Goal: Transaction & Acquisition: Purchase product/service

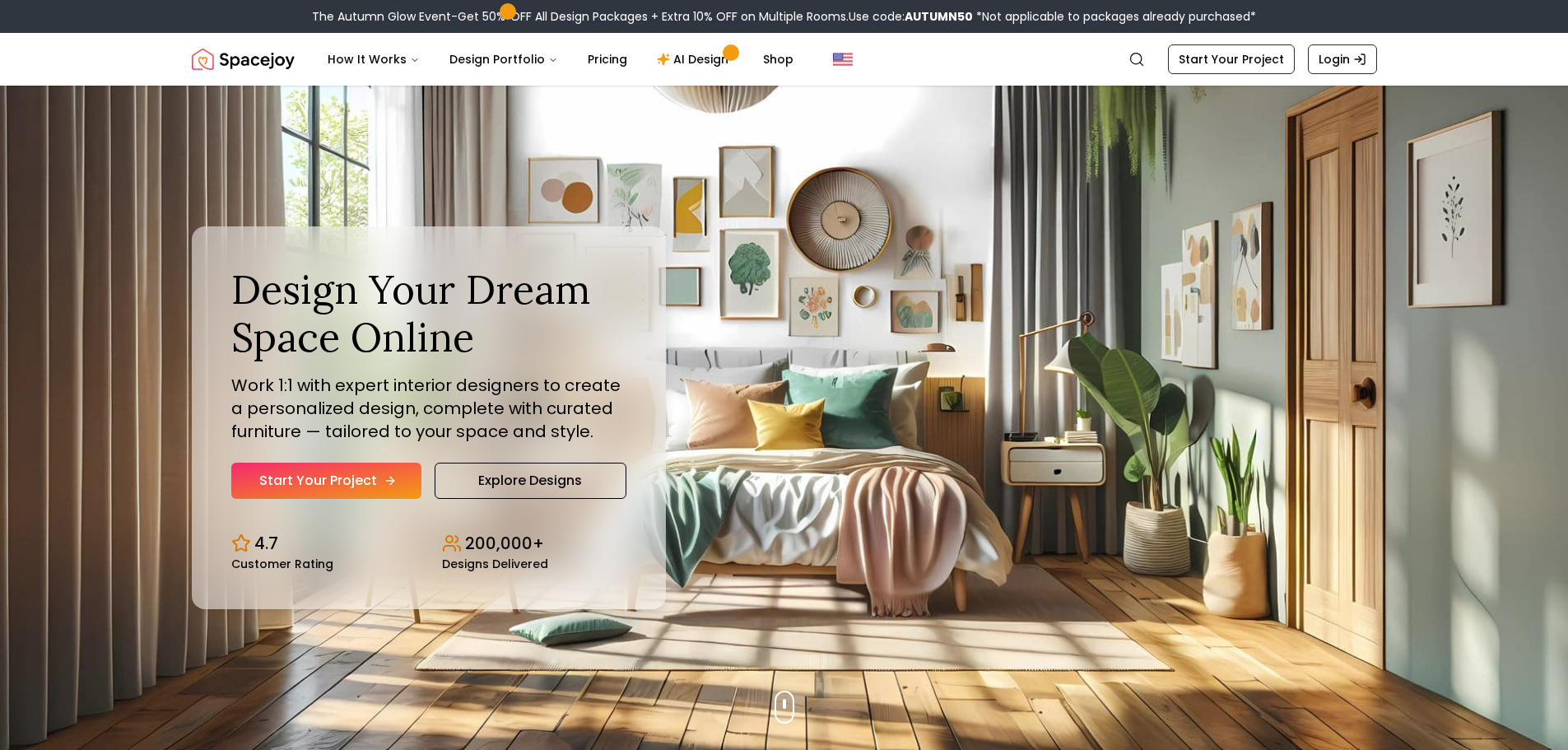
click at [366, 474] on link "Start Your Project" at bounding box center [327, 481] width 191 height 36
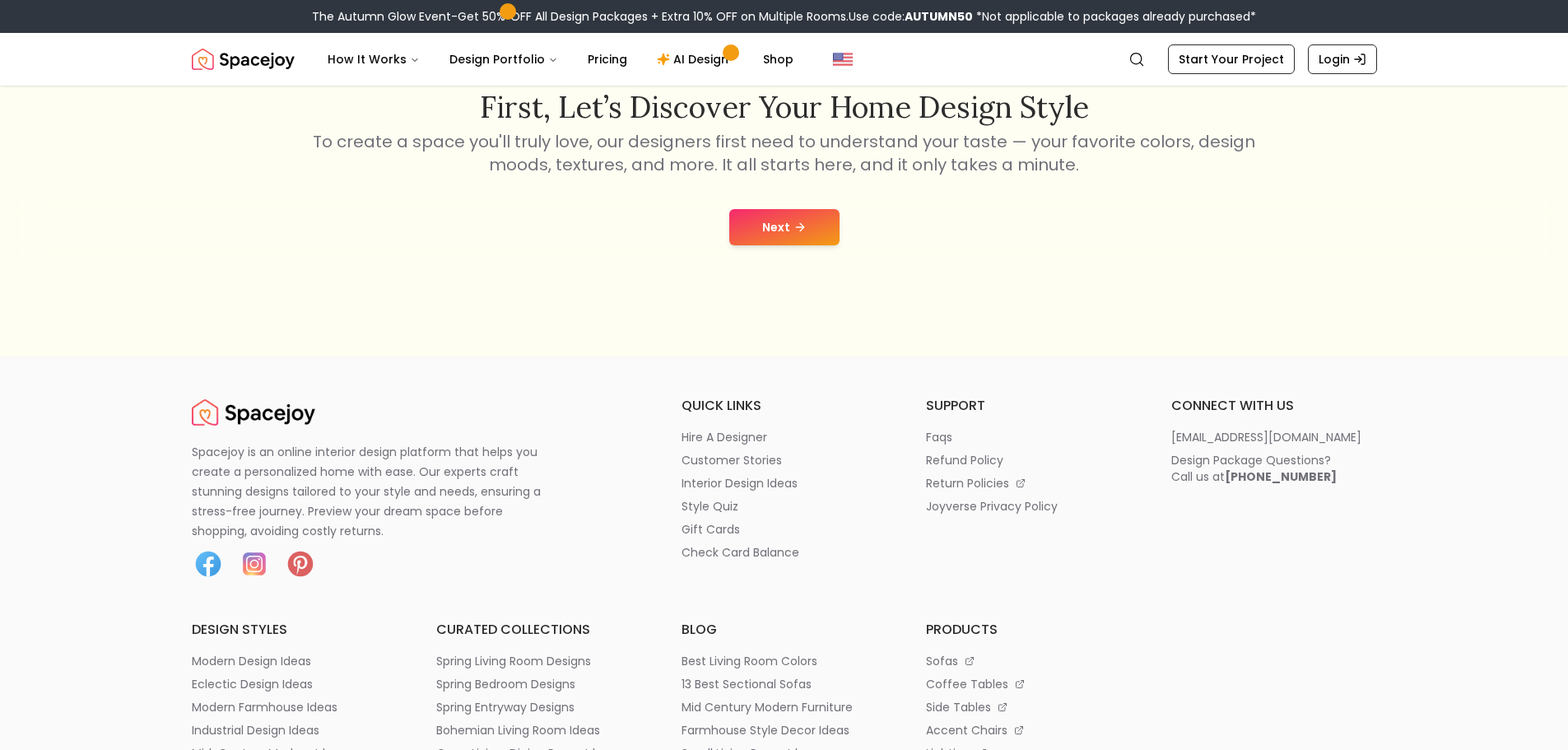
scroll to position [82, 0]
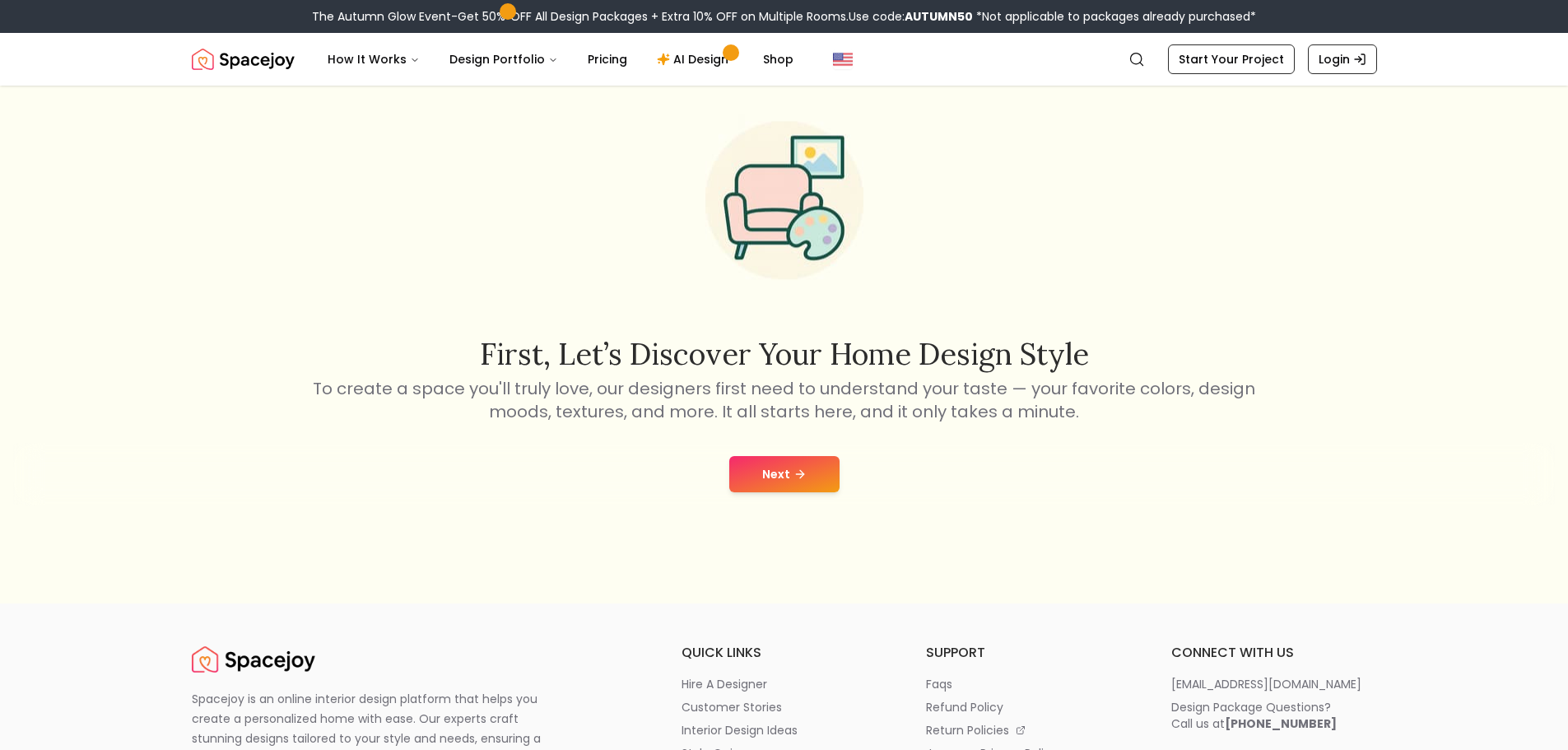
click at [798, 463] on button "Next" at bounding box center [784, 475] width 111 height 36
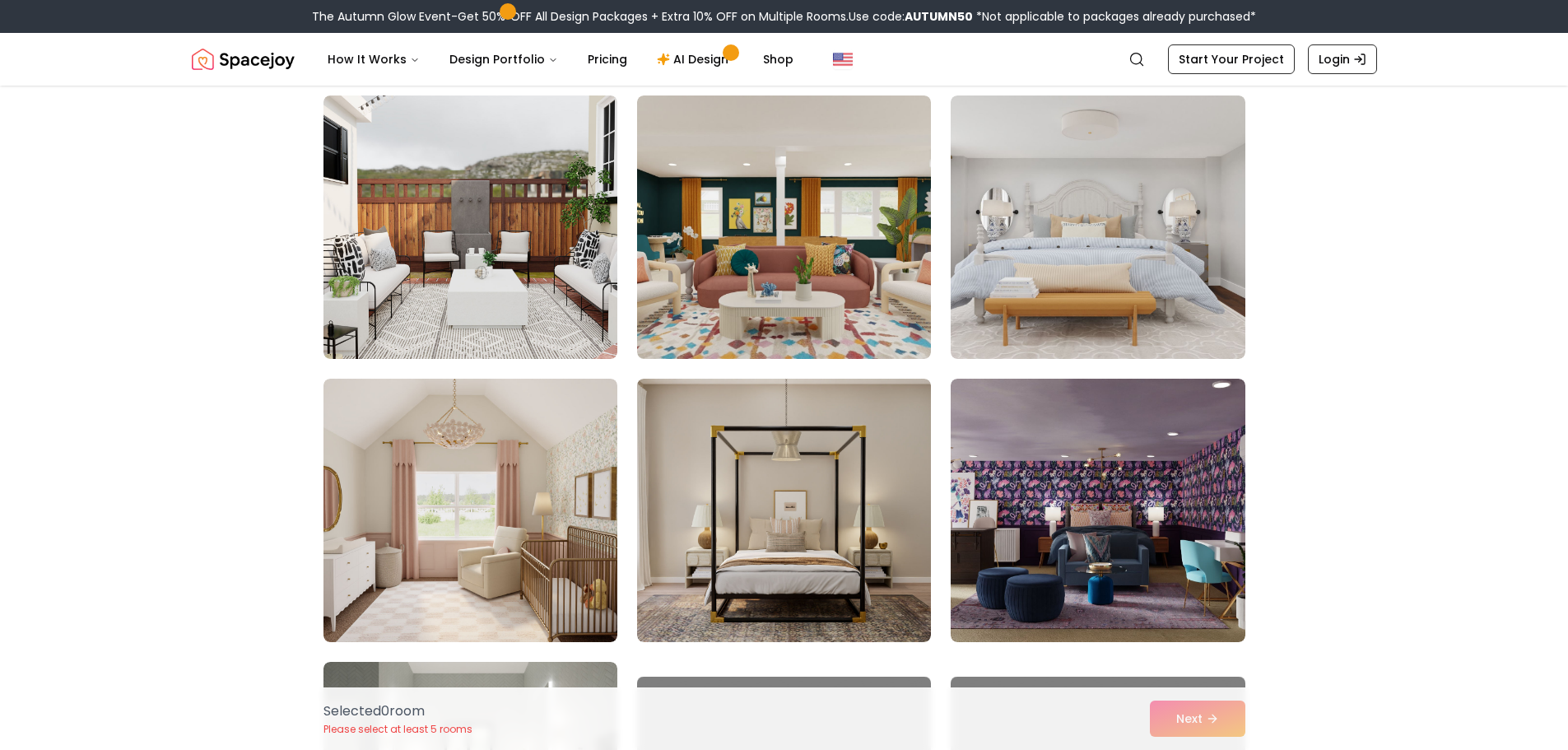
scroll to position [494, 0]
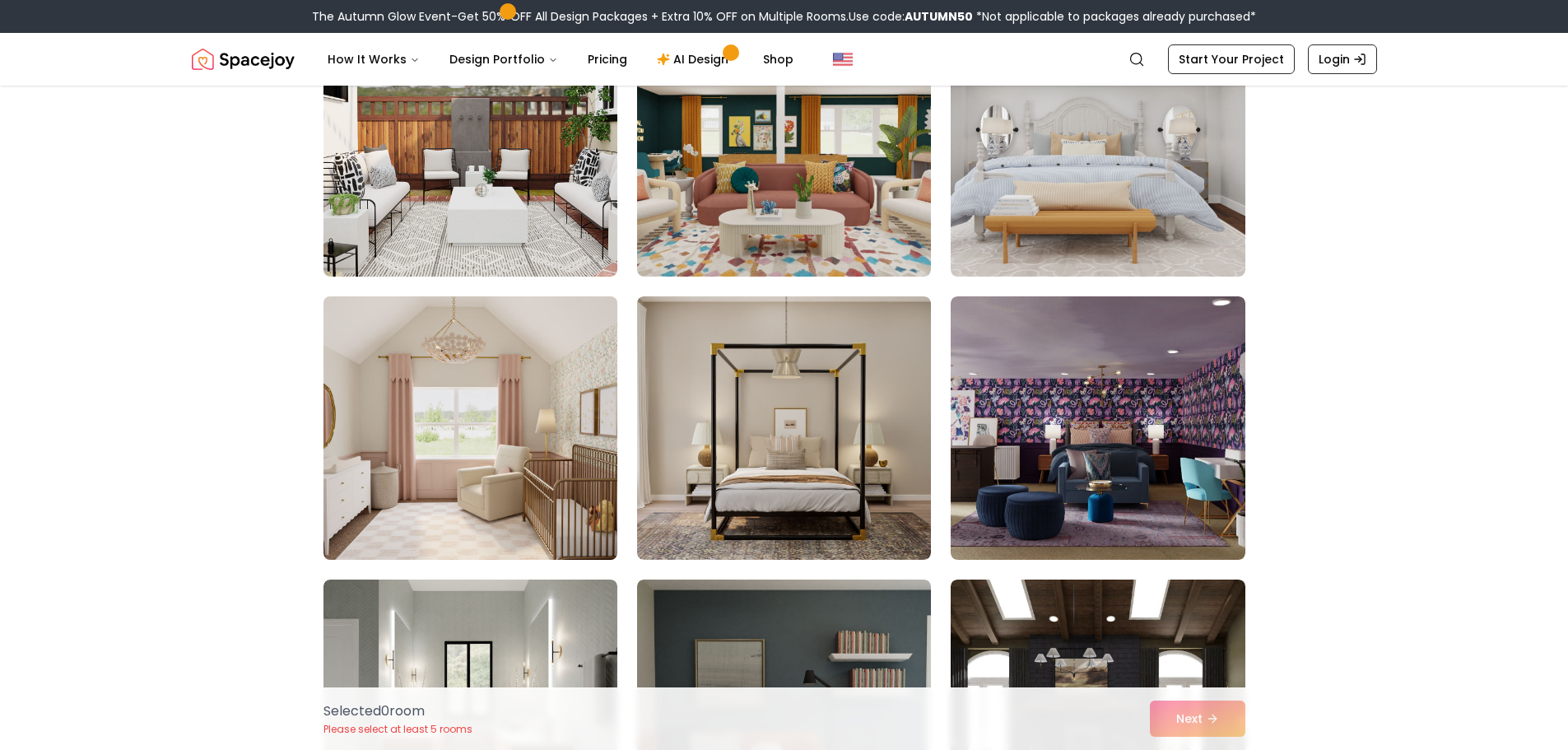
click at [421, 451] on img at bounding box center [471, 428] width 309 height 276
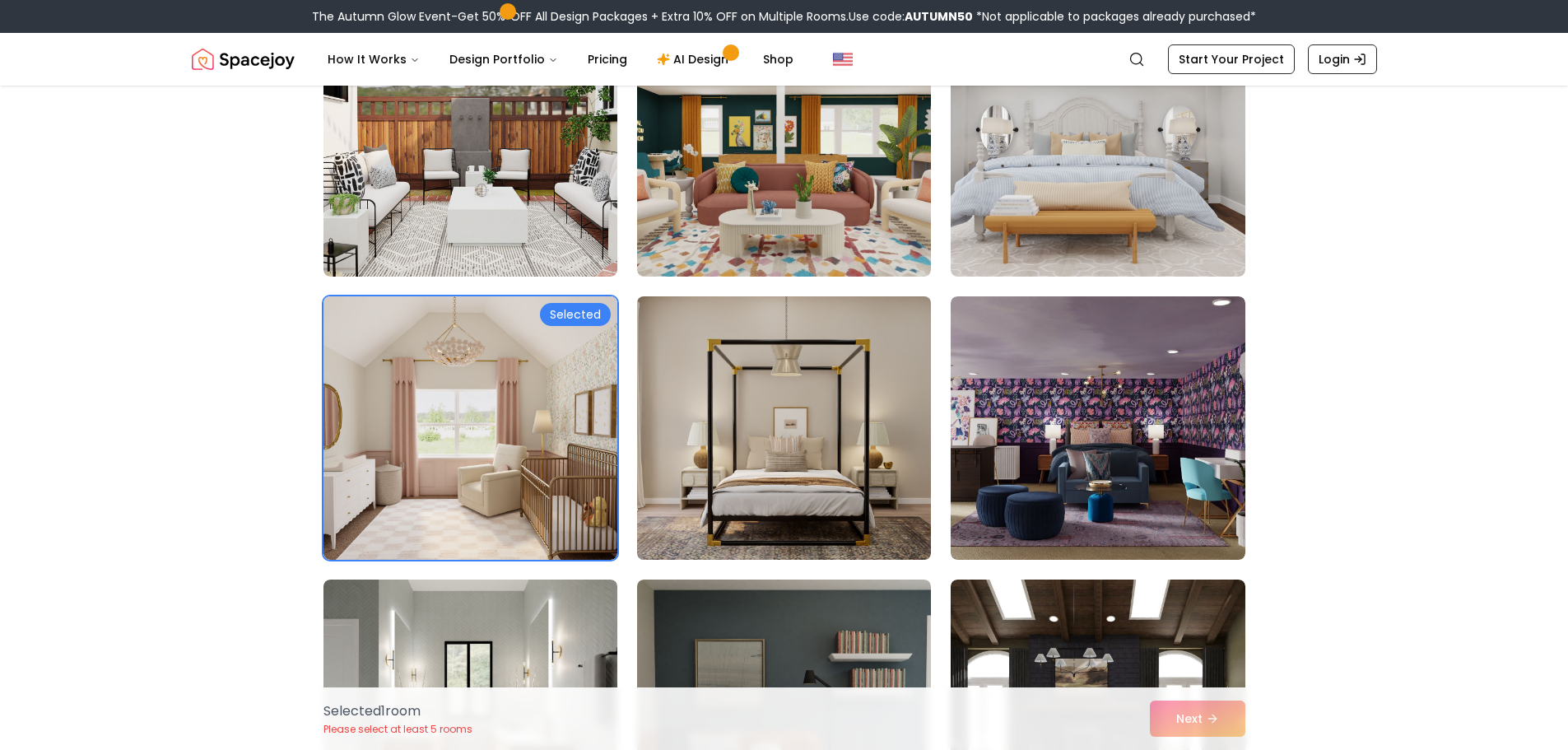
scroll to position [740, 0]
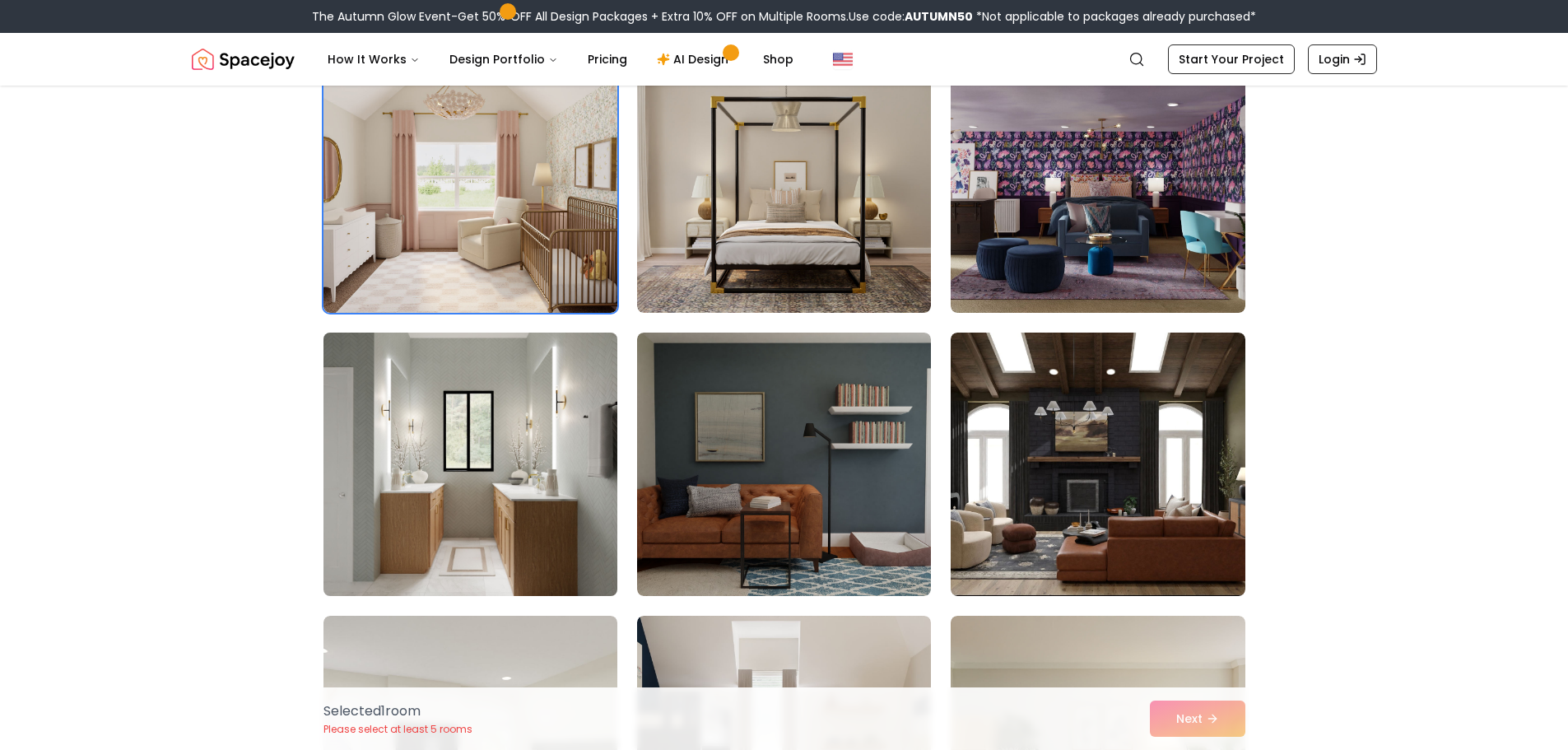
click at [481, 481] on img at bounding box center [471, 464] width 309 height 276
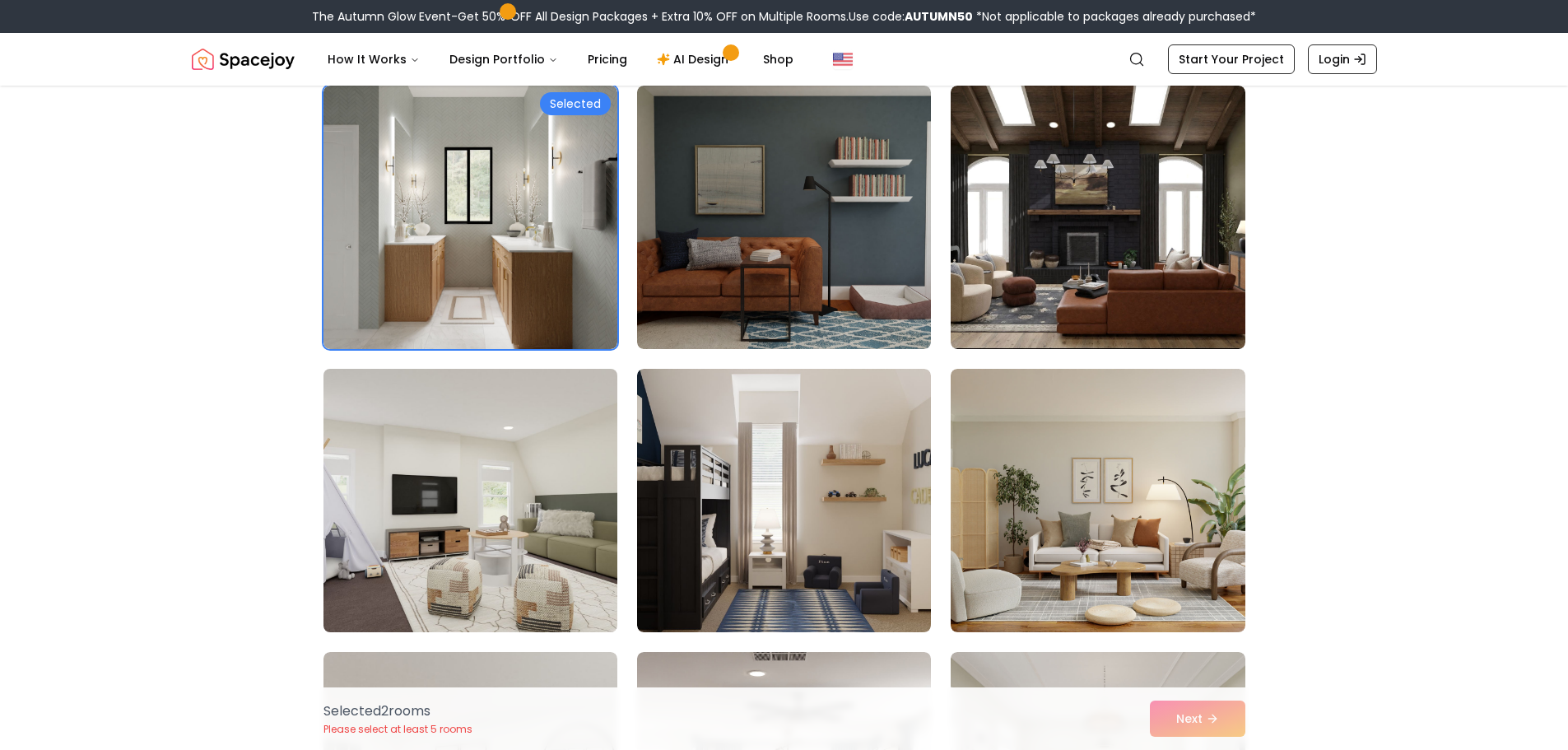
scroll to position [1235, 0]
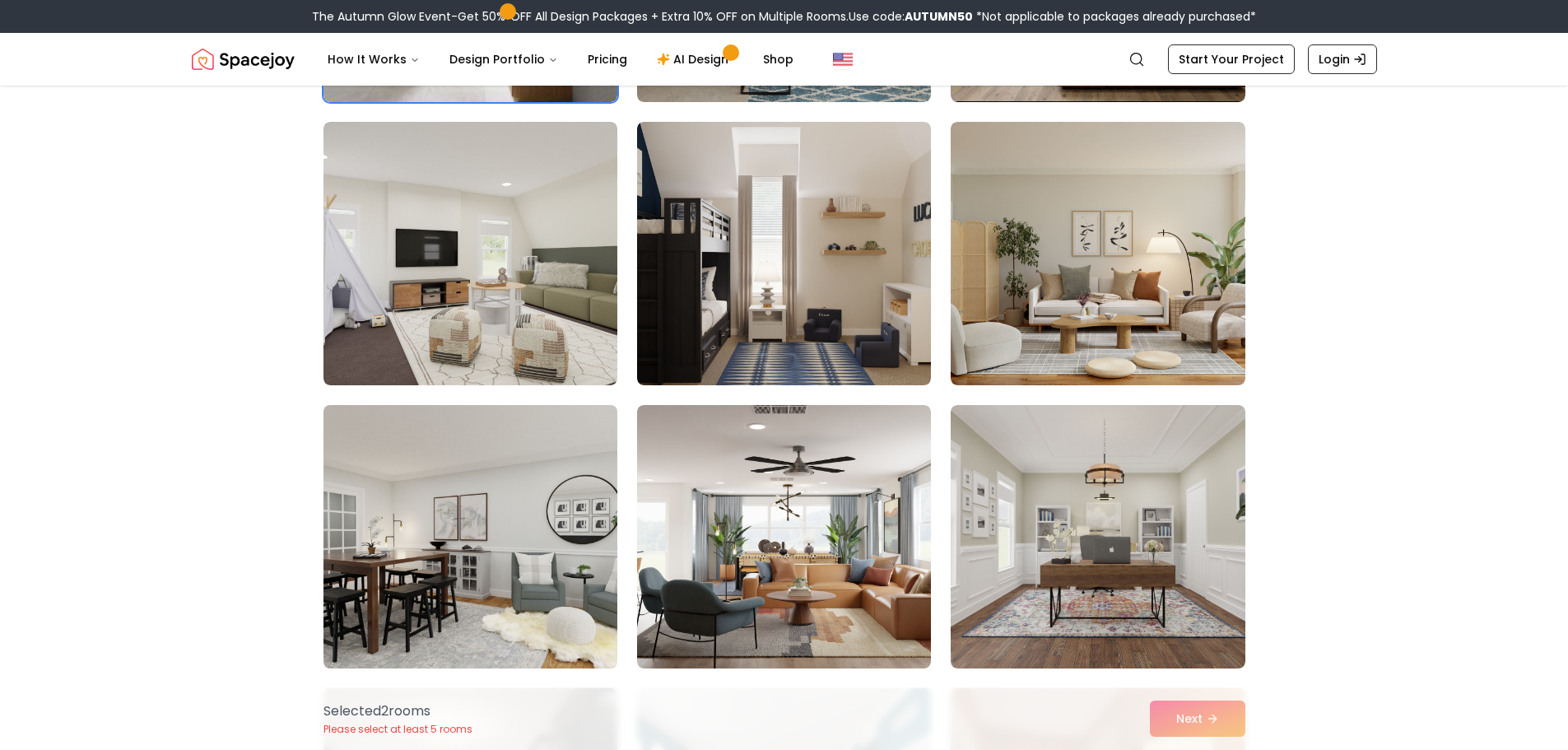
click at [564, 583] on img at bounding box center [471, 537] width 309 height 276
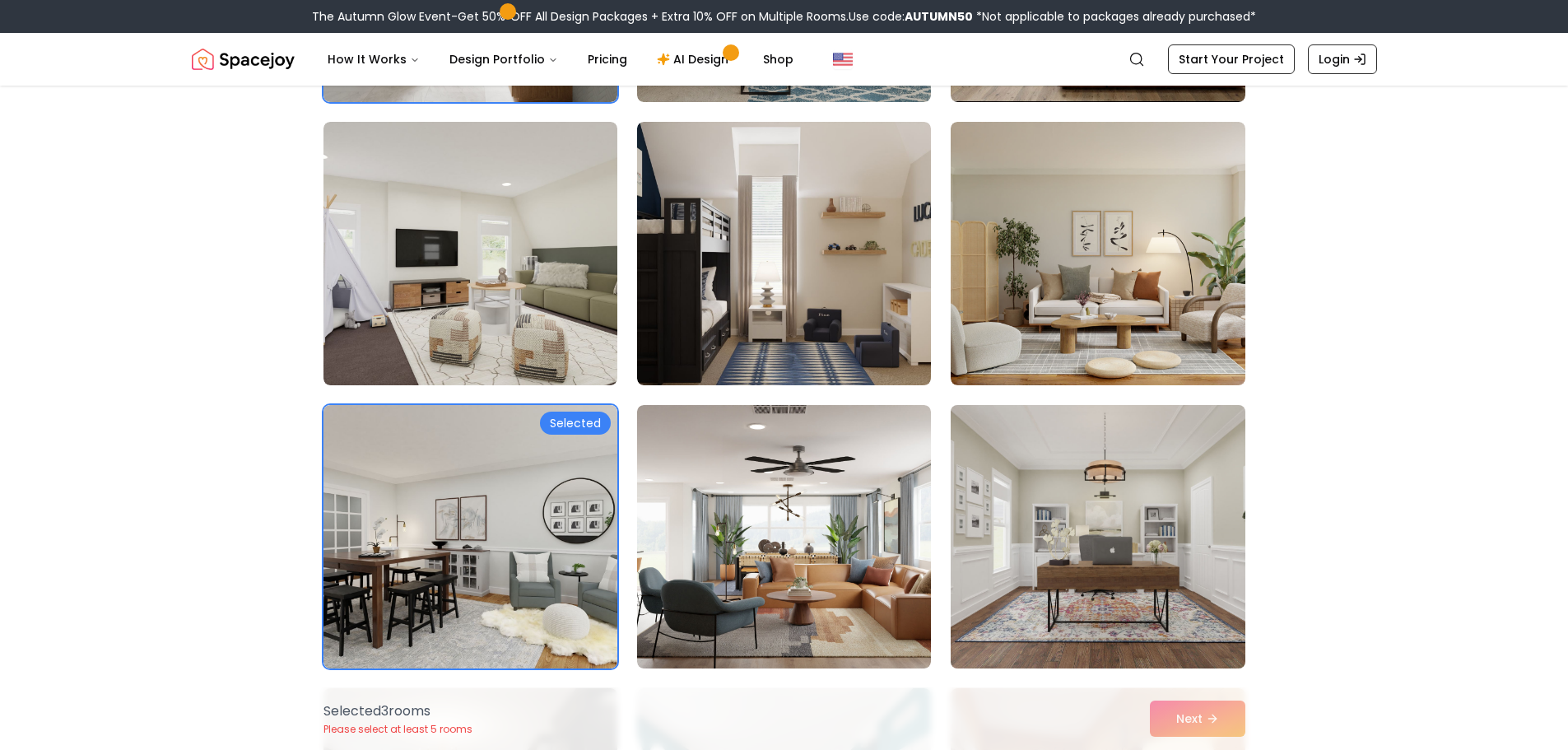
click at [1101, 573] on img at bounding box center [1097, 537] width 309 height 276
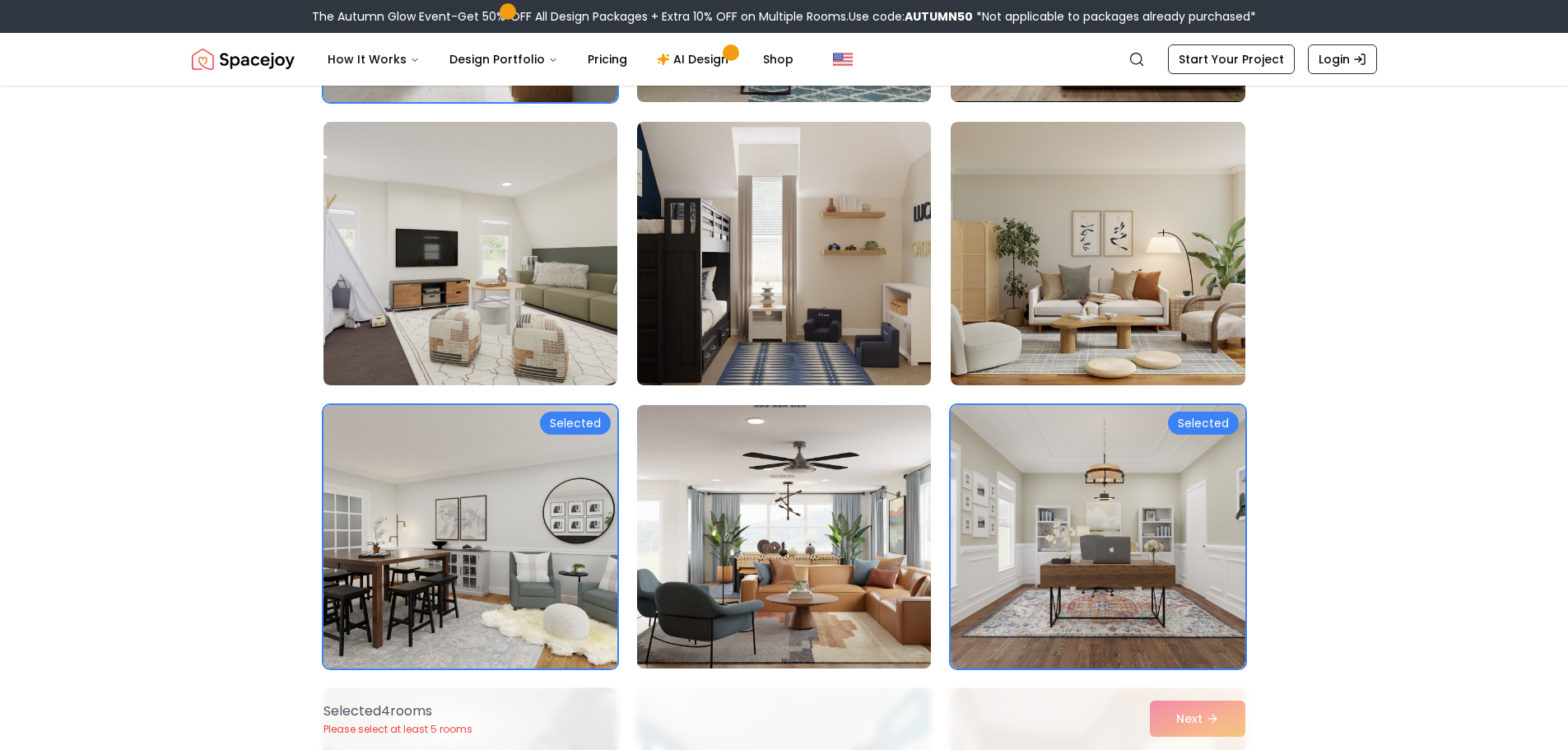
click at [794, 575] on img at bounding box center [784, 537] width 309 height 276
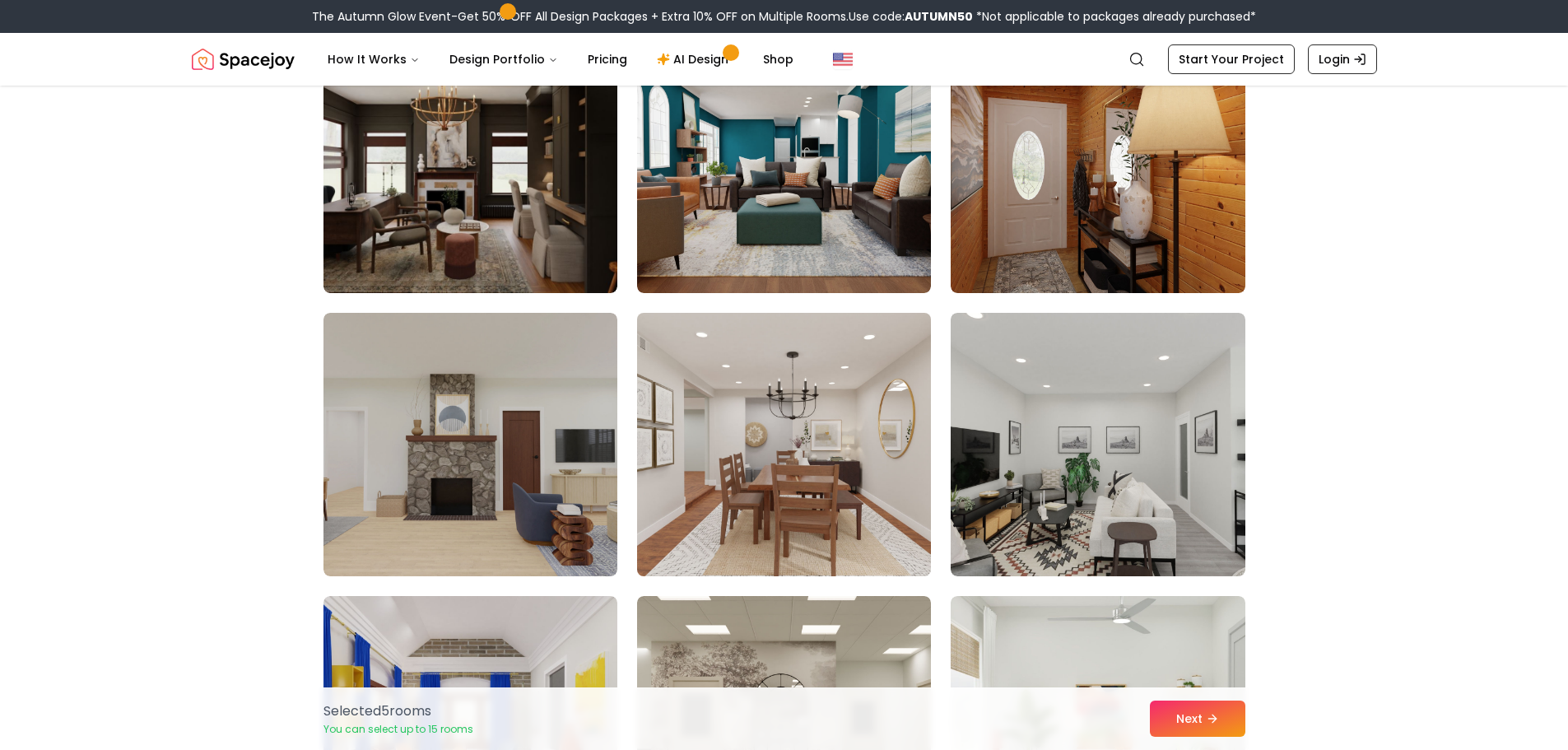
scroll to position [2140, 0]
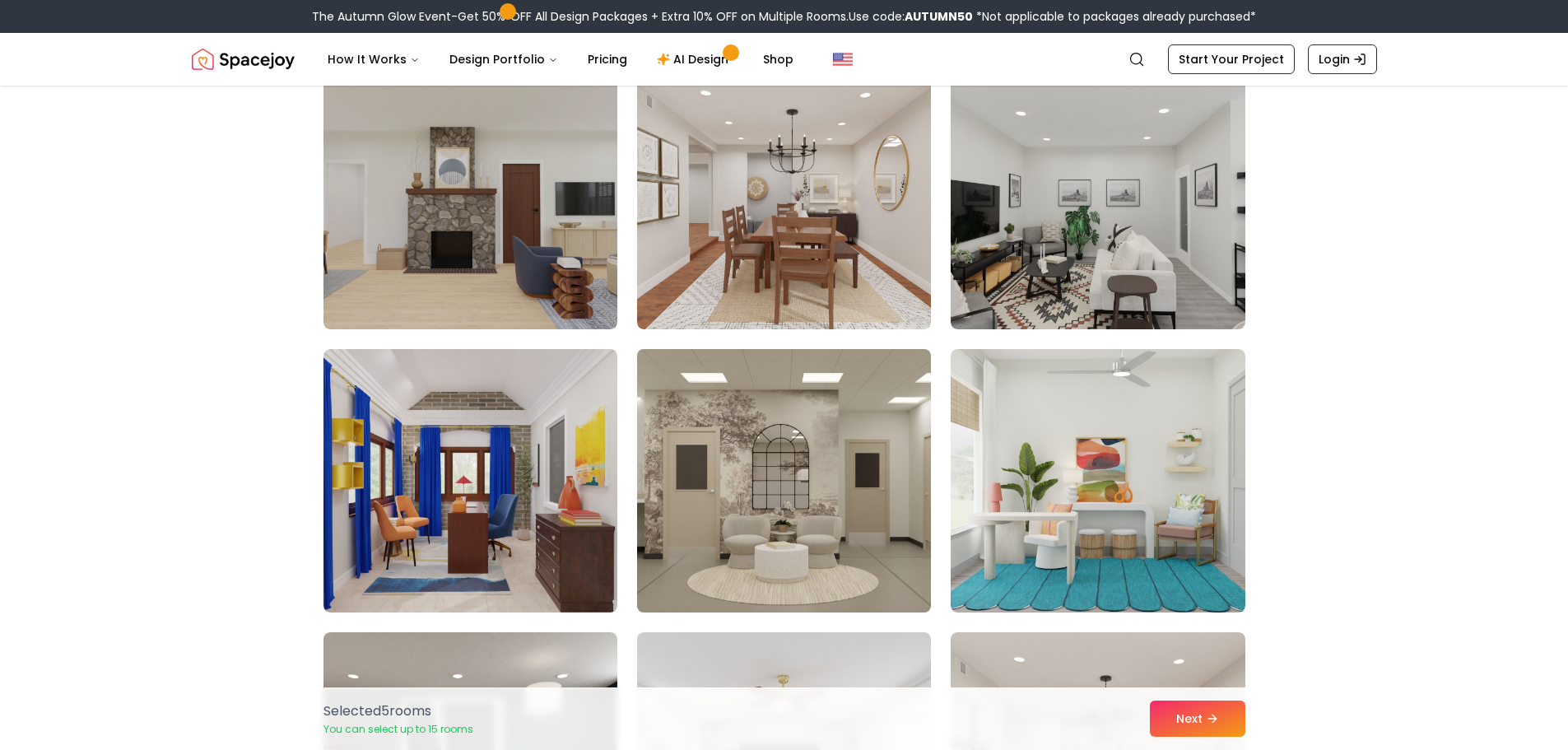
click at [807, 506] on img at bounding box center [784, 480] width 309 height 276
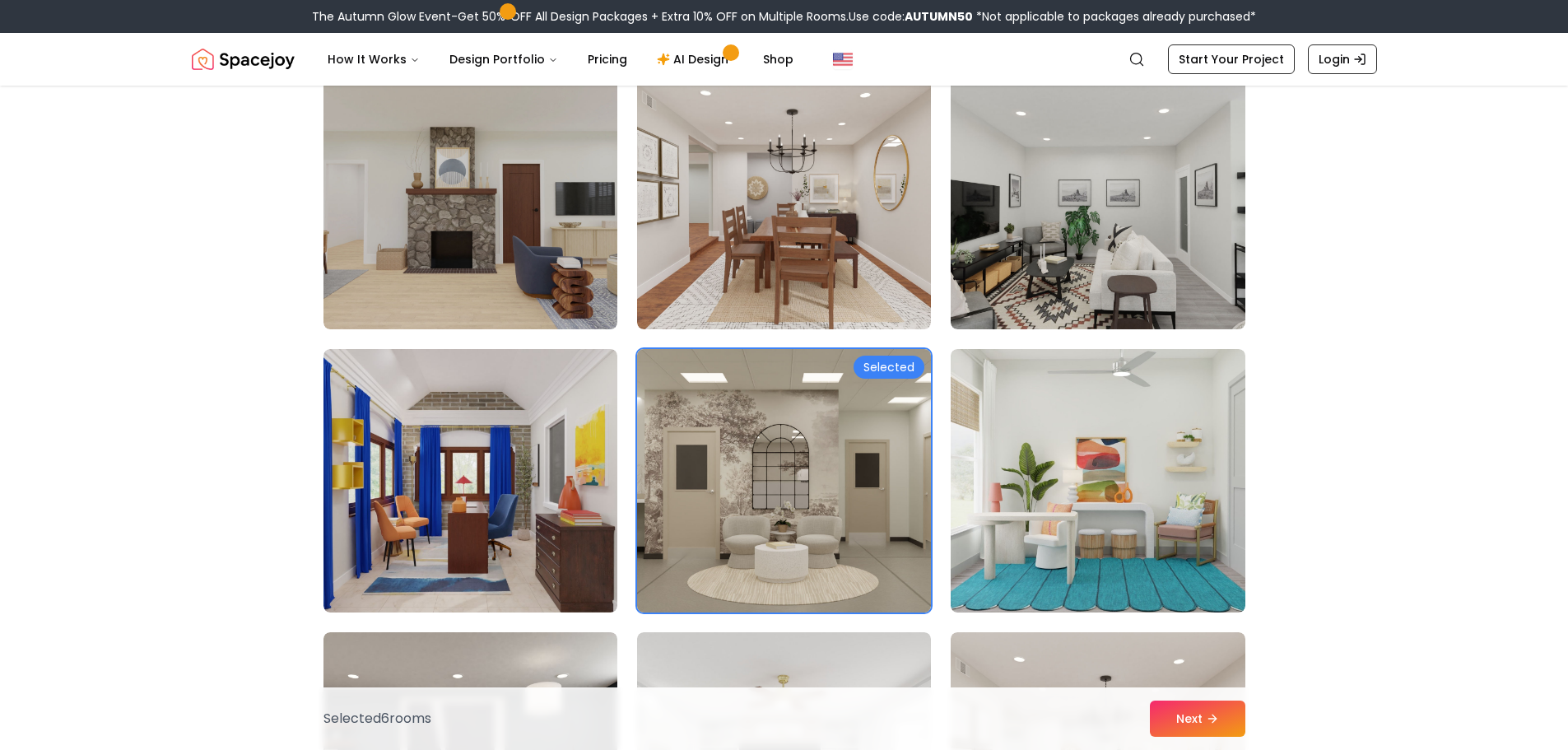
click at [846, 488] on img at bounding box center [784, 480] width 309 height 276
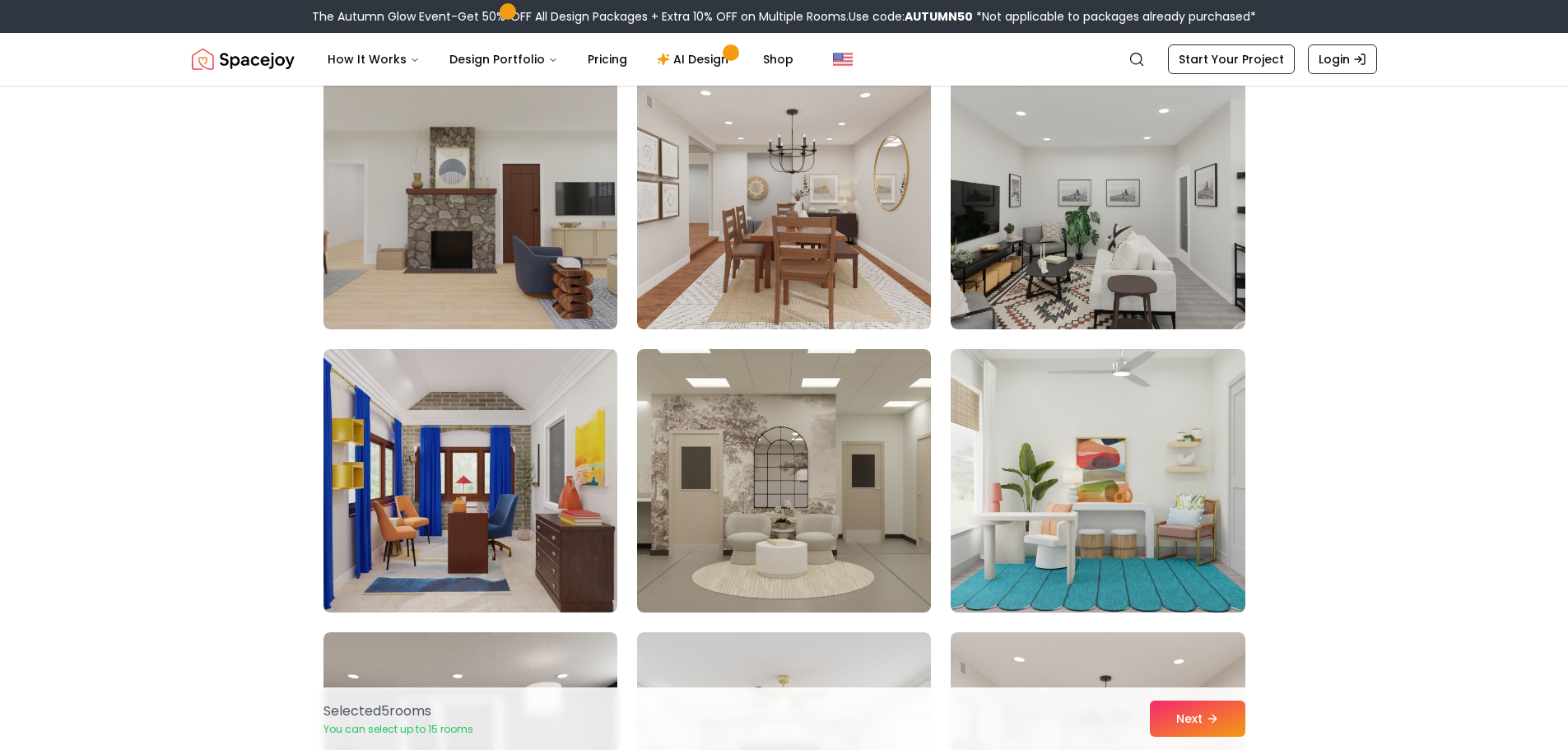
scroll to position [2552, 0]
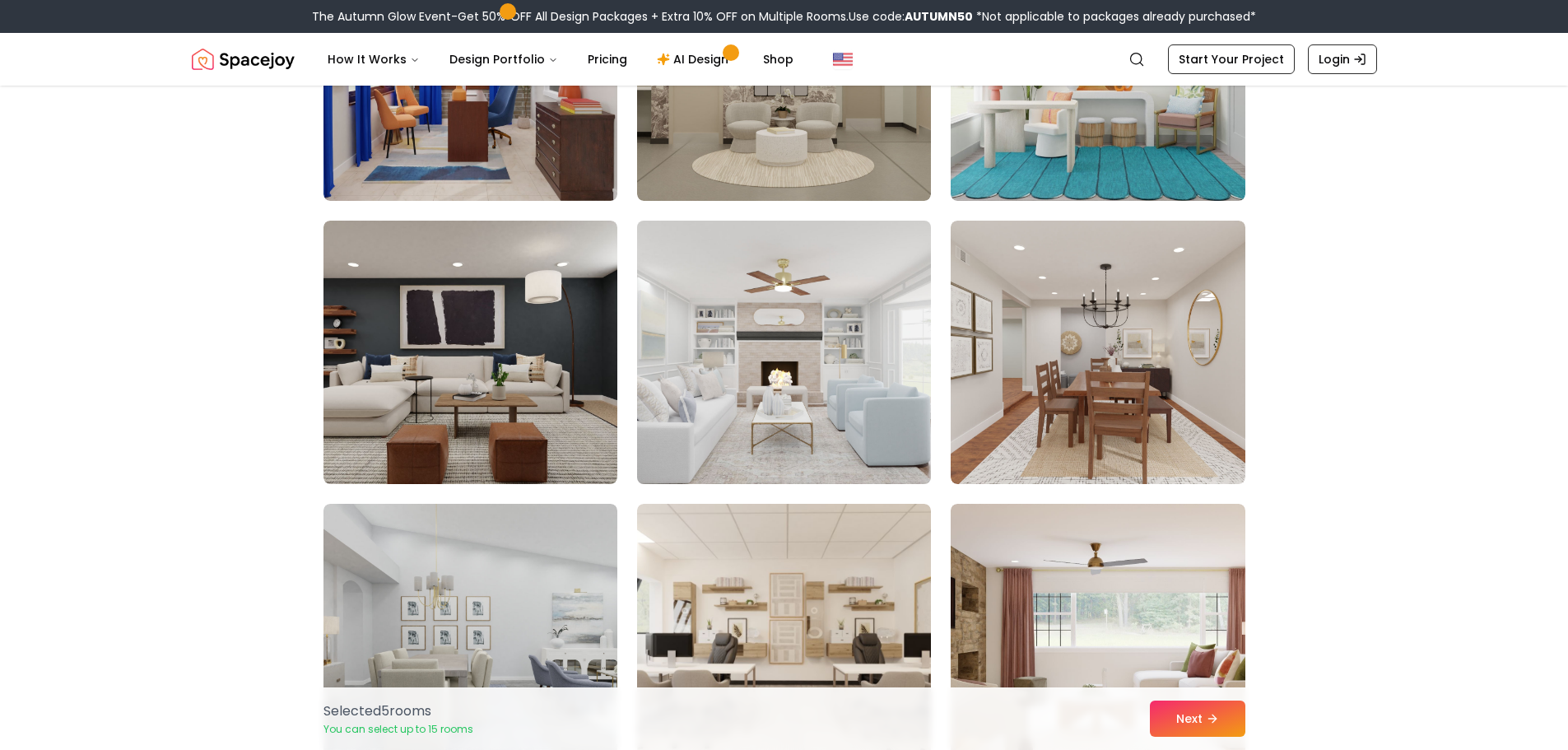
click at [749, 415] on img at bounding box center [784, 353] width 309 height 276
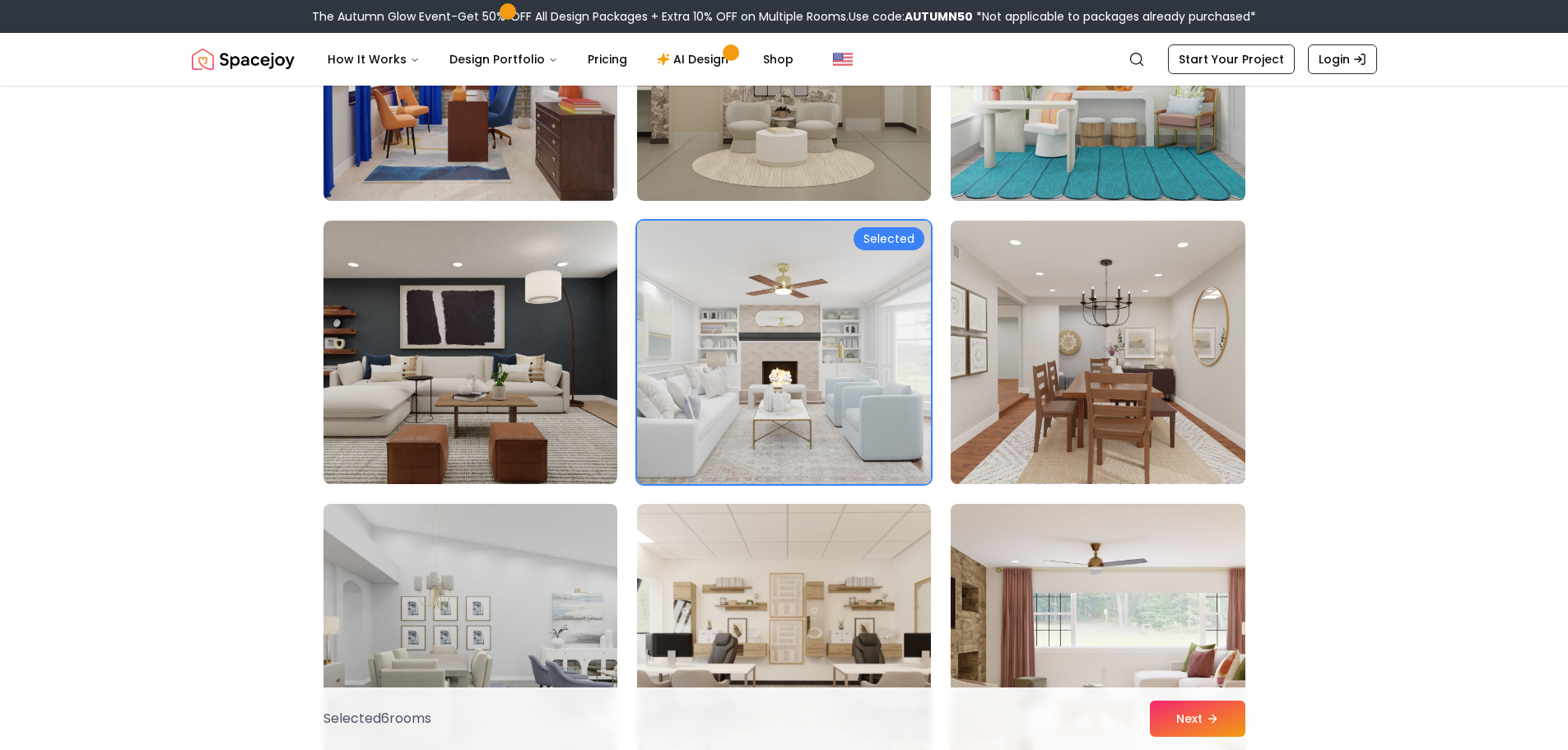
drag, startPoint x: 1114, startPoint y: 380, endPoint x: 1019, endPoint y: 458, distance: 122.9
click at [1114, 381] on img at bounding box center [1097, 353] width 309 height 276
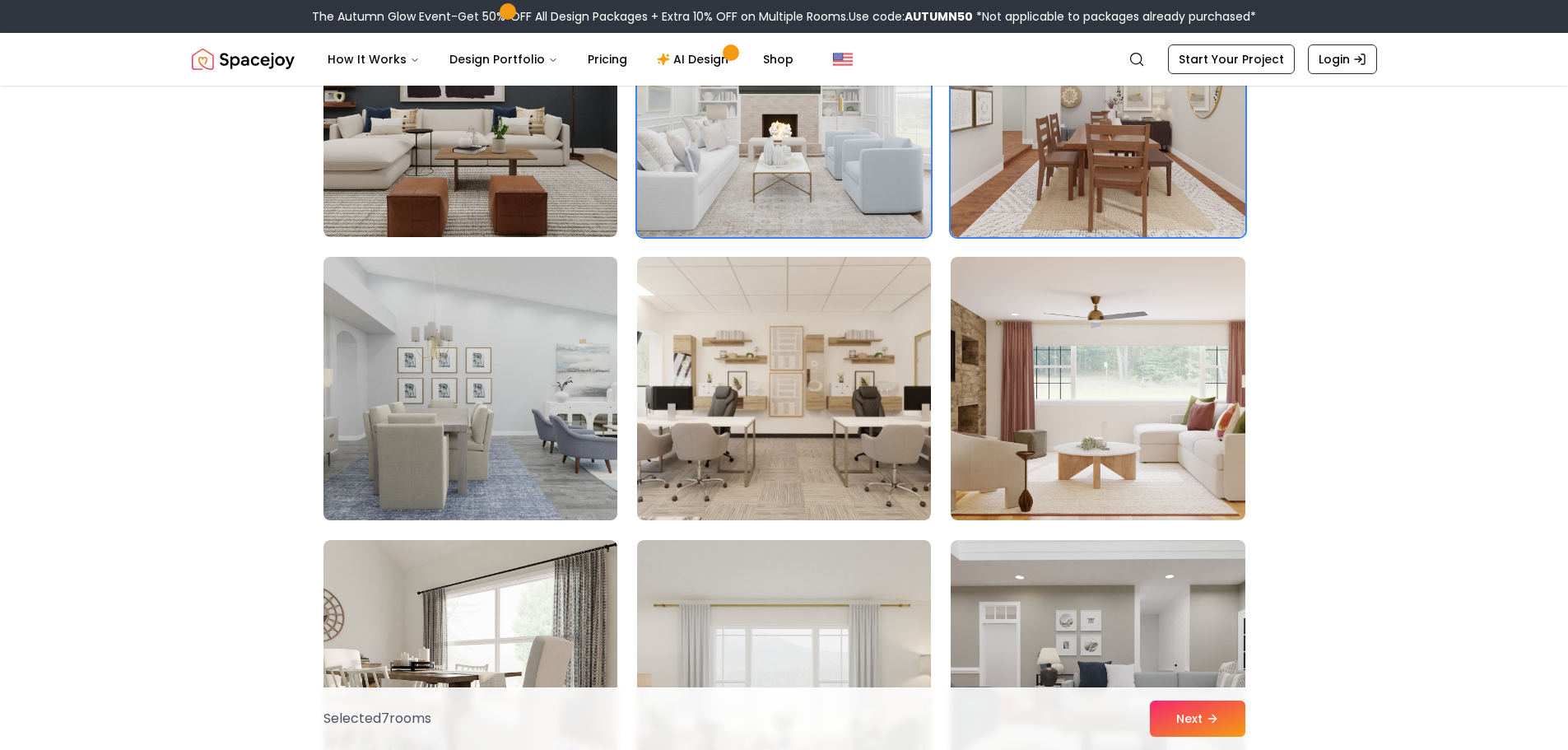
scroll to position [3129, 0]
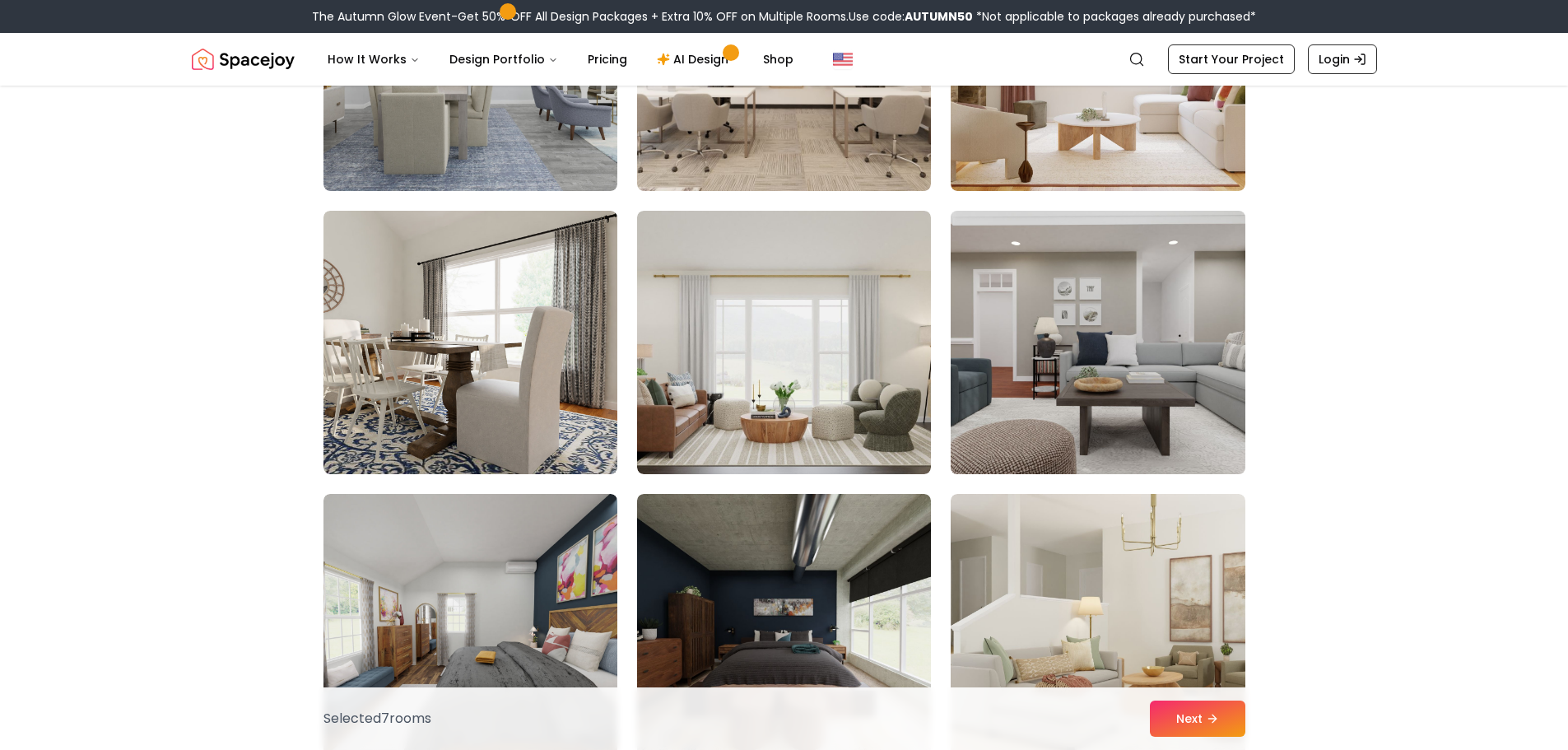
click at [1120, 367] on img at bounding box center [1097, 342] width 309 height 276
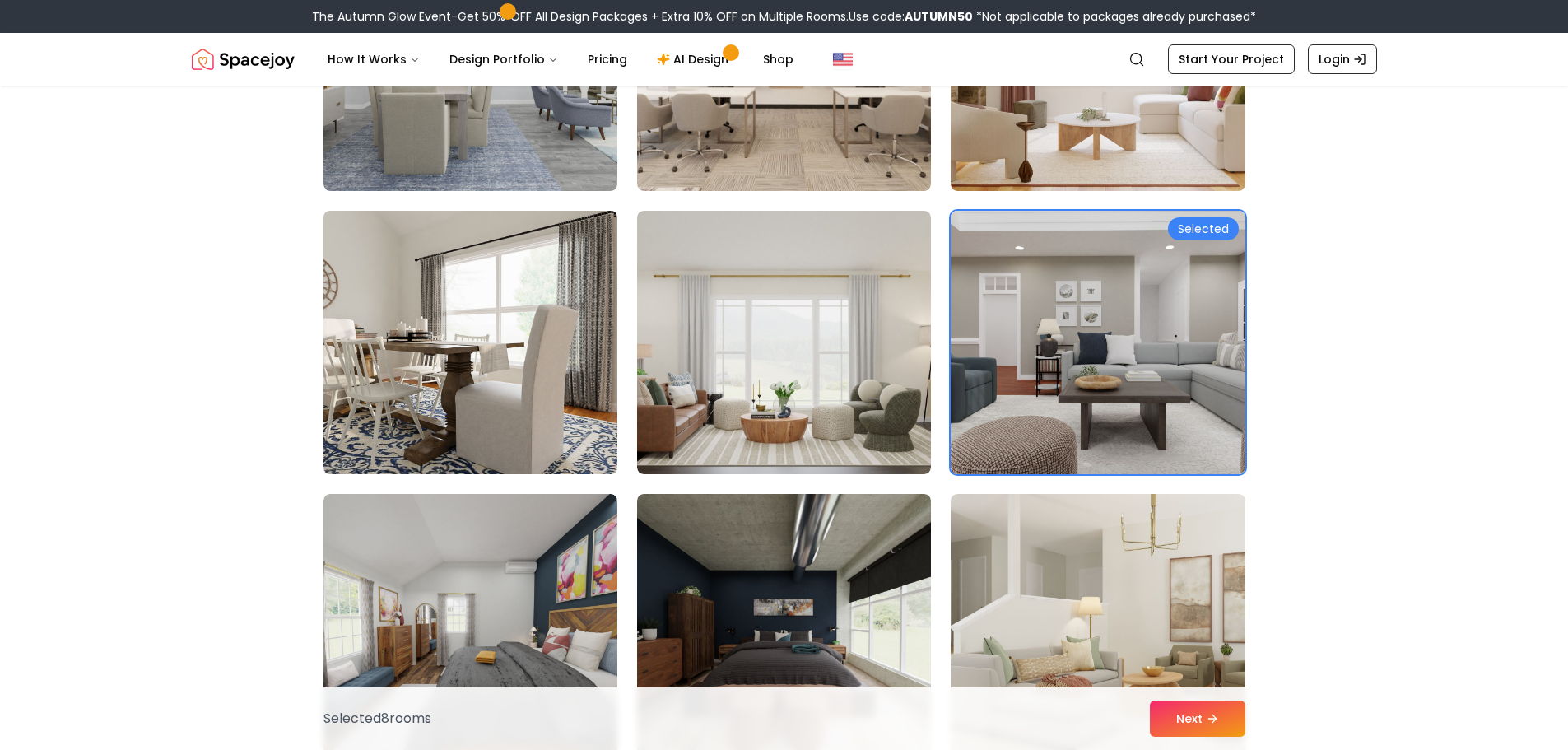
click at [502, 393] on img at bounding box center [471, 342] width 309 height 276
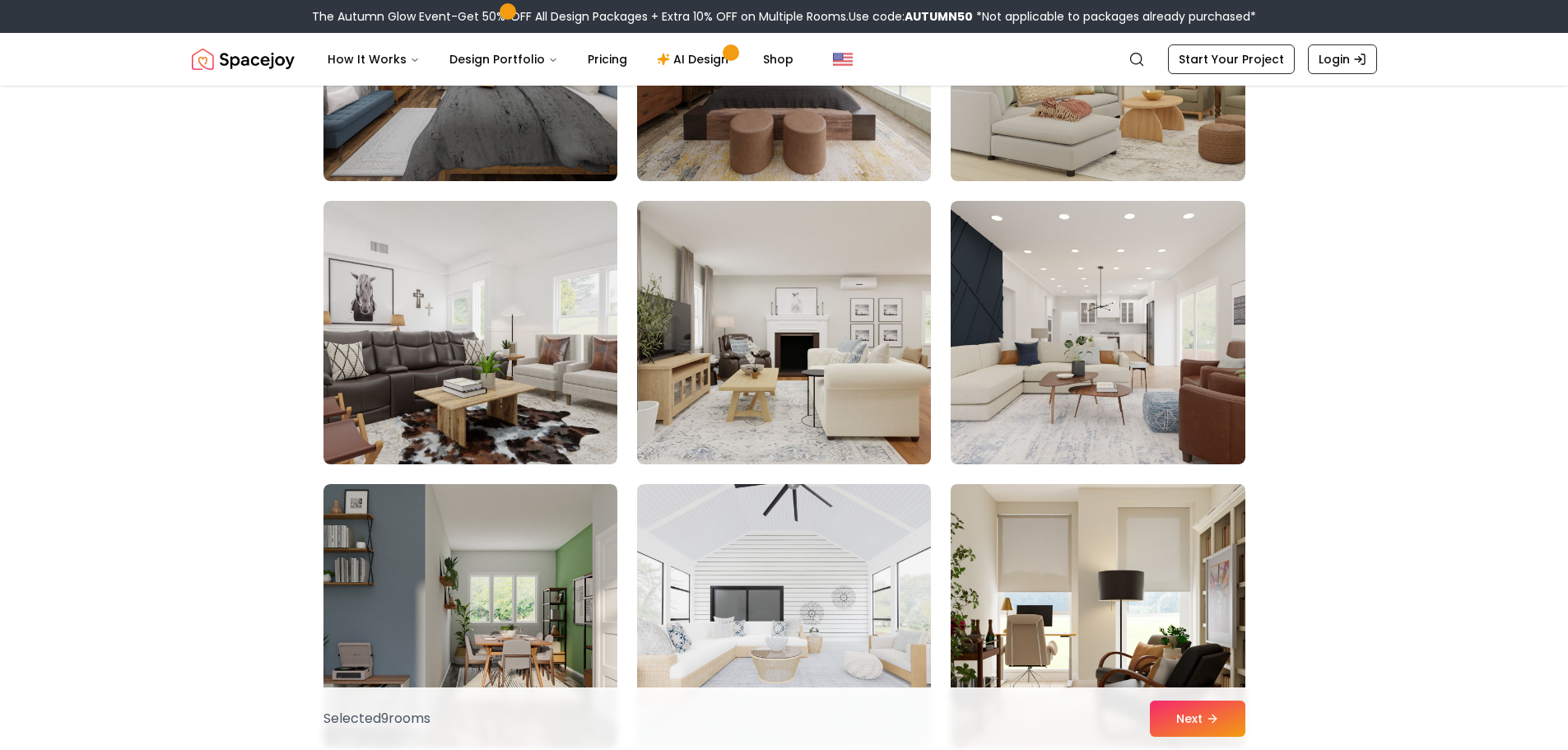
scroll to position [3787, 0]
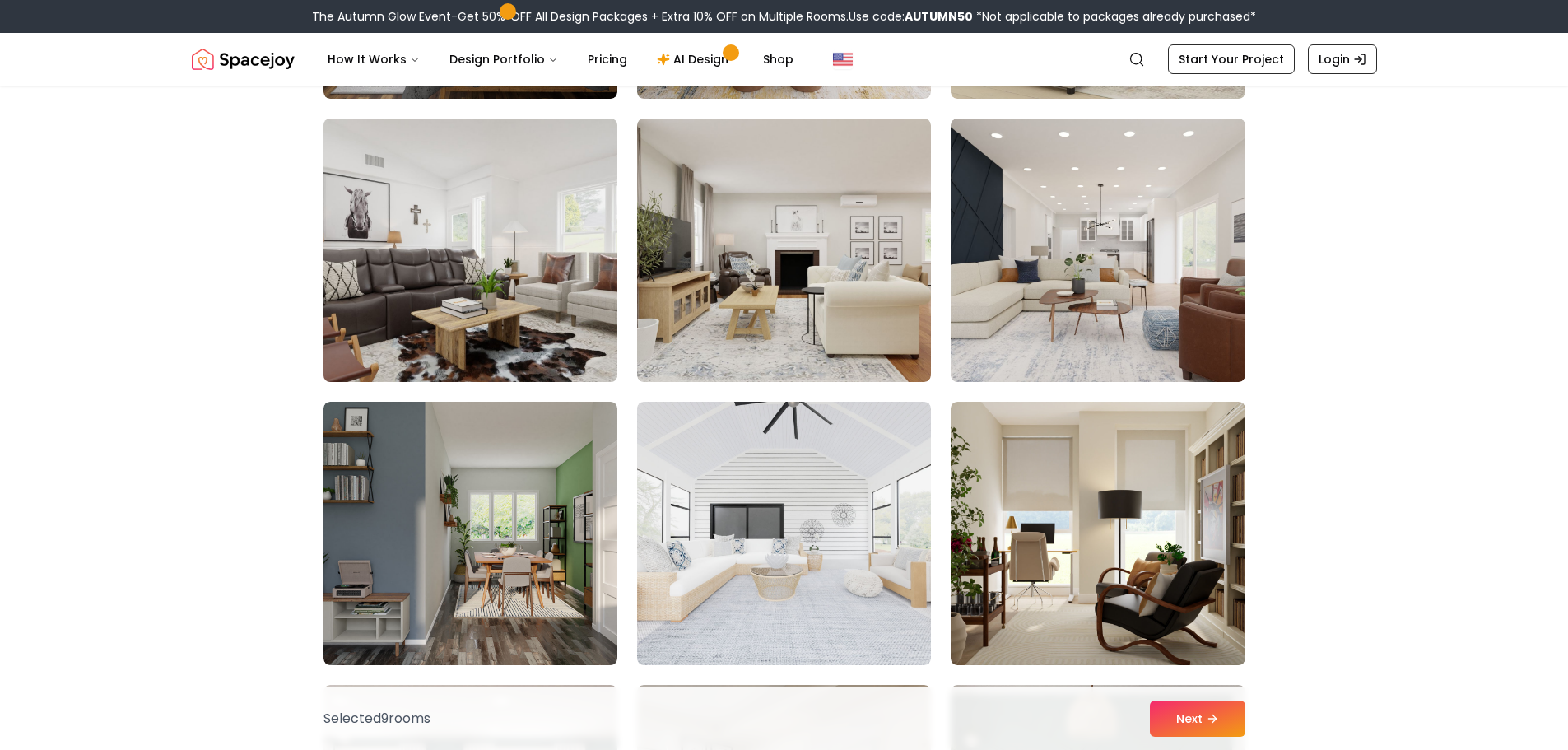
click at [496, 237] on img at bounding box center [471, 250] width 309 height 276
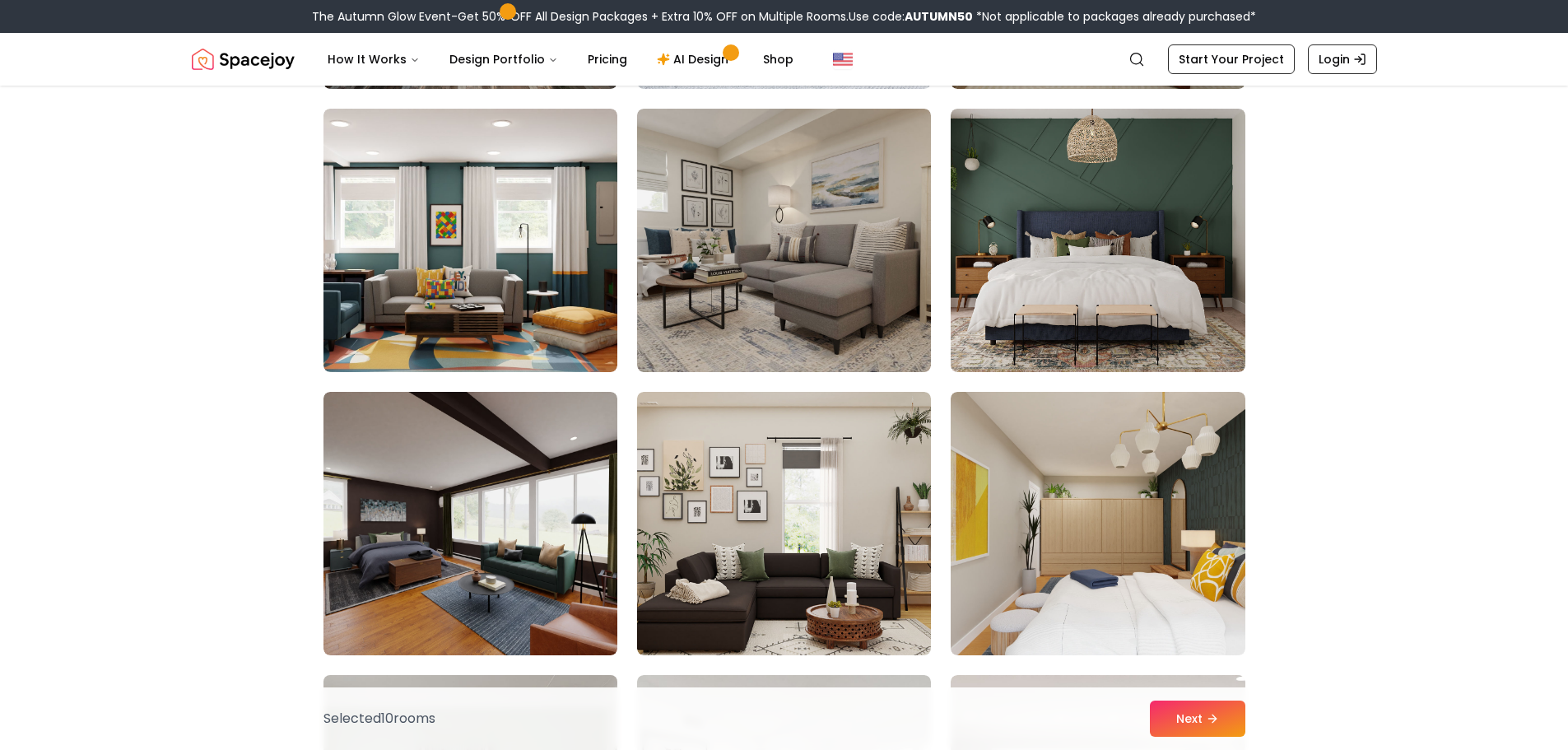
scroll to position [4693, 0]
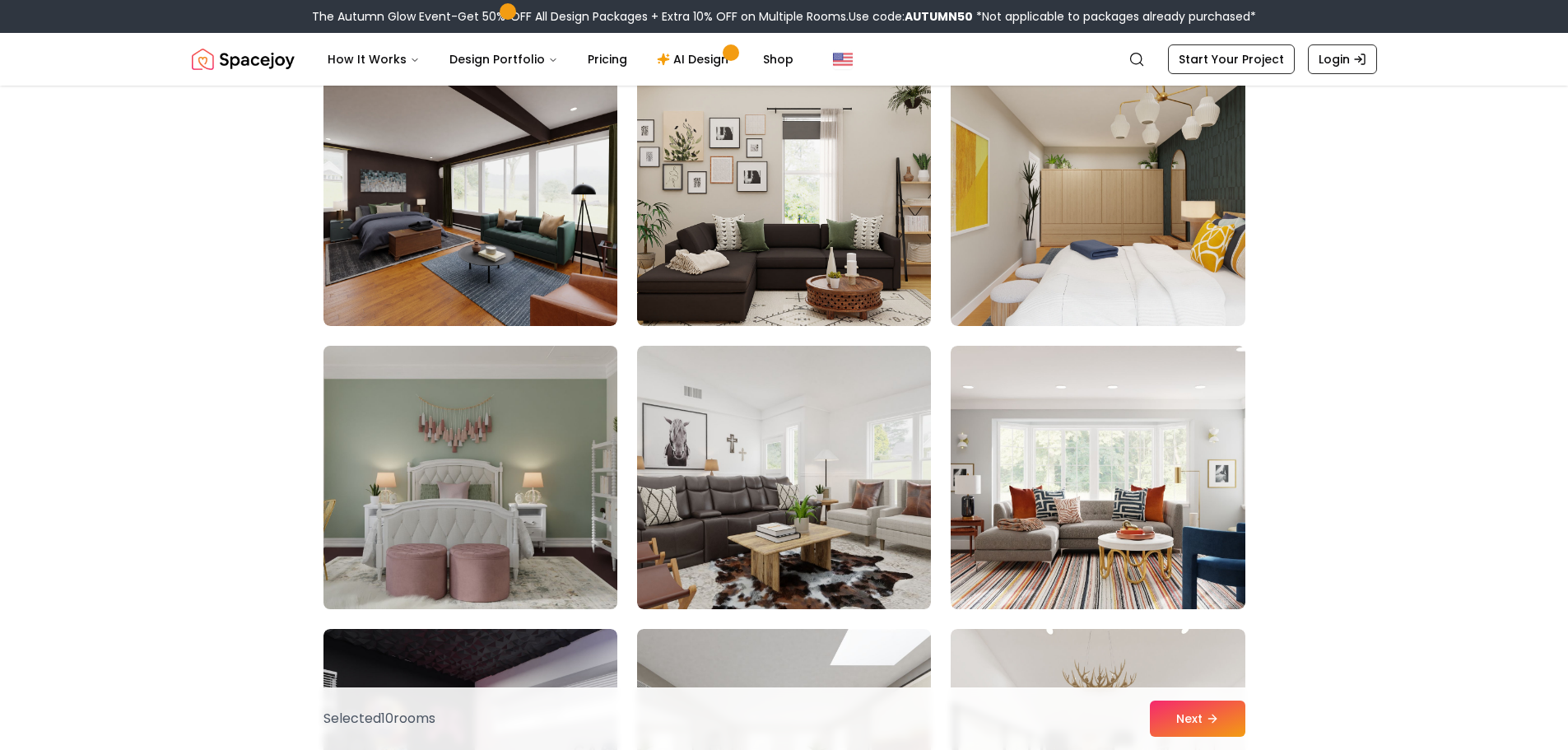
click at [491, 481] on img at bounding box center [471, 477] width 309 height 276
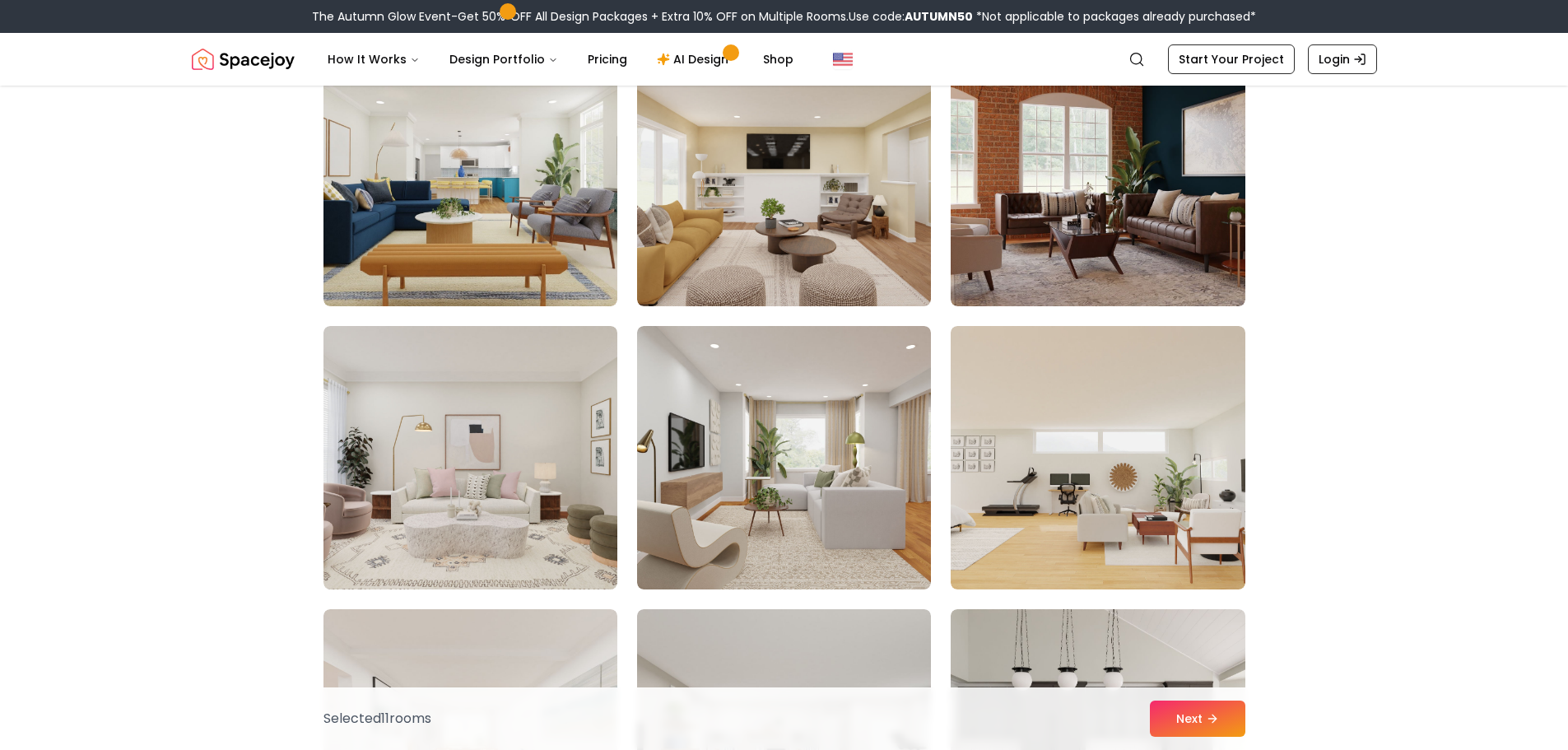
scroll to position [6339, 0]
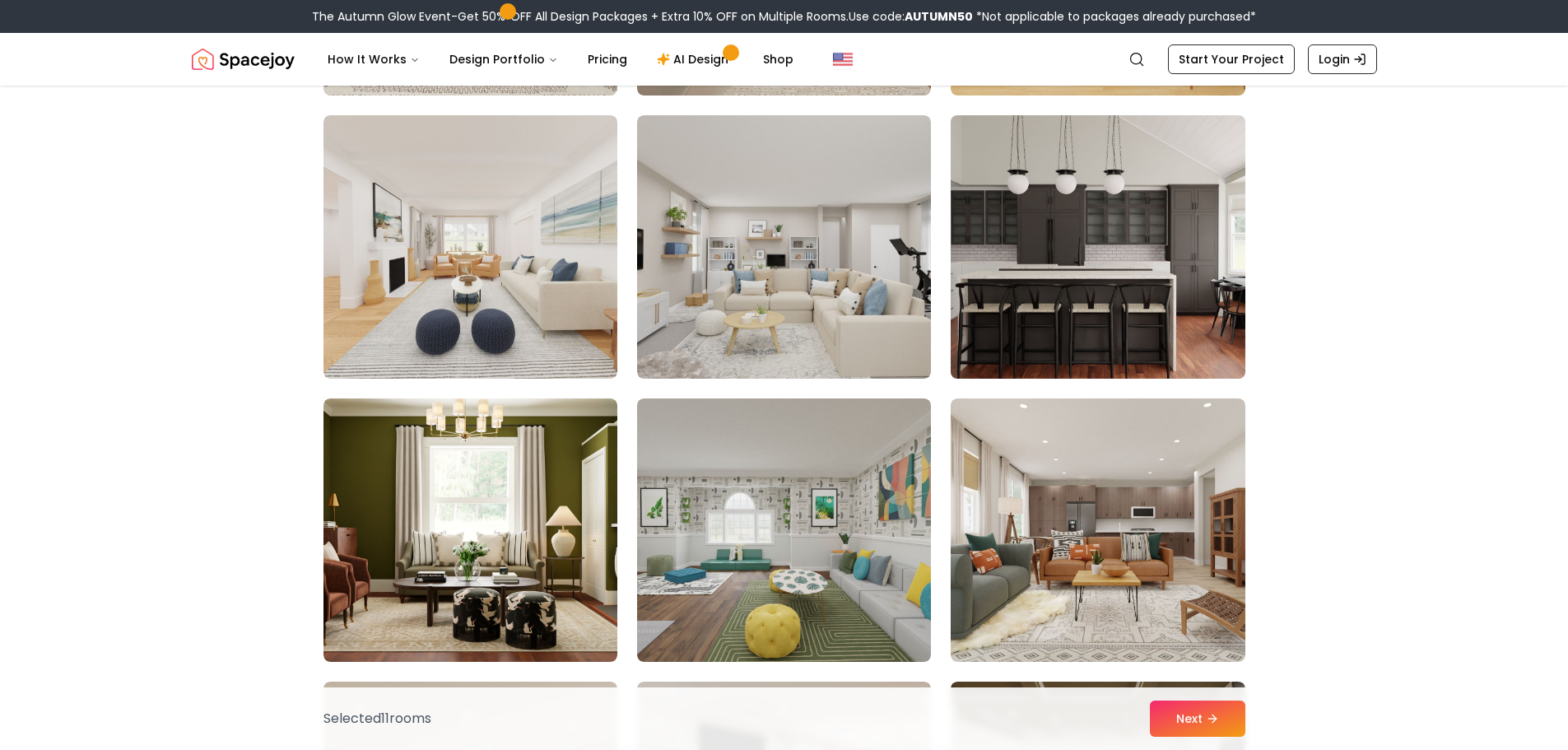
click at [1052, 251] on img at bounding box center [1097, 247] width 309 height 276
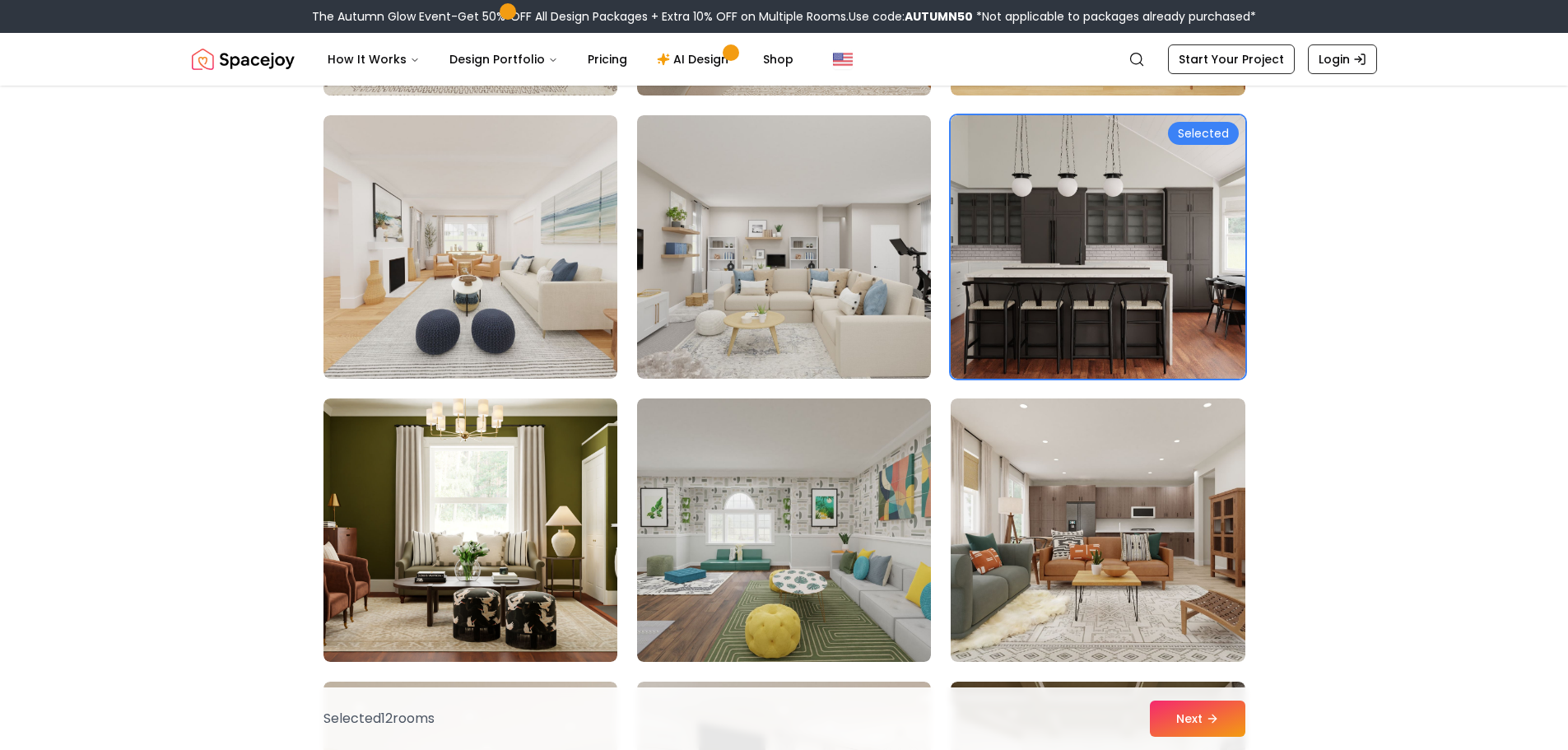
scroll to position [6751, 0]
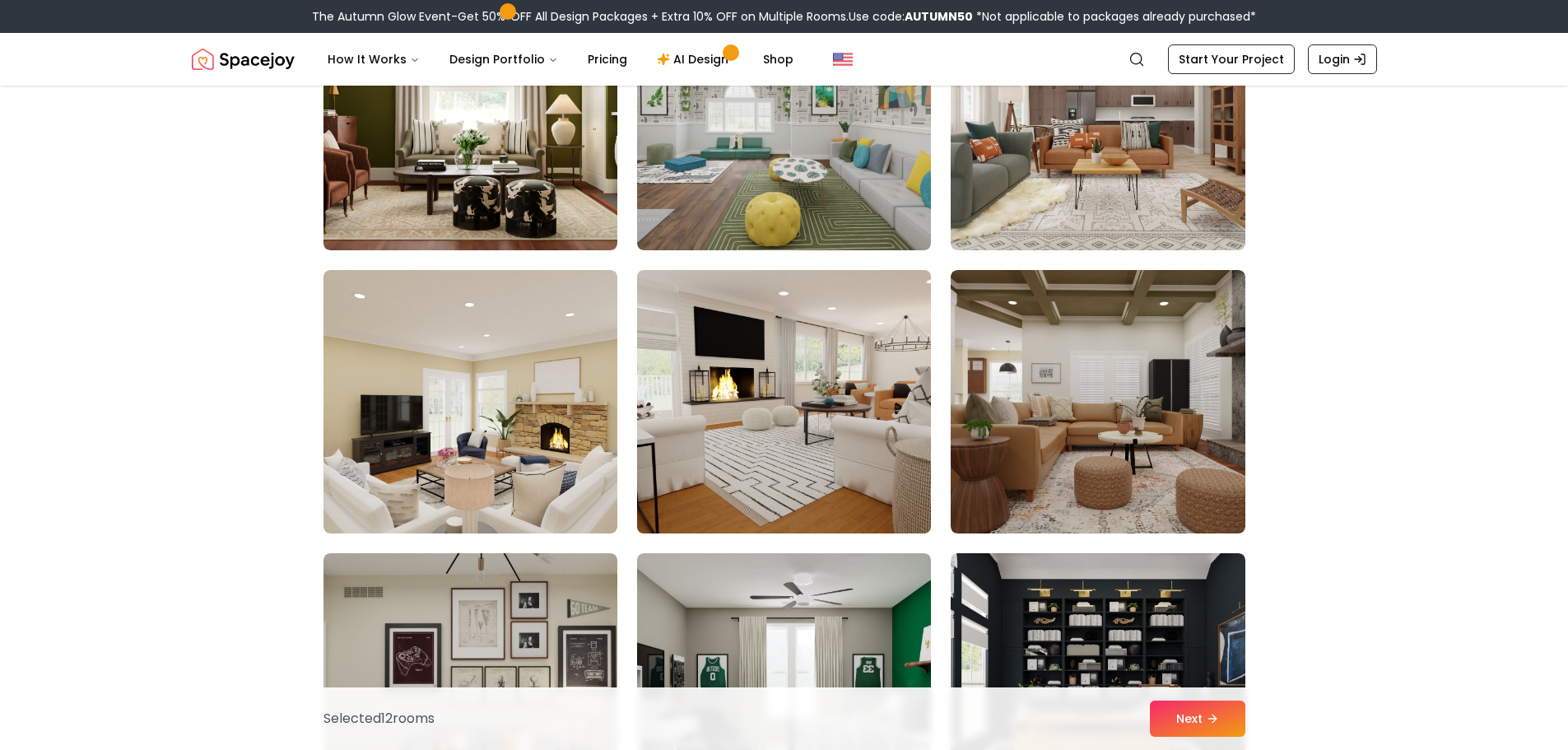
click at [737, 393] on img at bounding box center [784, 401] width 309 height 276
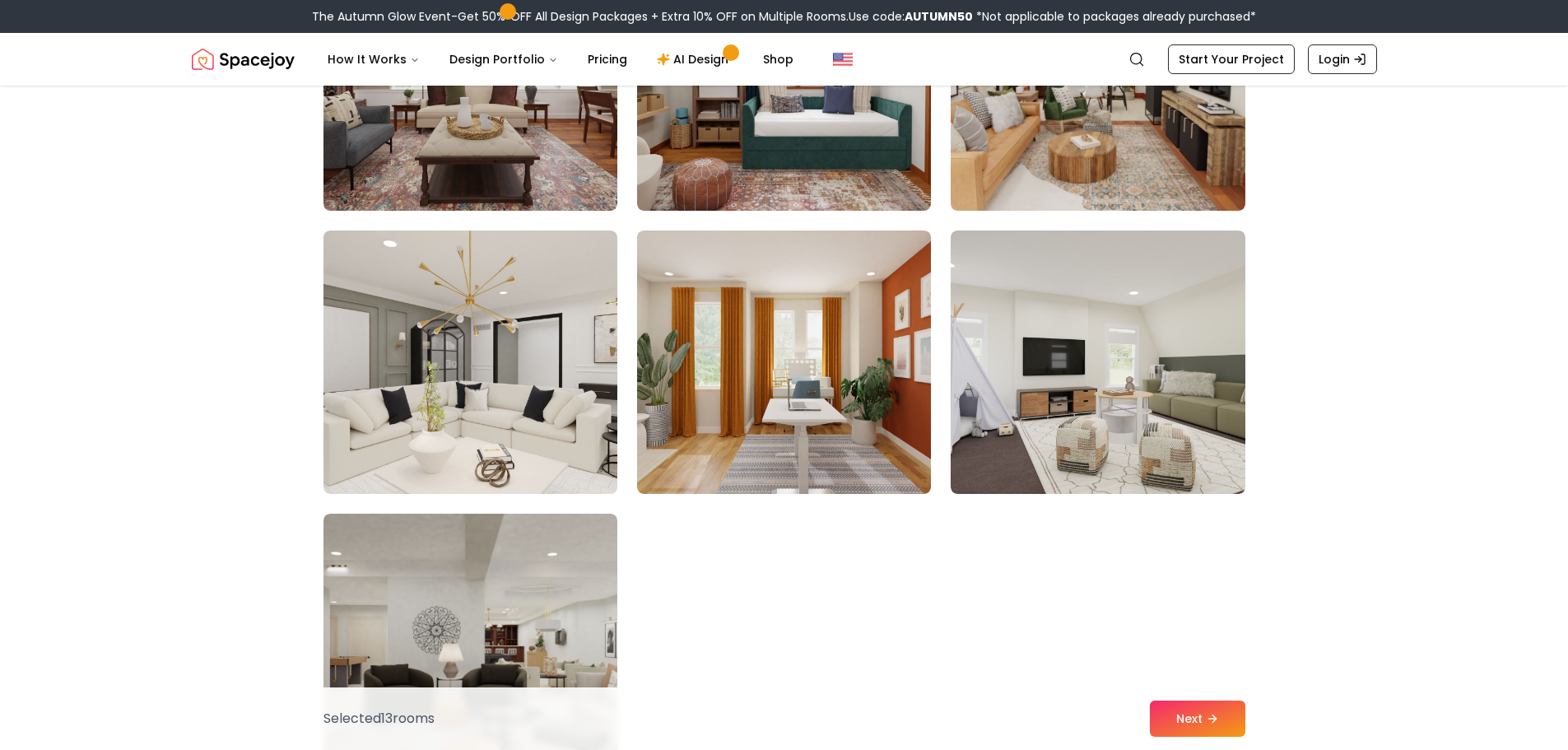
scroll to position [9468, 0]
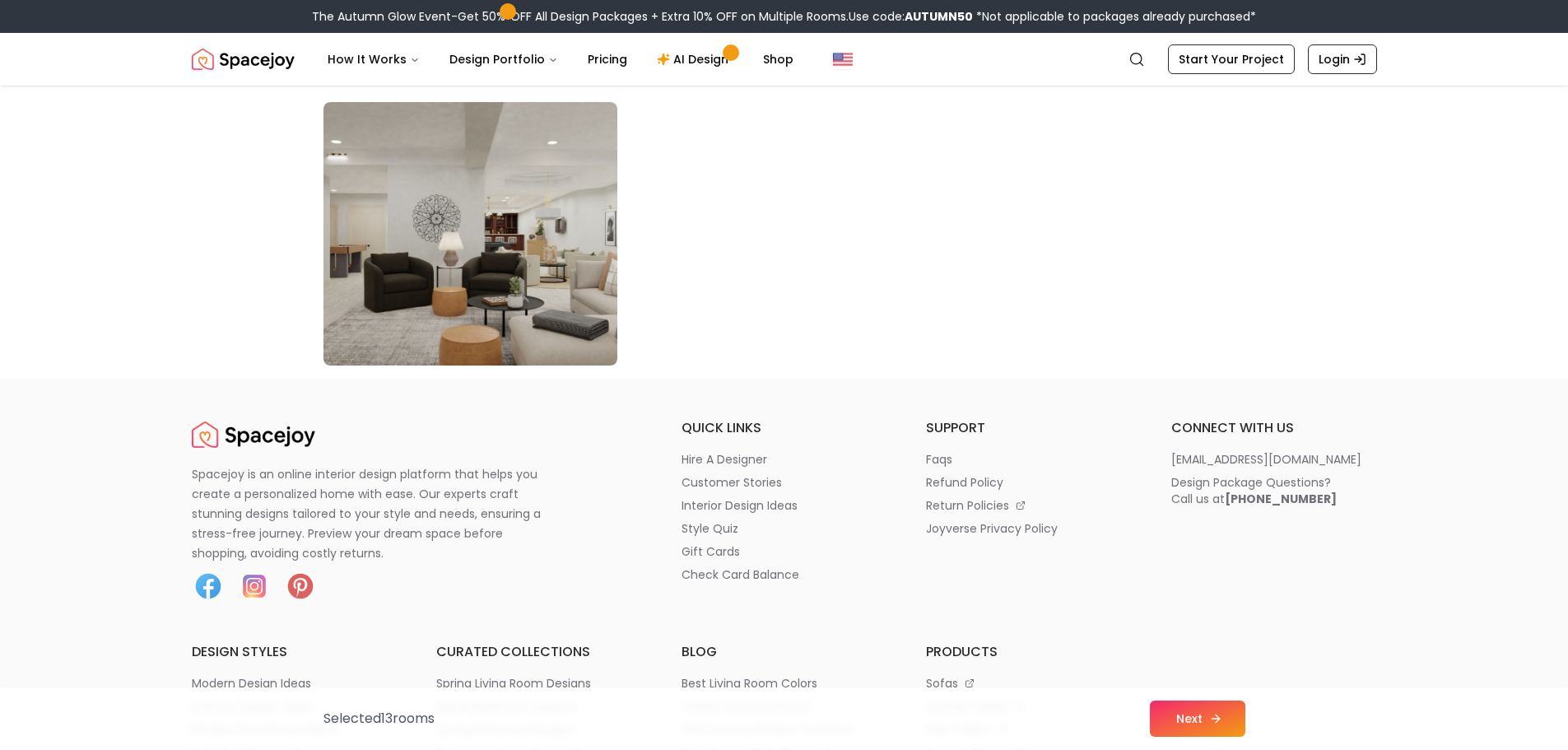
click at [1212, 725] on button "Next" at bounding box center [1197, 719] width 95 height 36
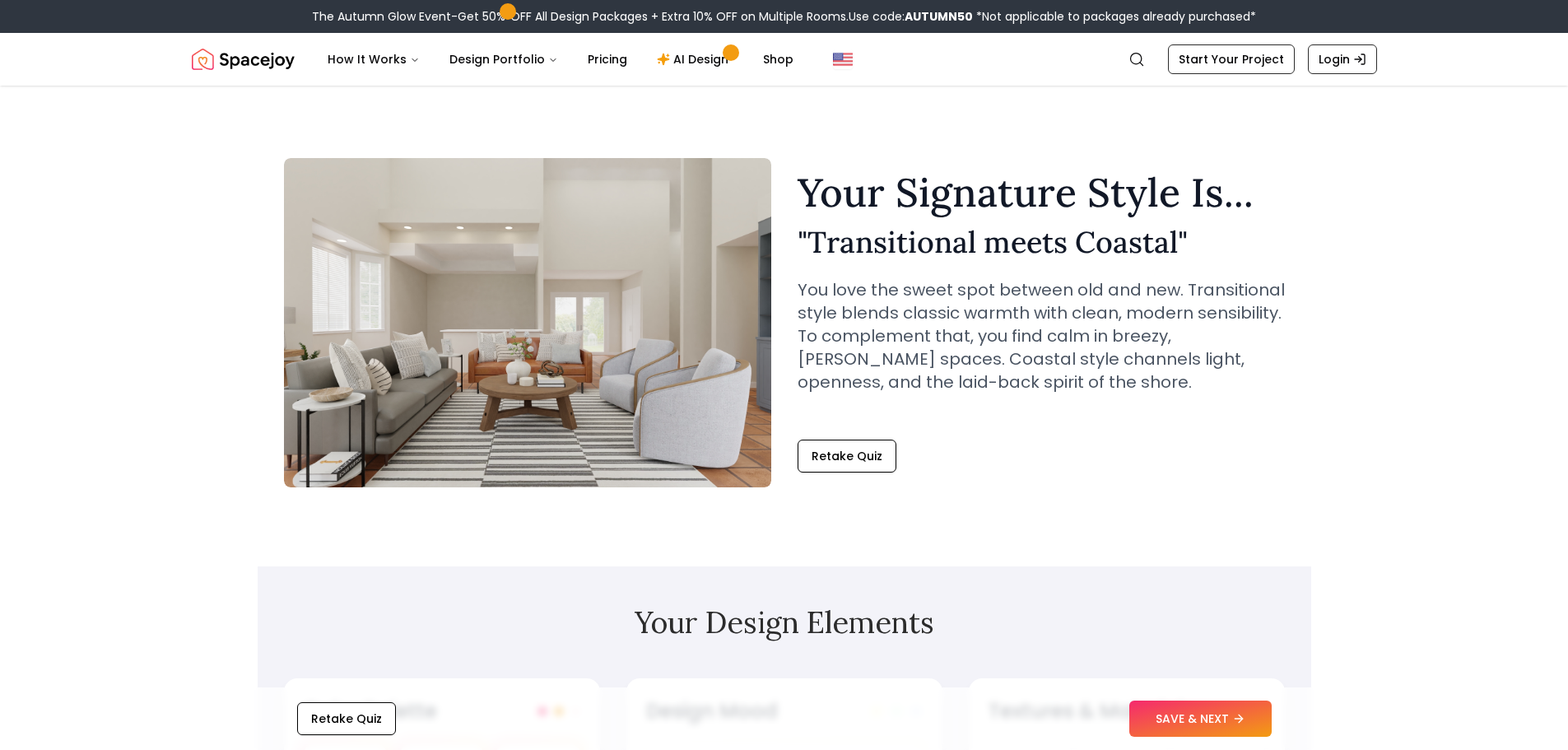
click at [850, 436] on div "Your Signature Style Is... " Transitional meets Coastal " You love the sweet sp…" at bounding box center [1040, 322] width 487 height 299
click at [838, 451] on button "Retake Quiz" at bounding box center [847, 456] width 99 height 33
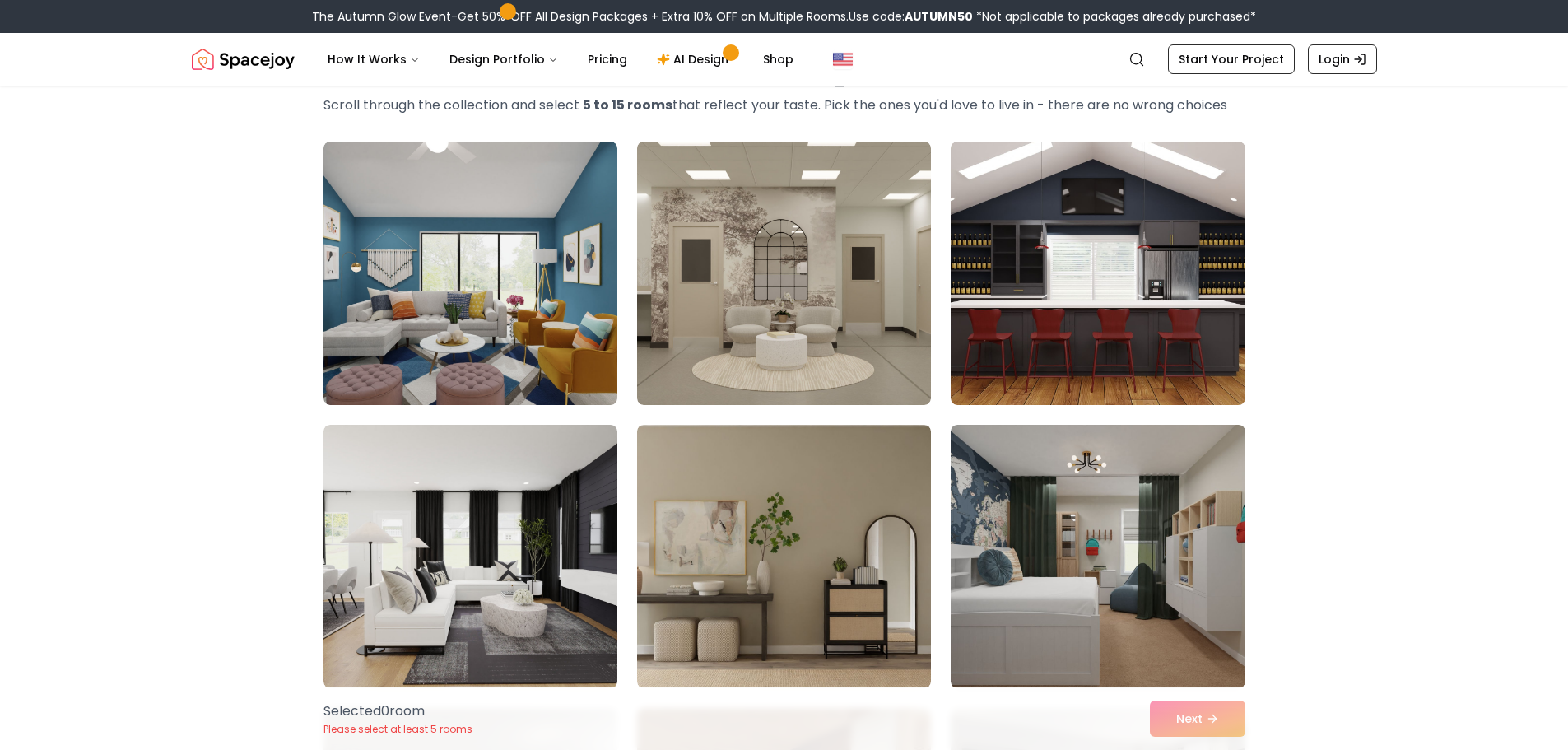
scroll to position [247, 0]
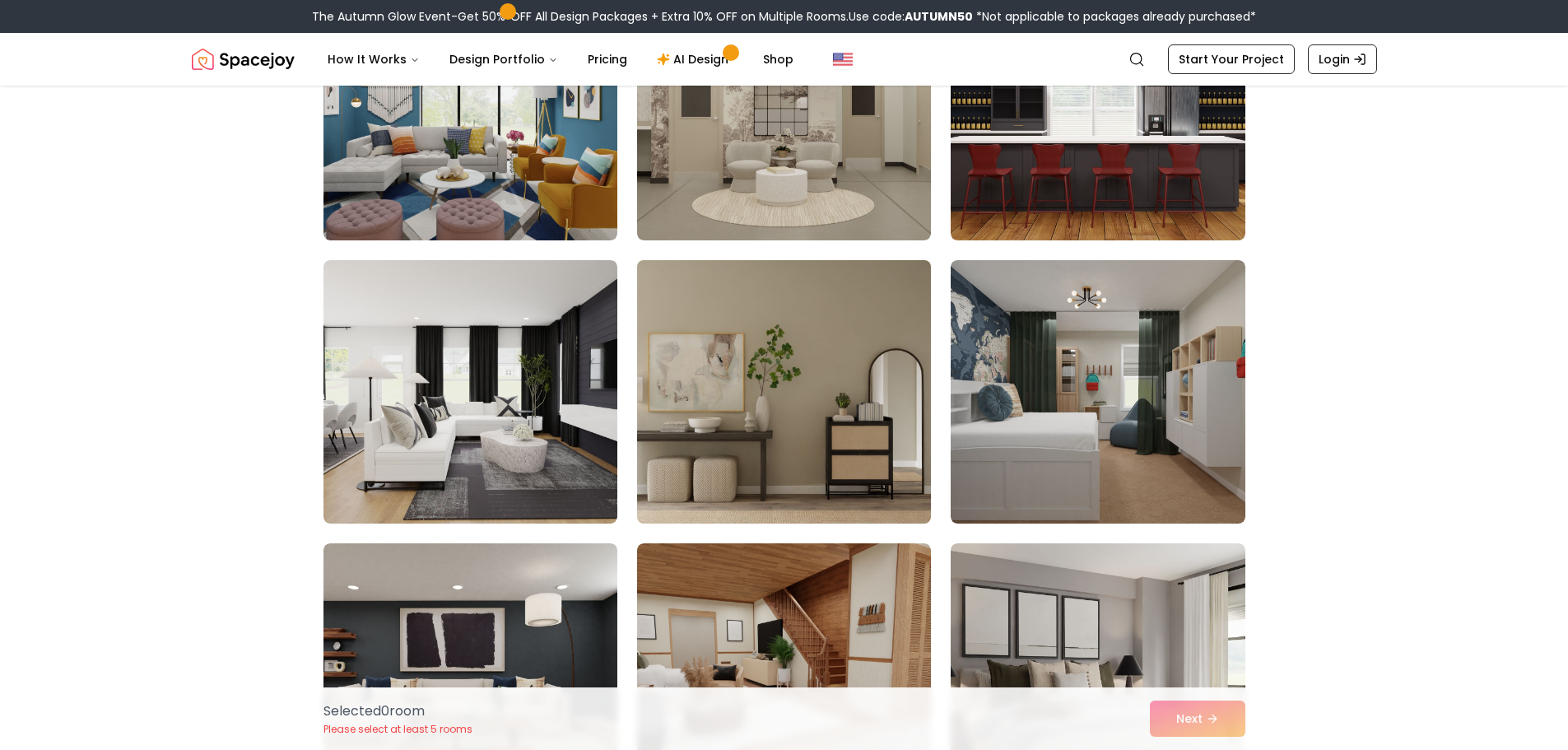
click at [758, 368] on img at bounding box center [784, 392] width 309 height 276
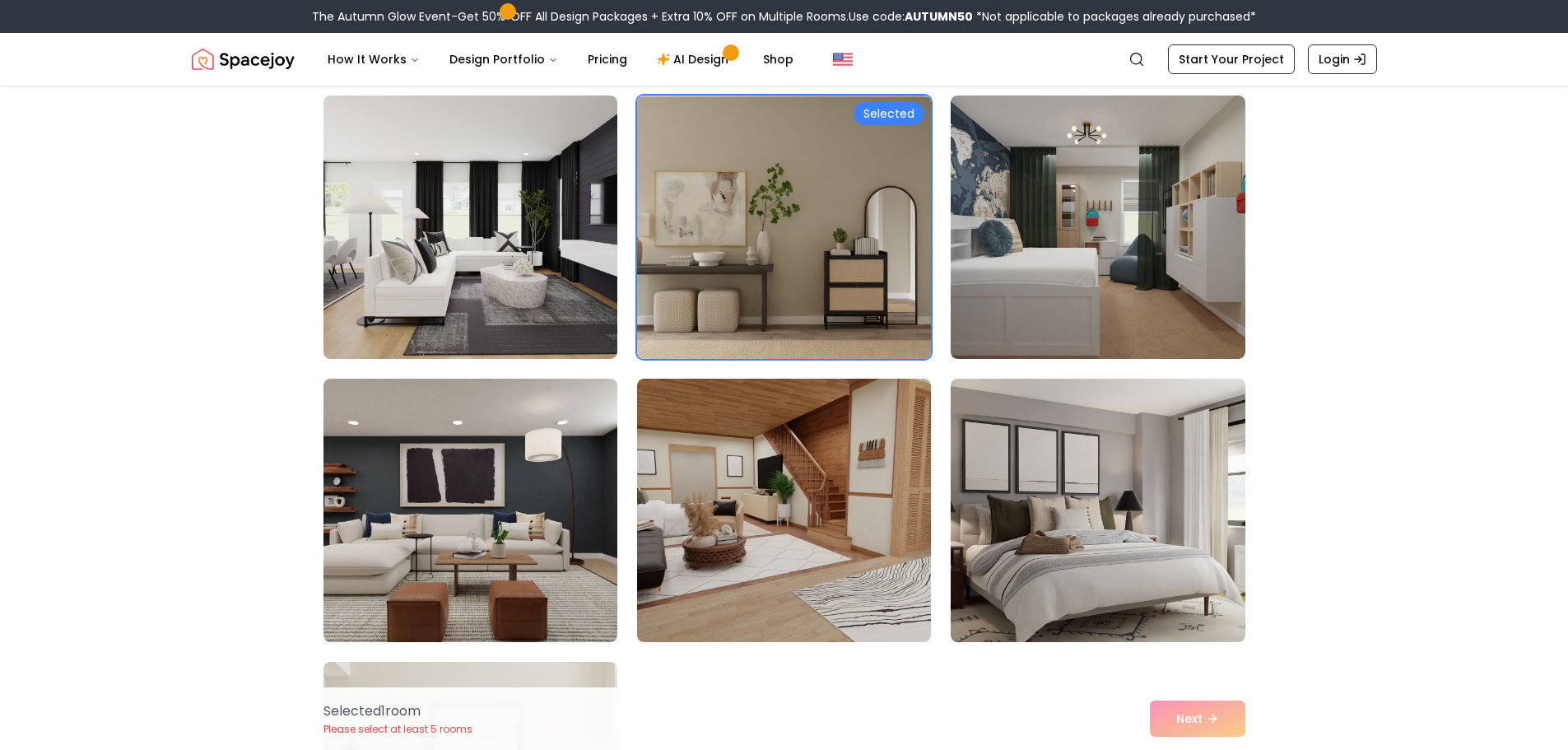
scroll to position [494, 0]
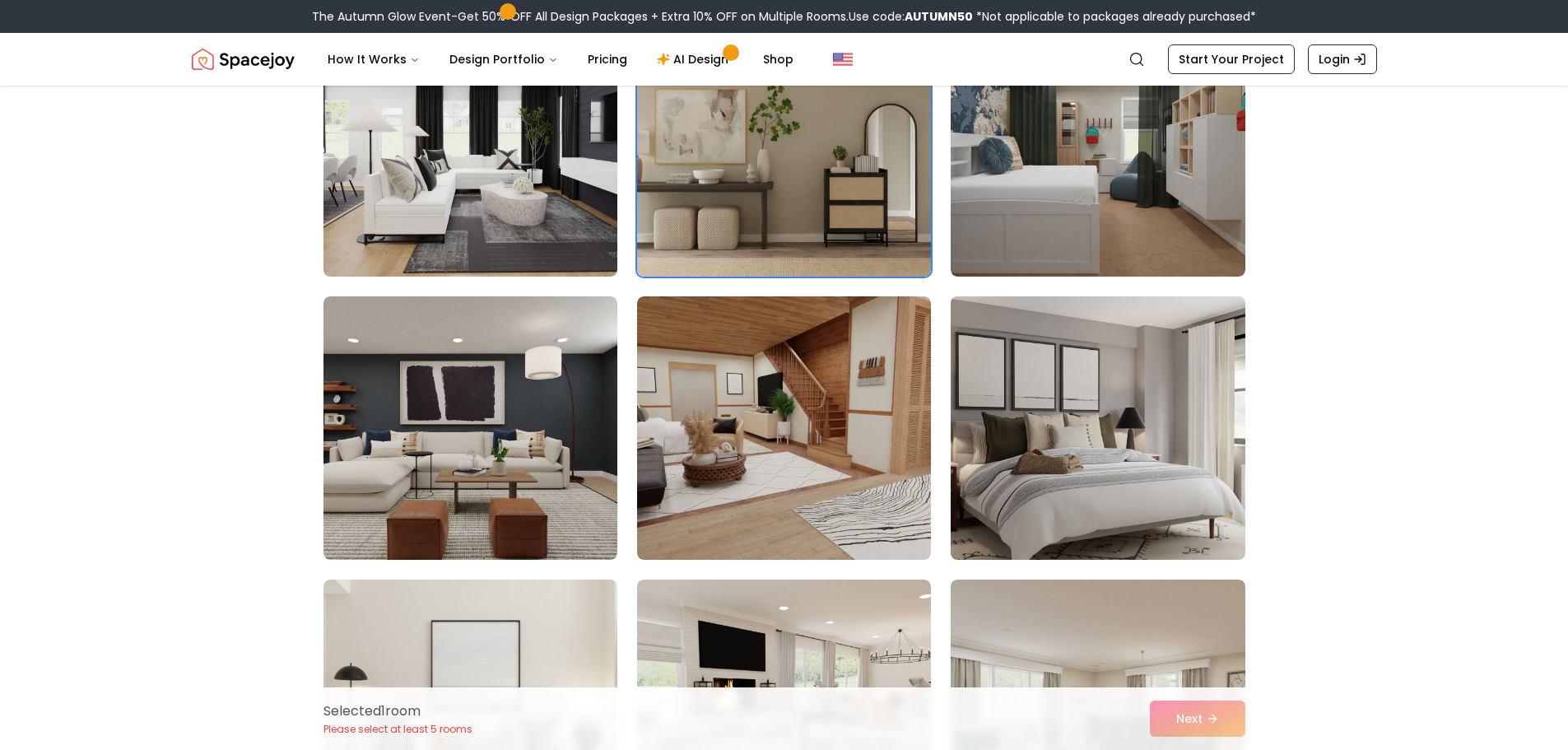
click at [1058, 442] on img at bounding box center [1097, 428] width 309 height 276
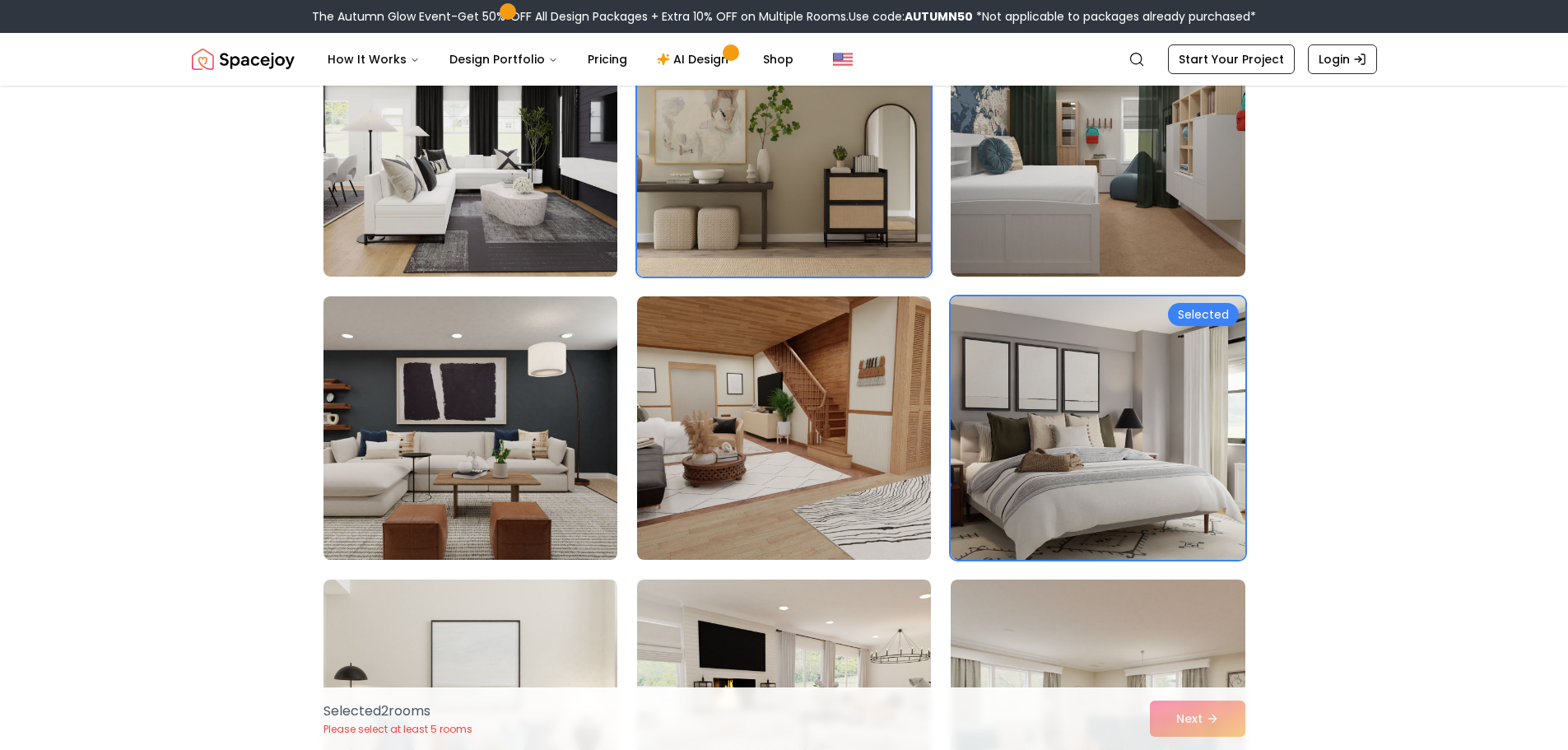
click at [417, 428] on img at bounding box center [471, 428] width 309 height 276
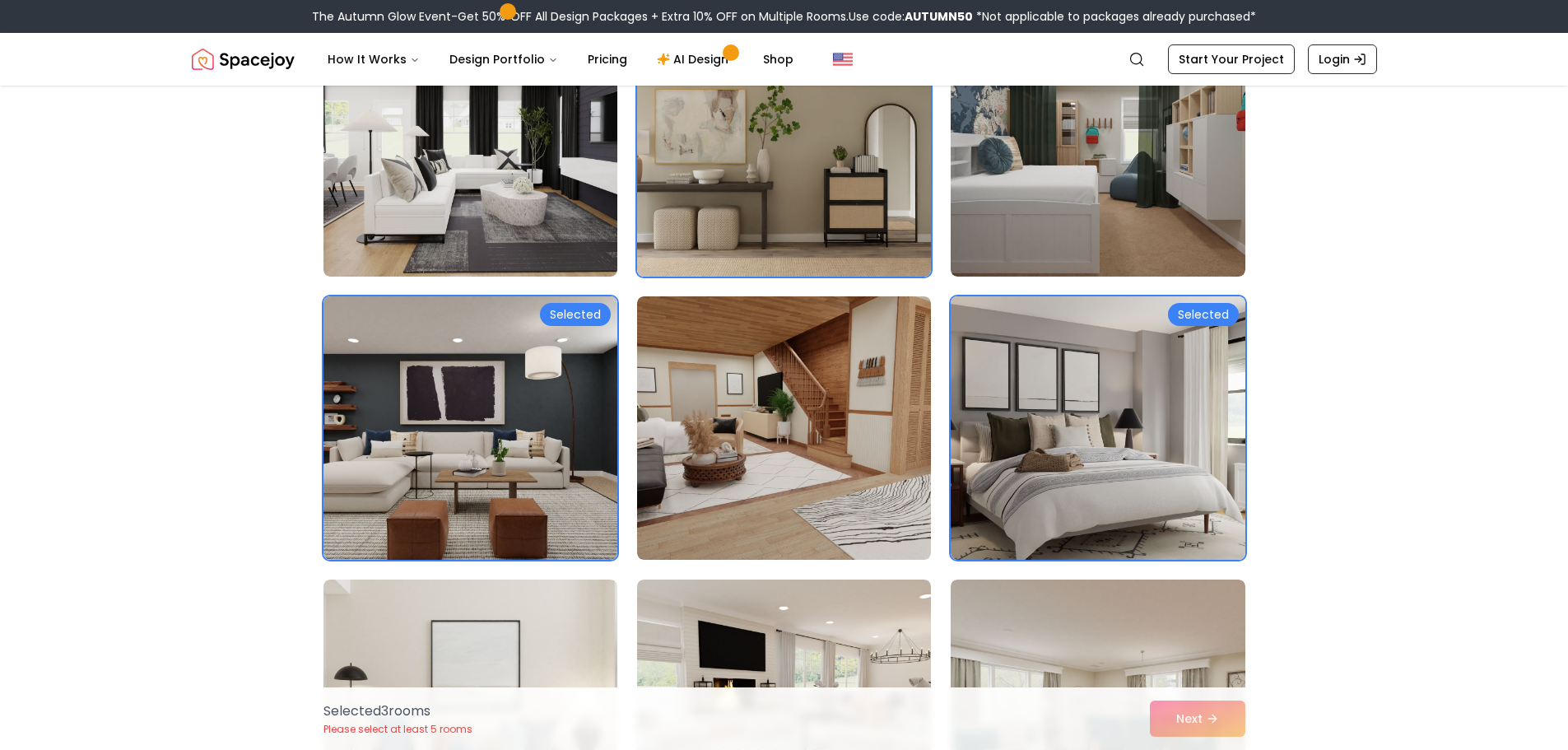
scroll to position [740, 0]
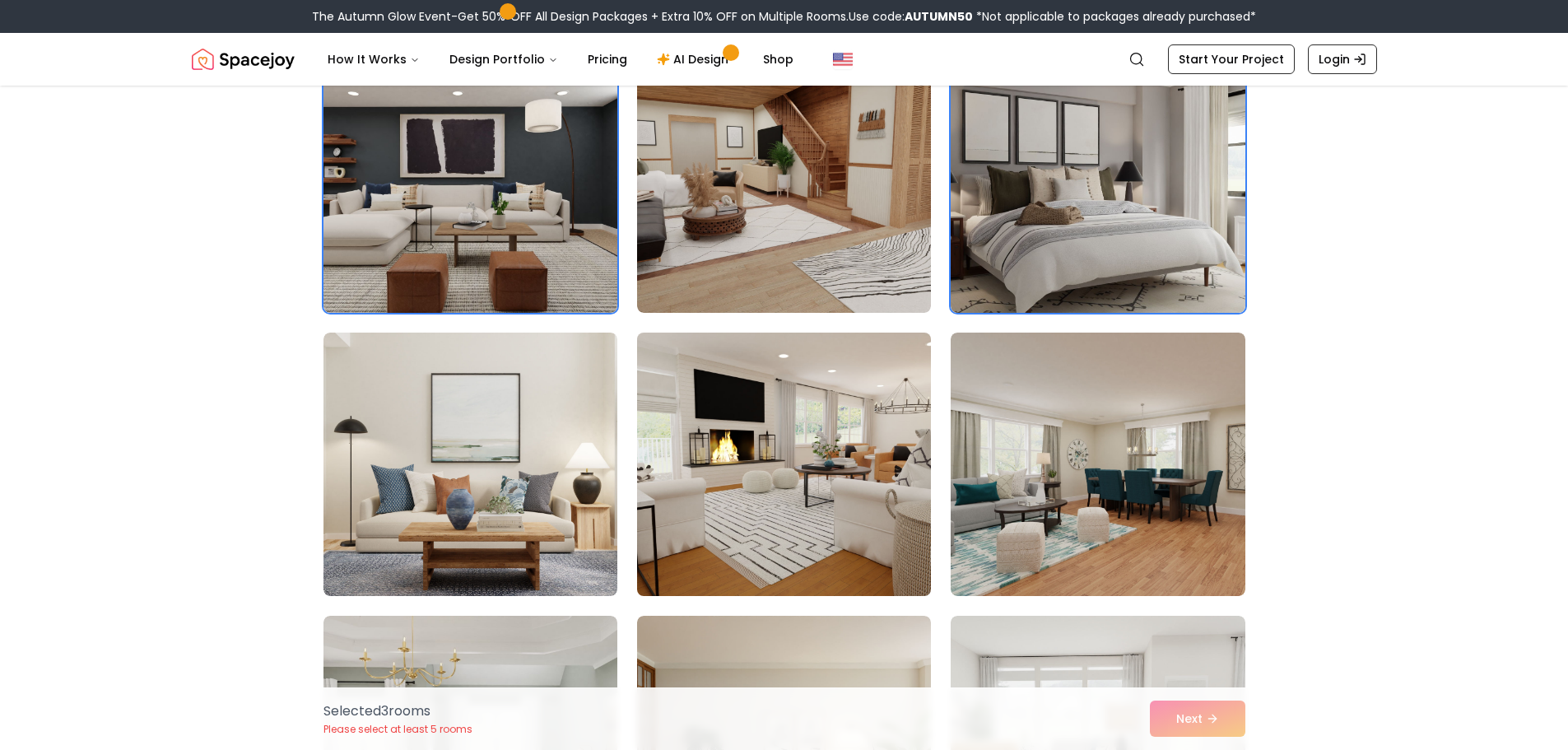
click at [821, 488] on img at bounding box center [784, 464] width 309 height 276
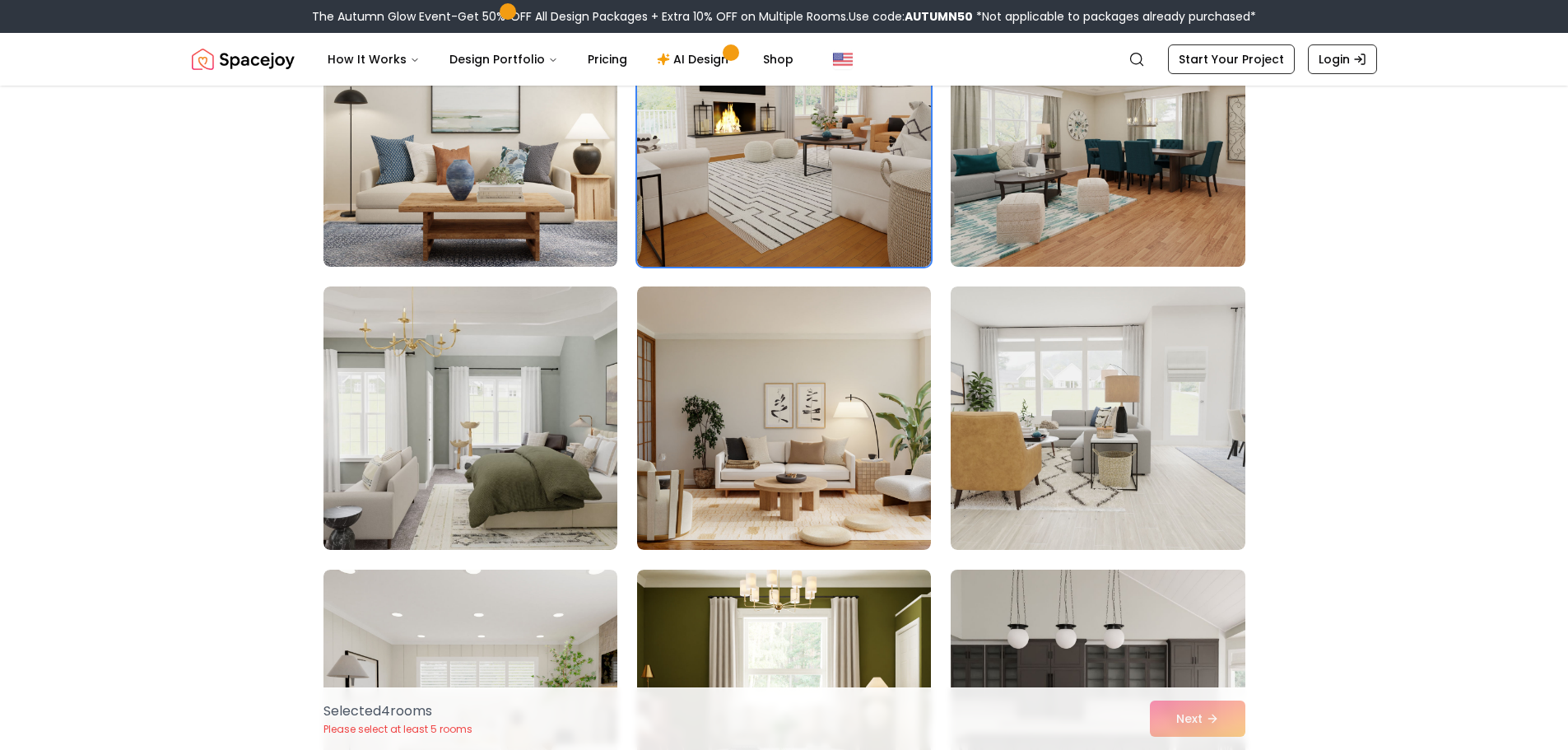
scroll to position [1400, 0]
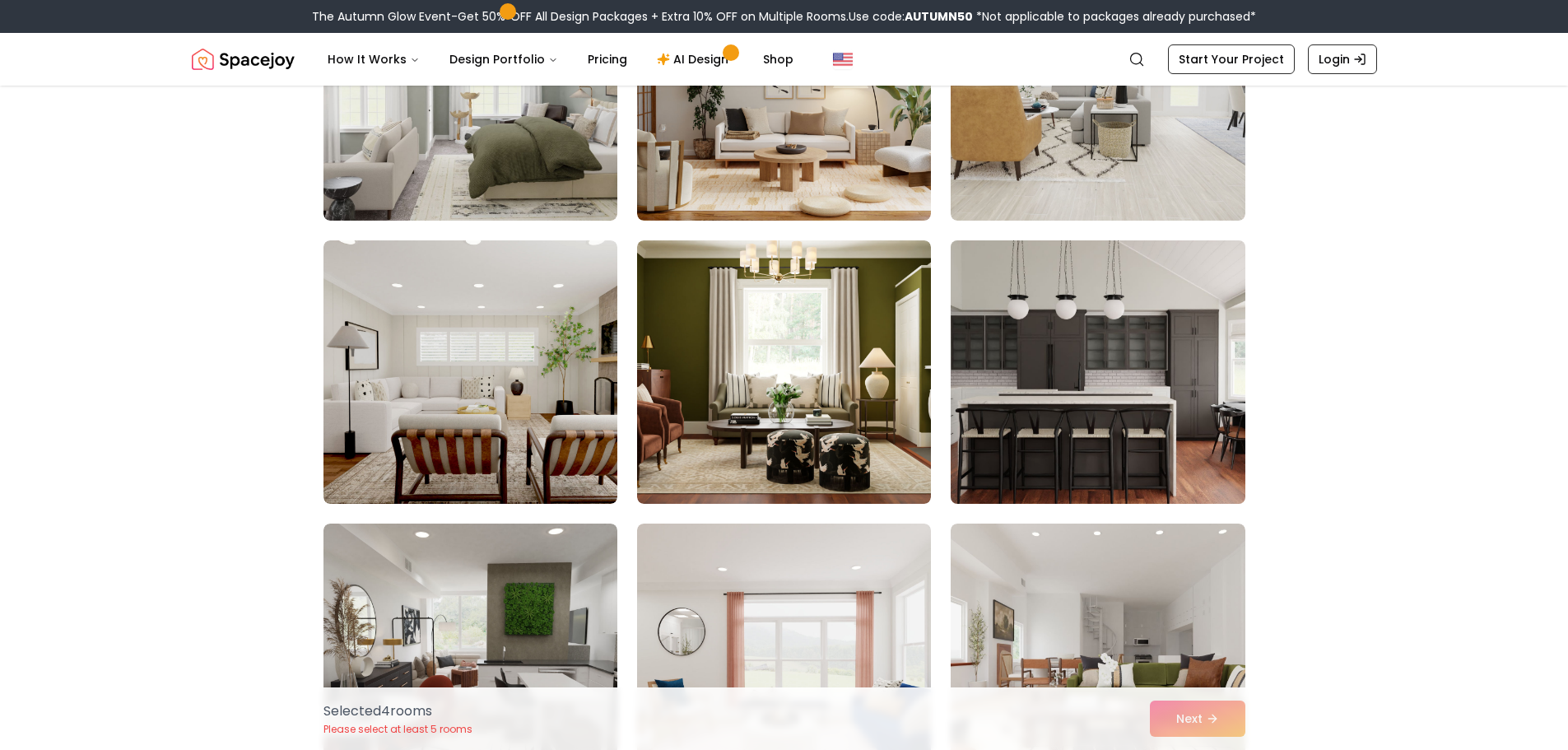
click at [1080, 413] on img at bounding box center [1097, 372] width 309 height 276
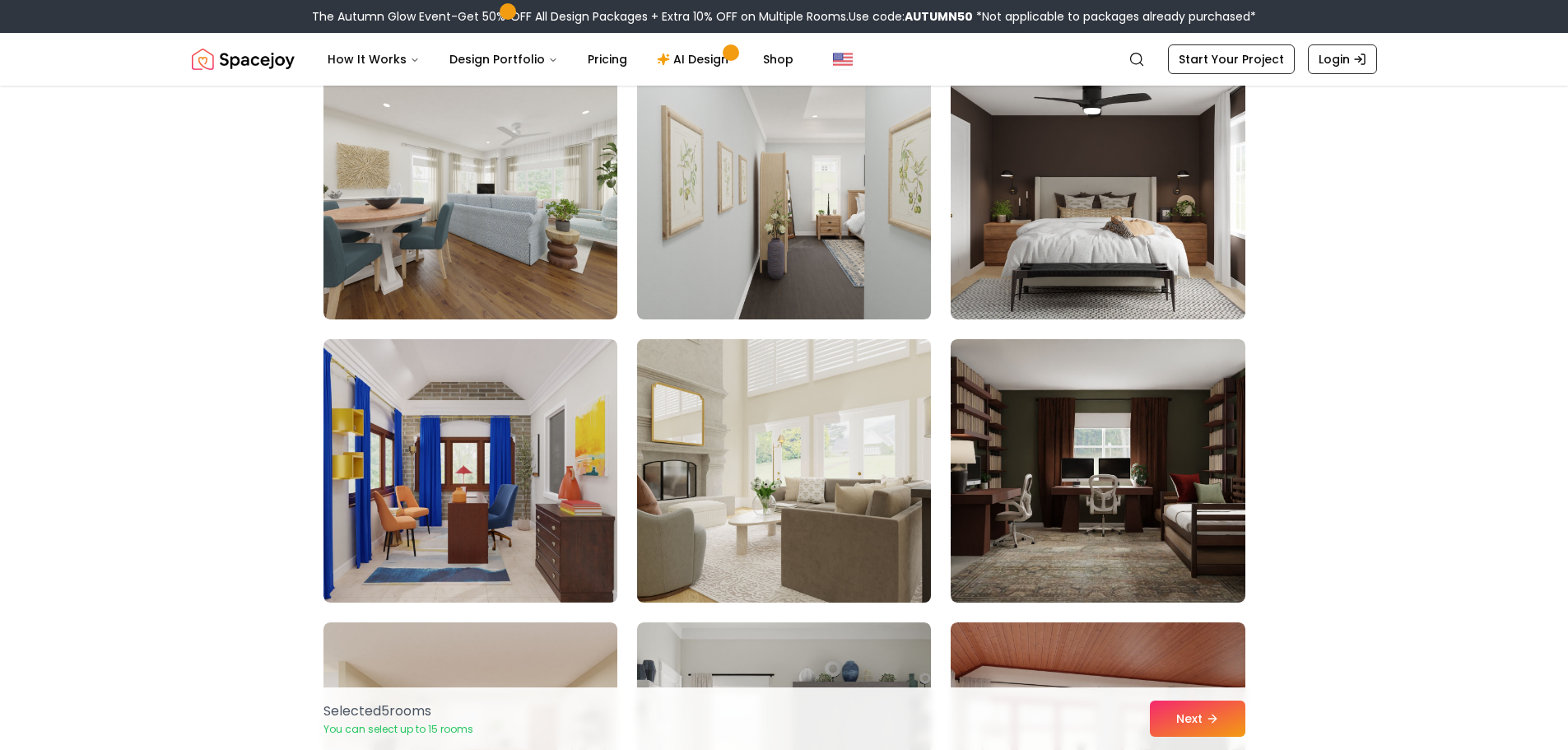
scroll to position [2799, 0]
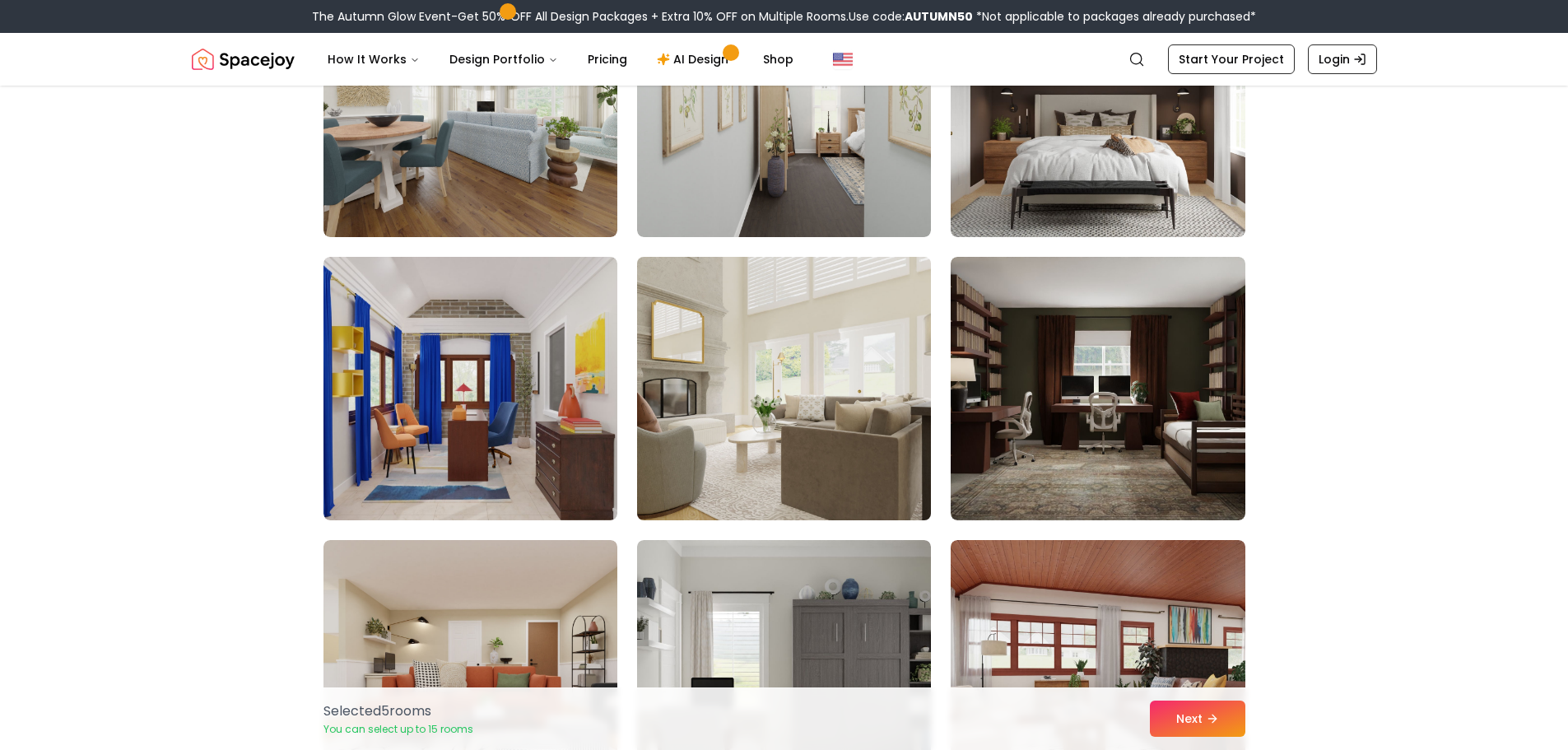
click at [845, 410] on img at bounding box center [784, 389] width 309 height 276
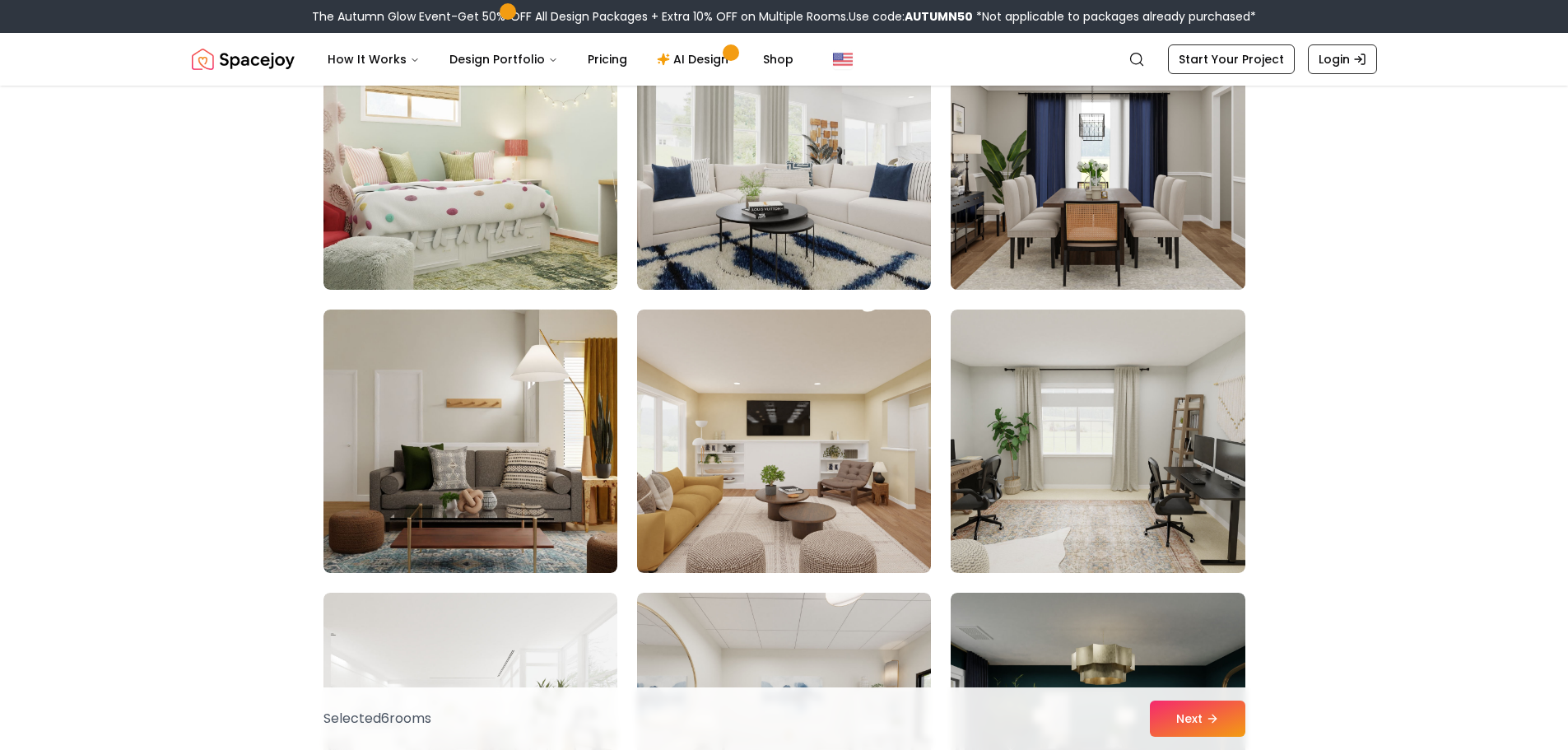
scroll to position [4199, 0]
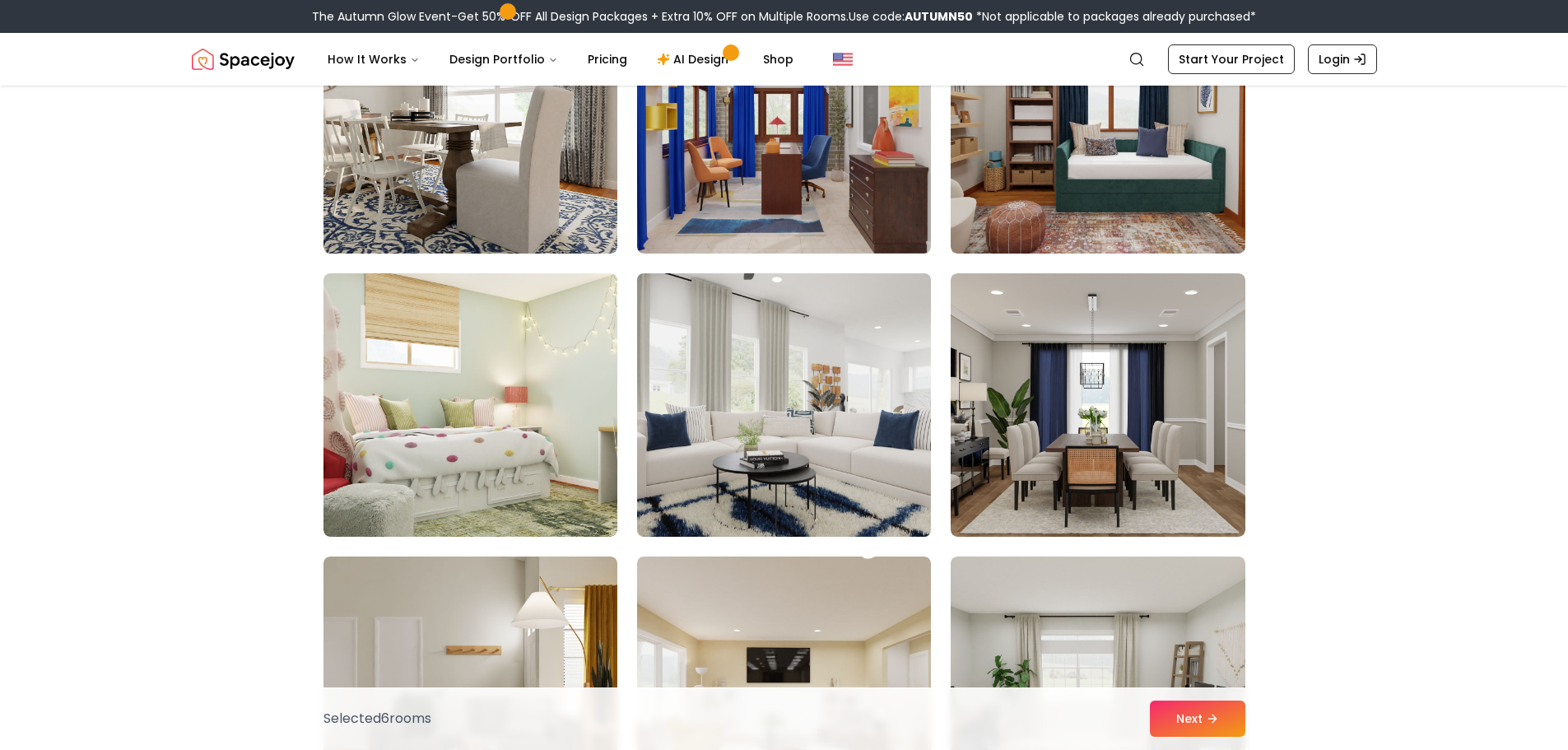
click at [743, 398] on img at bounding box center [784, 405] width 309 height 276
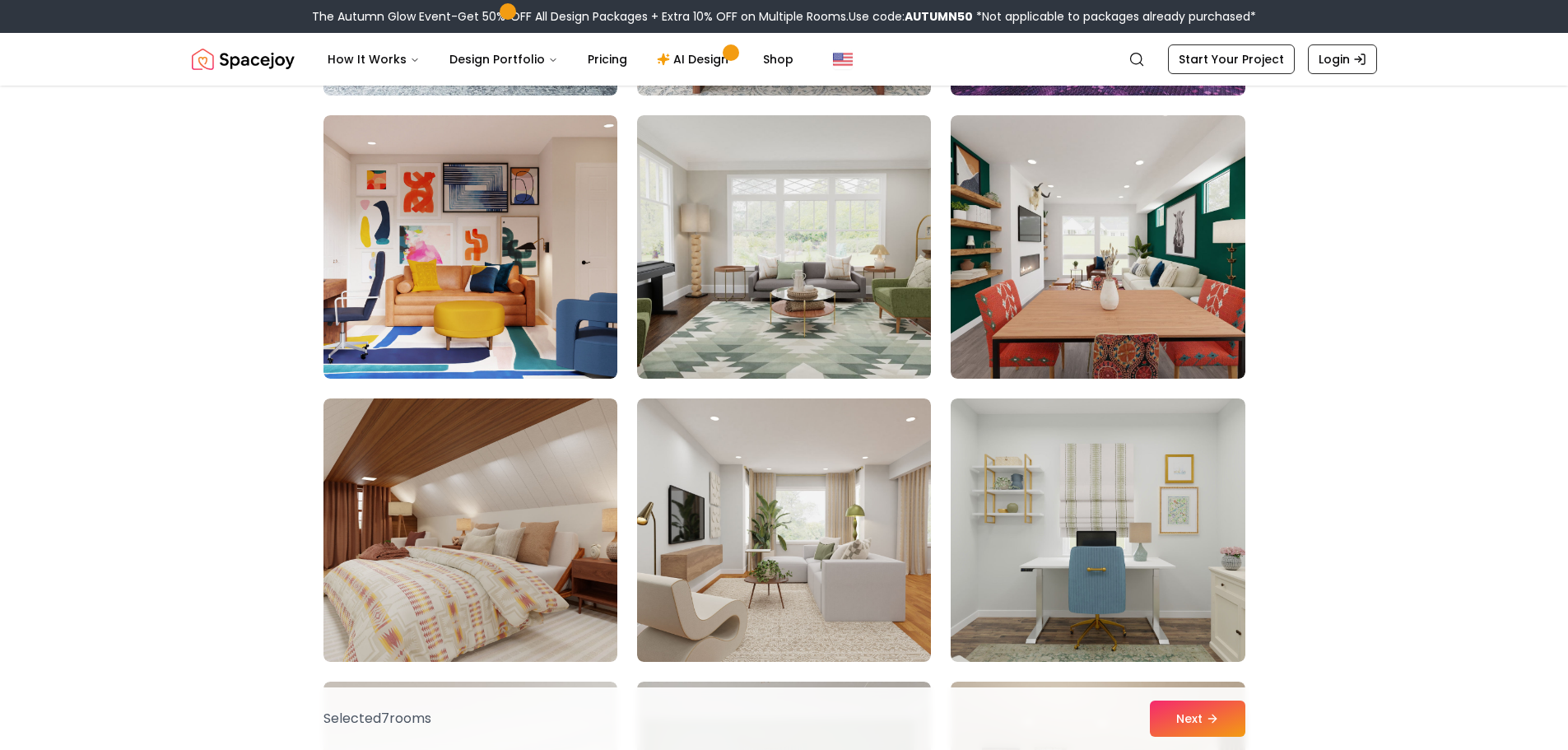
scroll to position [6833, 0]
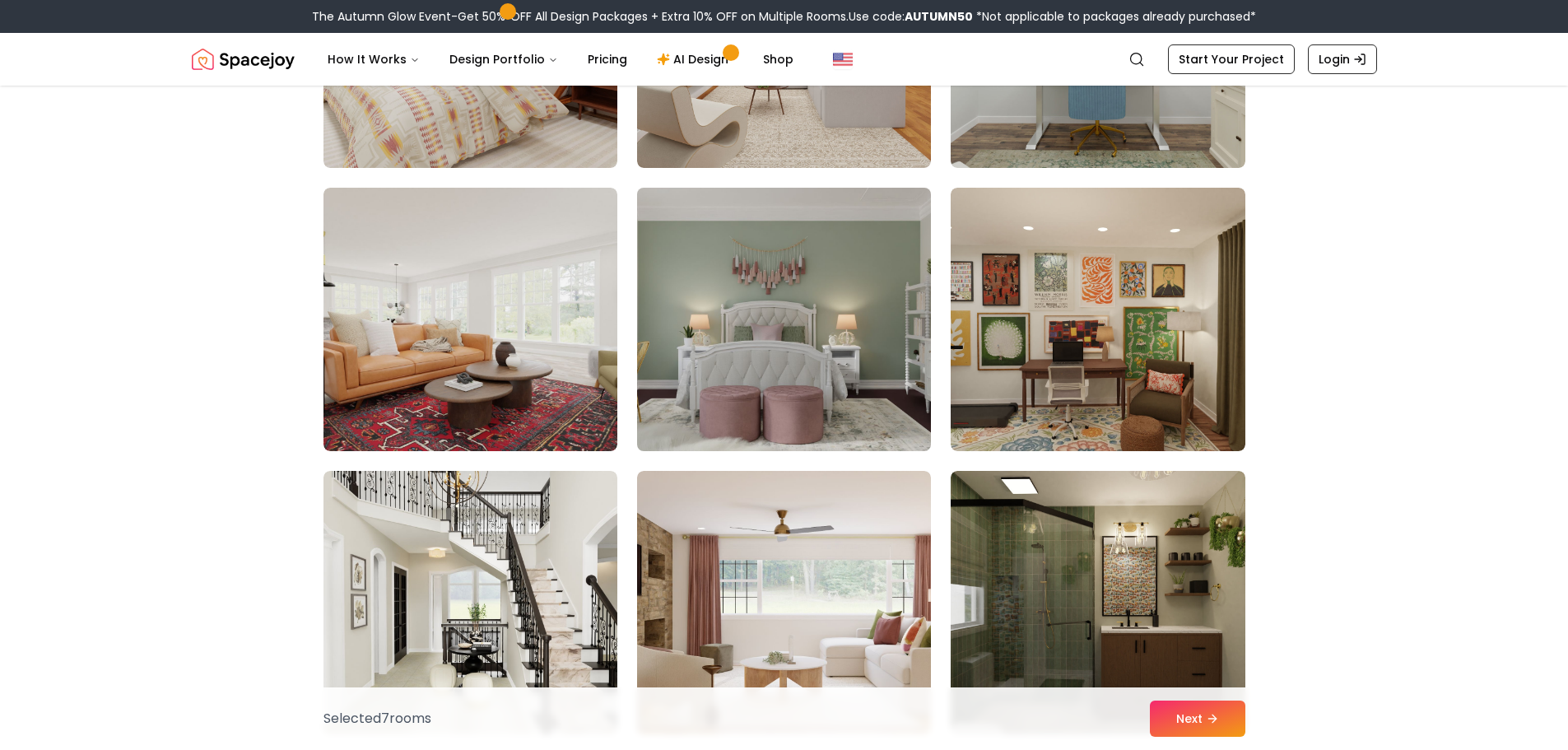
click at [709, 310] on img at bounding box center [784, 319] width 309 height 276
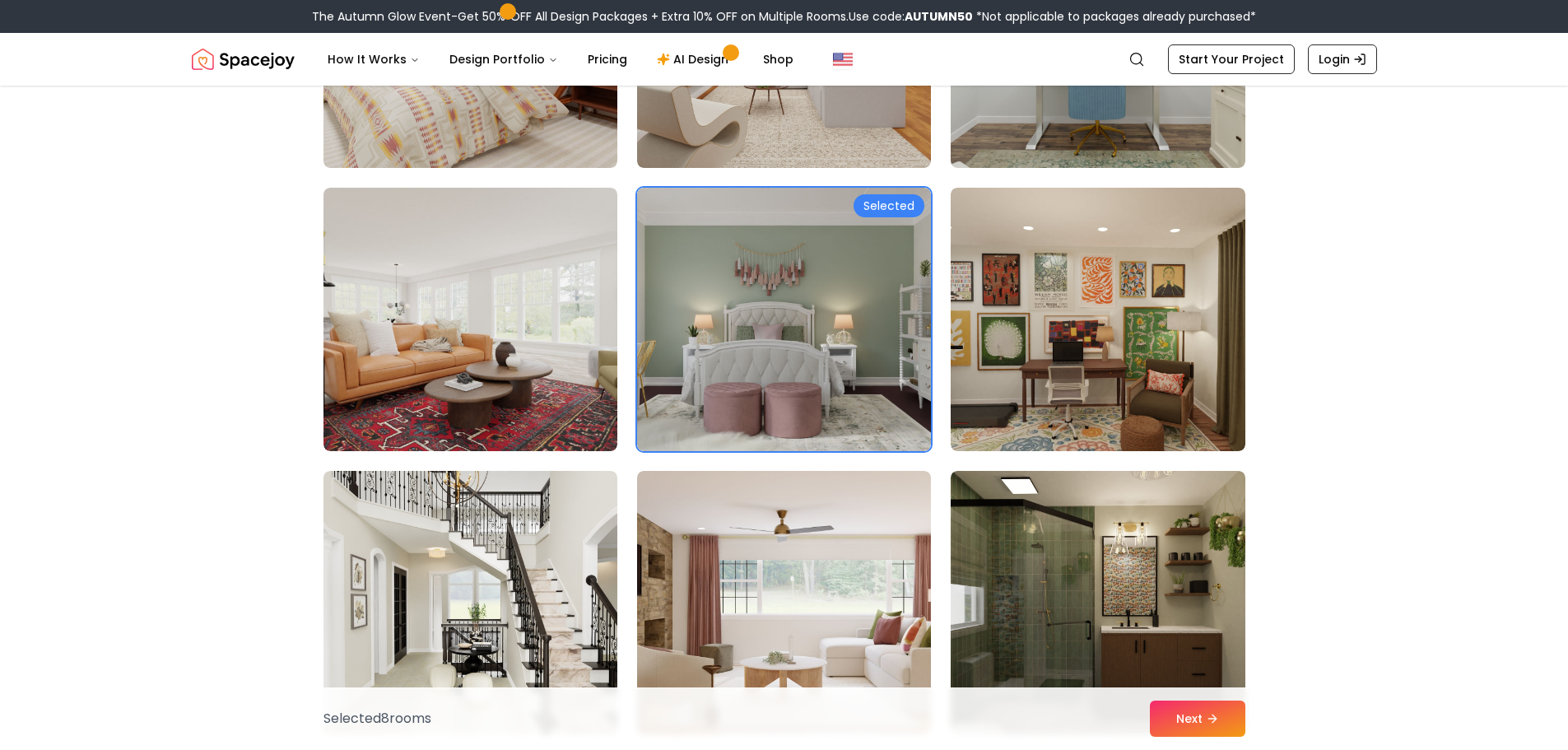
scroll to position [7245, 0]
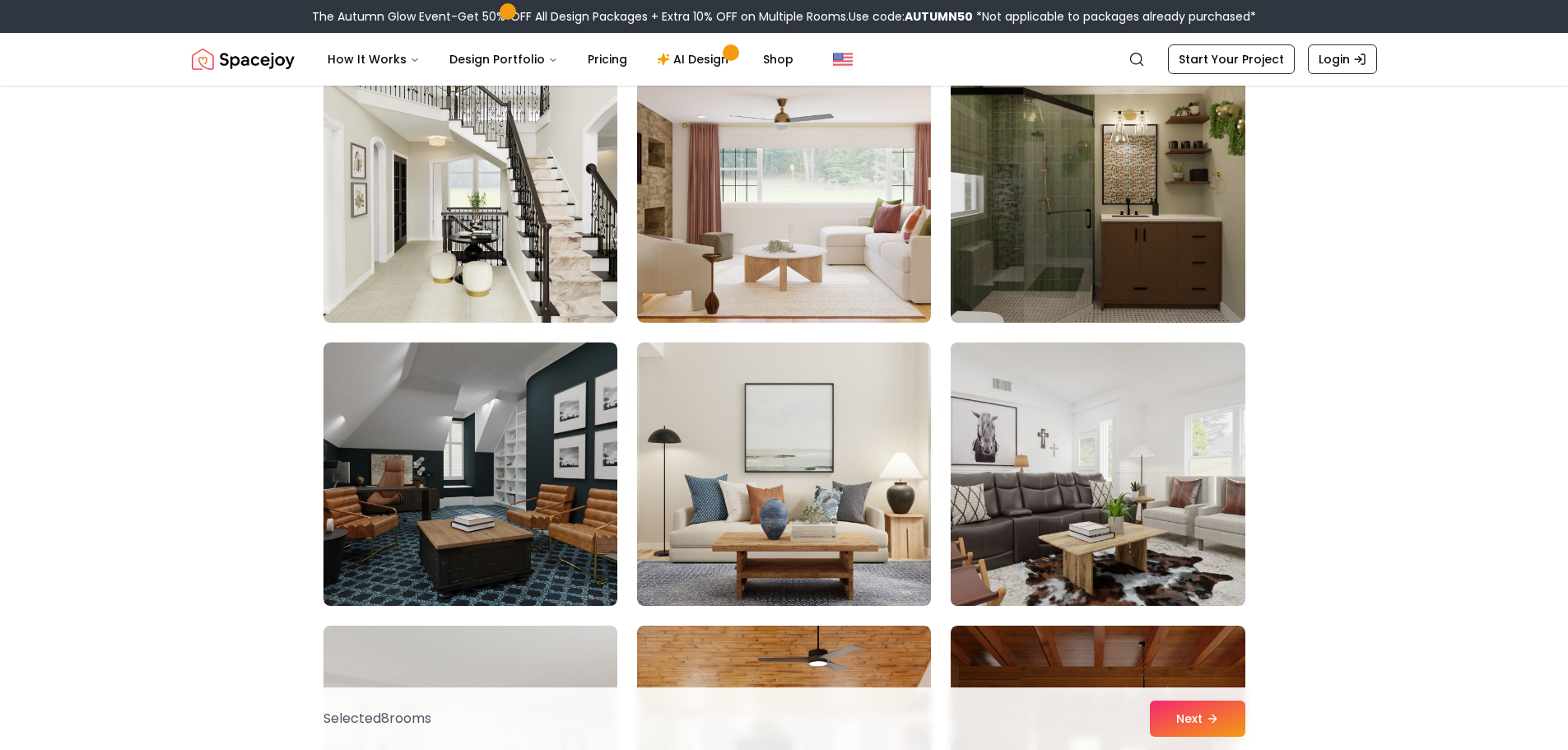
click at [1123, 451] on img at bounding box center [1097, 474] width 309 height 276
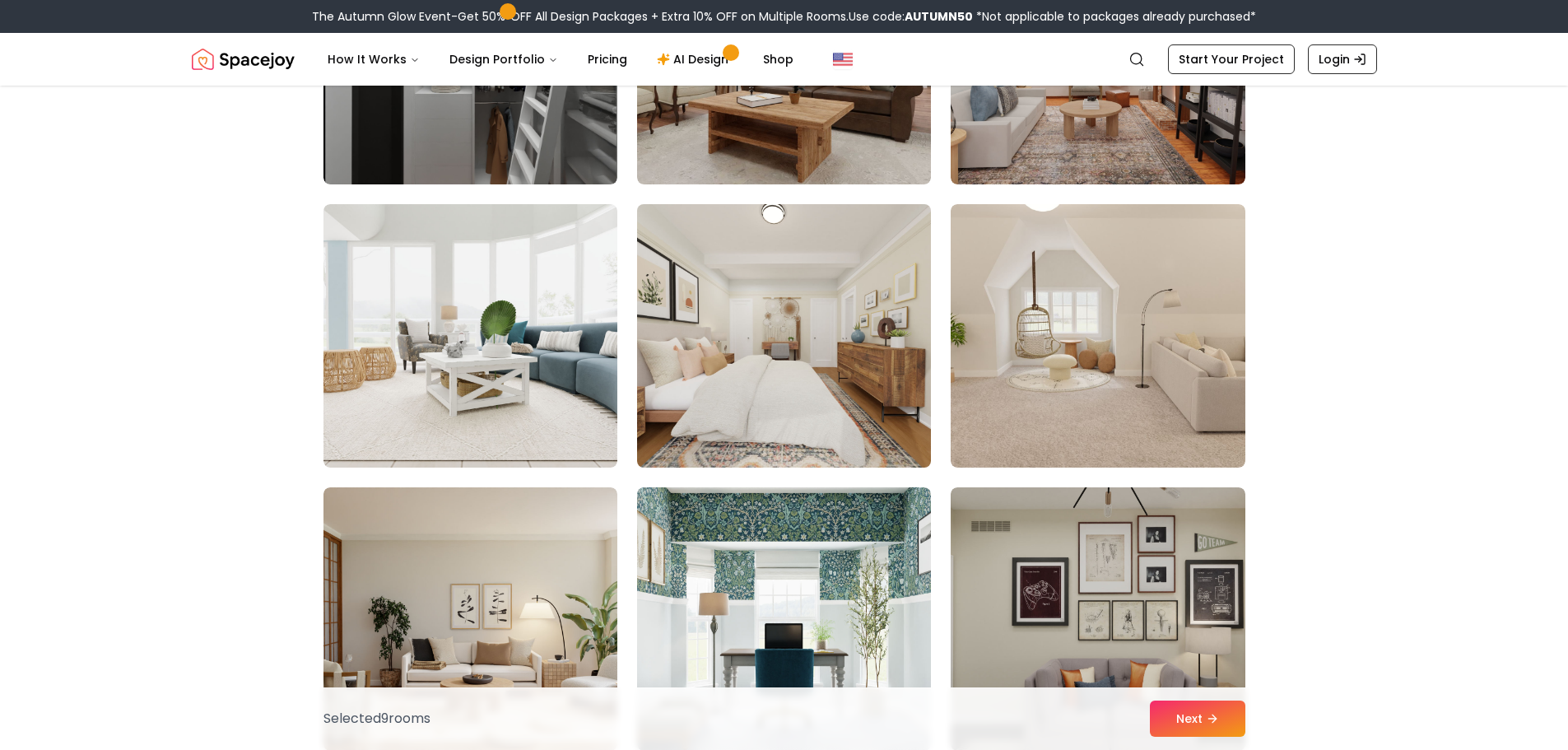
scroll to position [7903, 0]
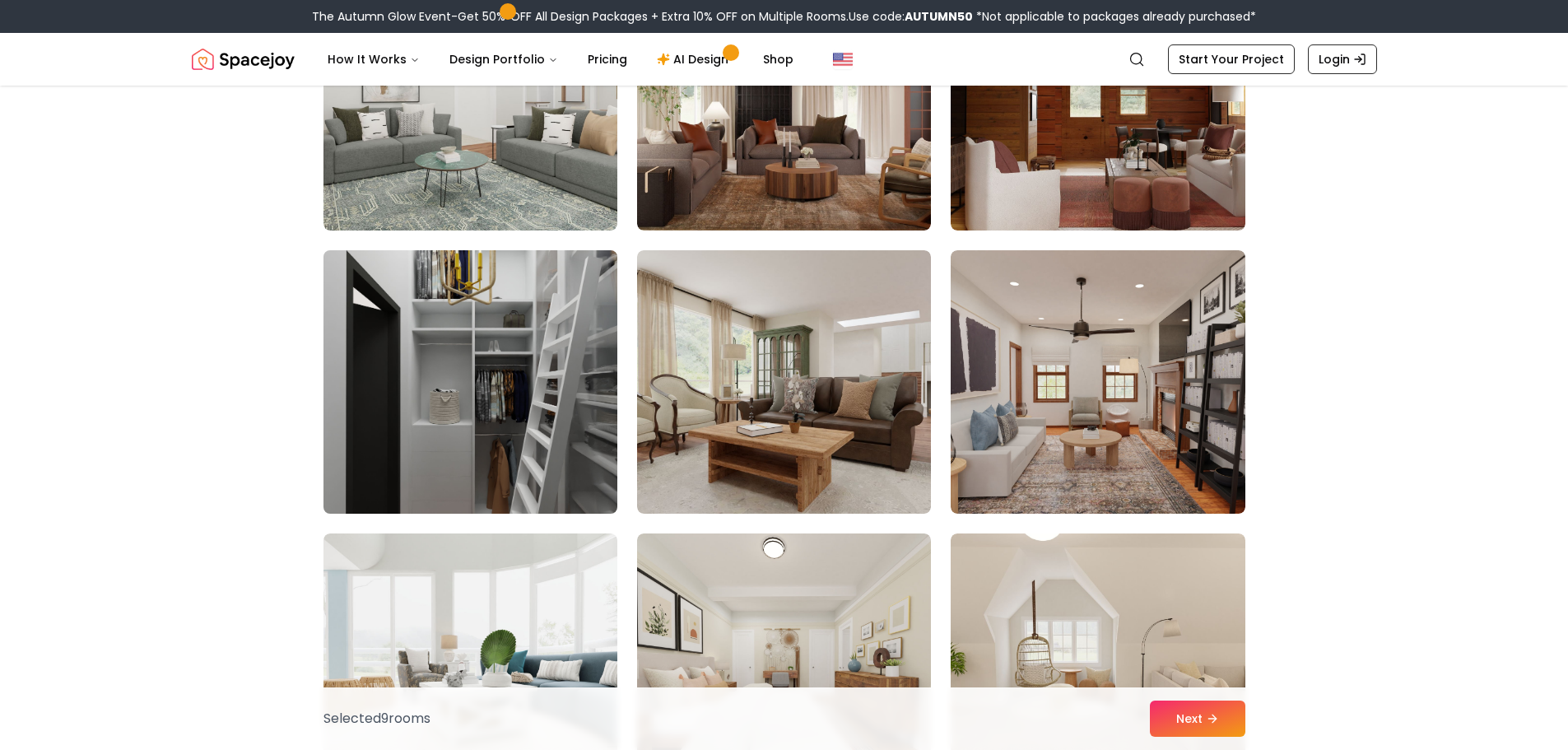
click at [507, 360] on img at bounding box center [471, 382] width 309 height 276
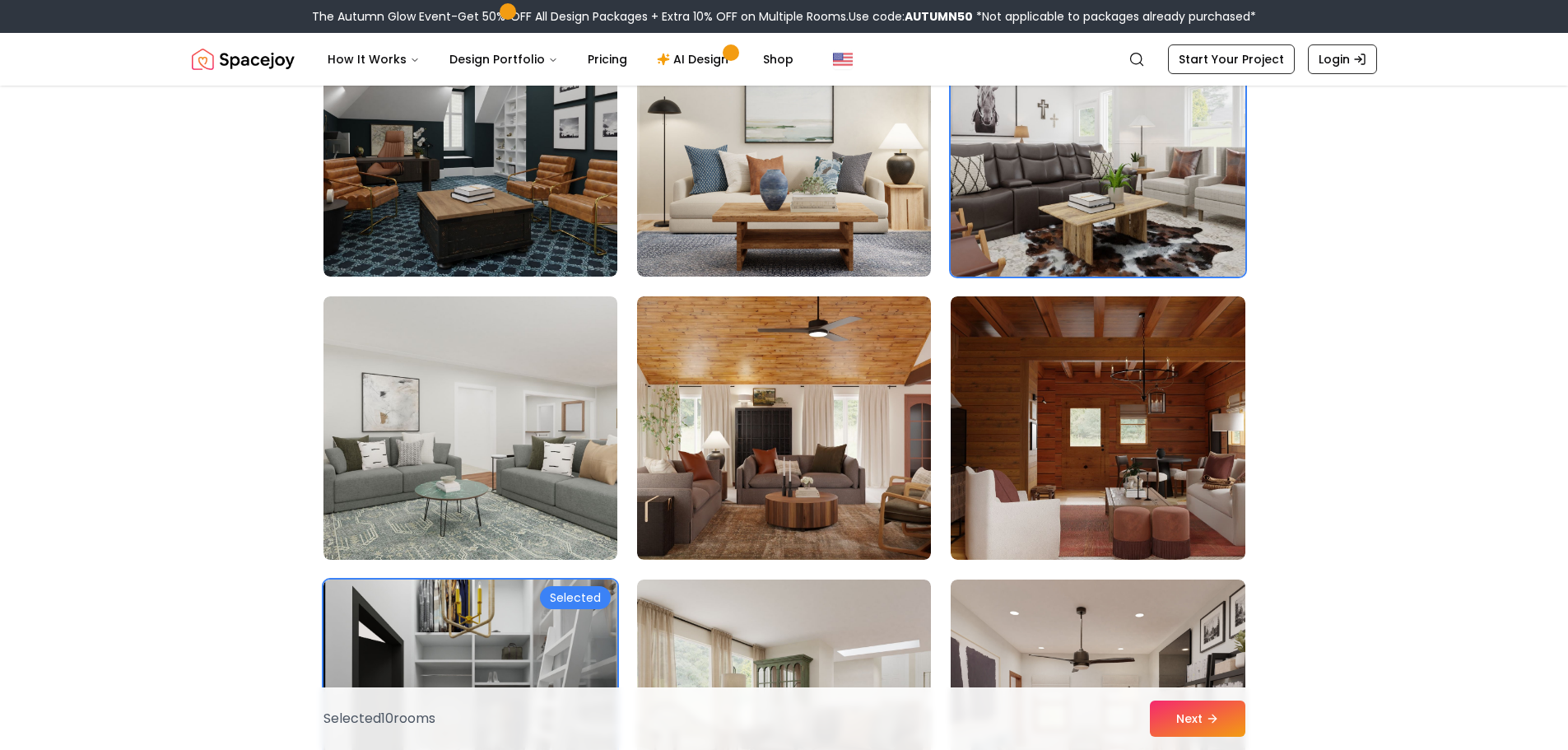
scroll to position [7245, 0]
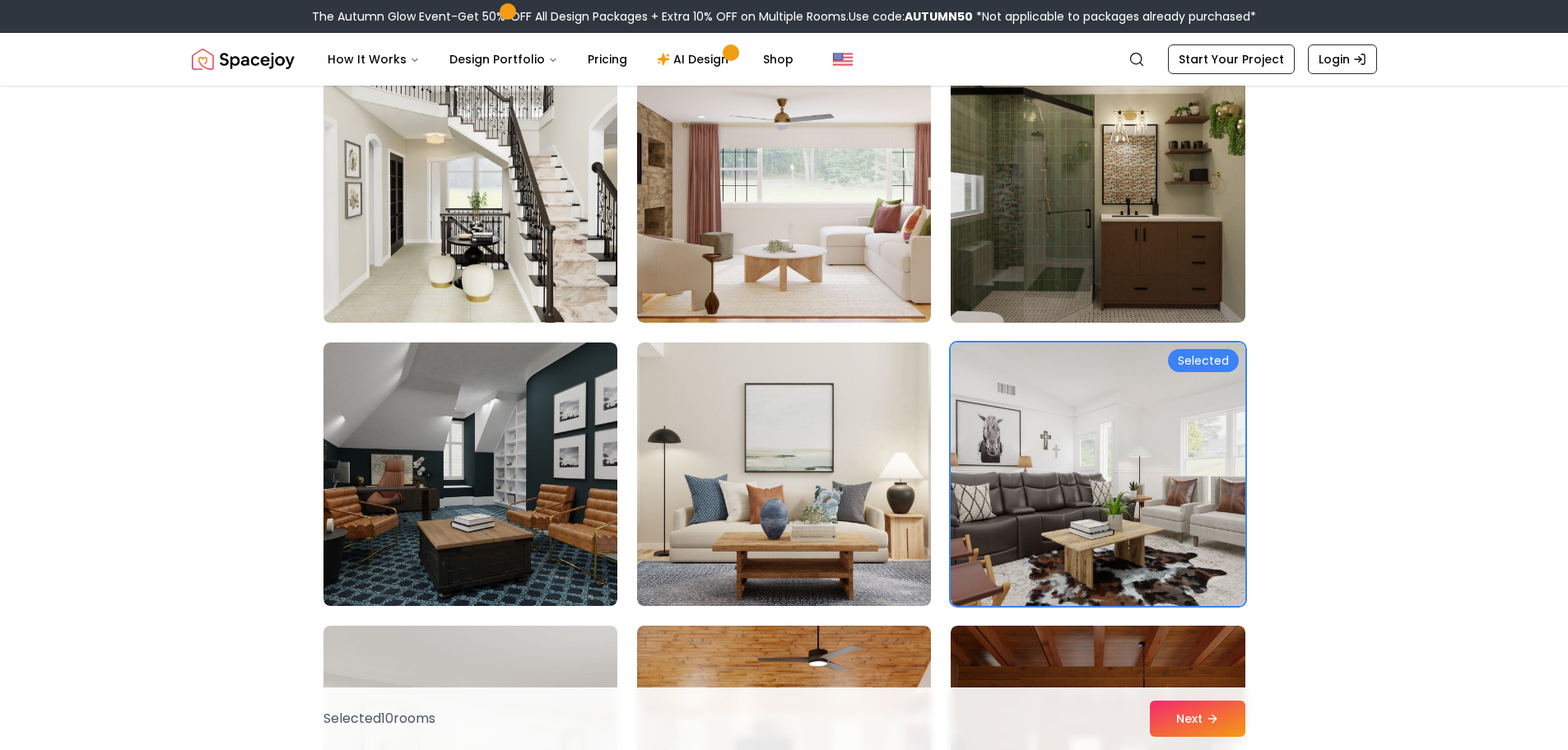
click at [378, 162] on img at bounding box center [471, 191] width 309 height 276
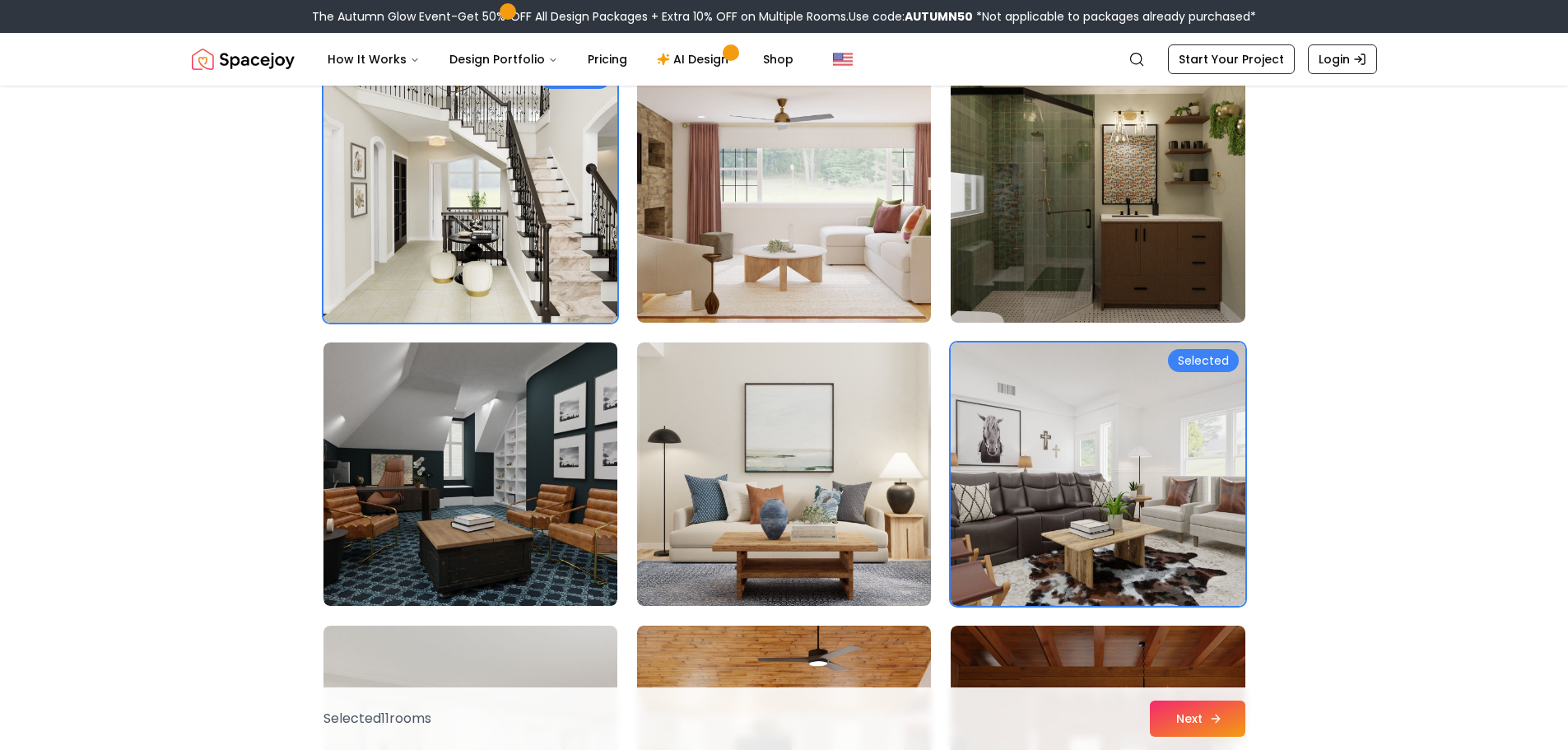
click at [1210, 707] on button "Next" at bounding box center [1197, 719] width 95 height 36
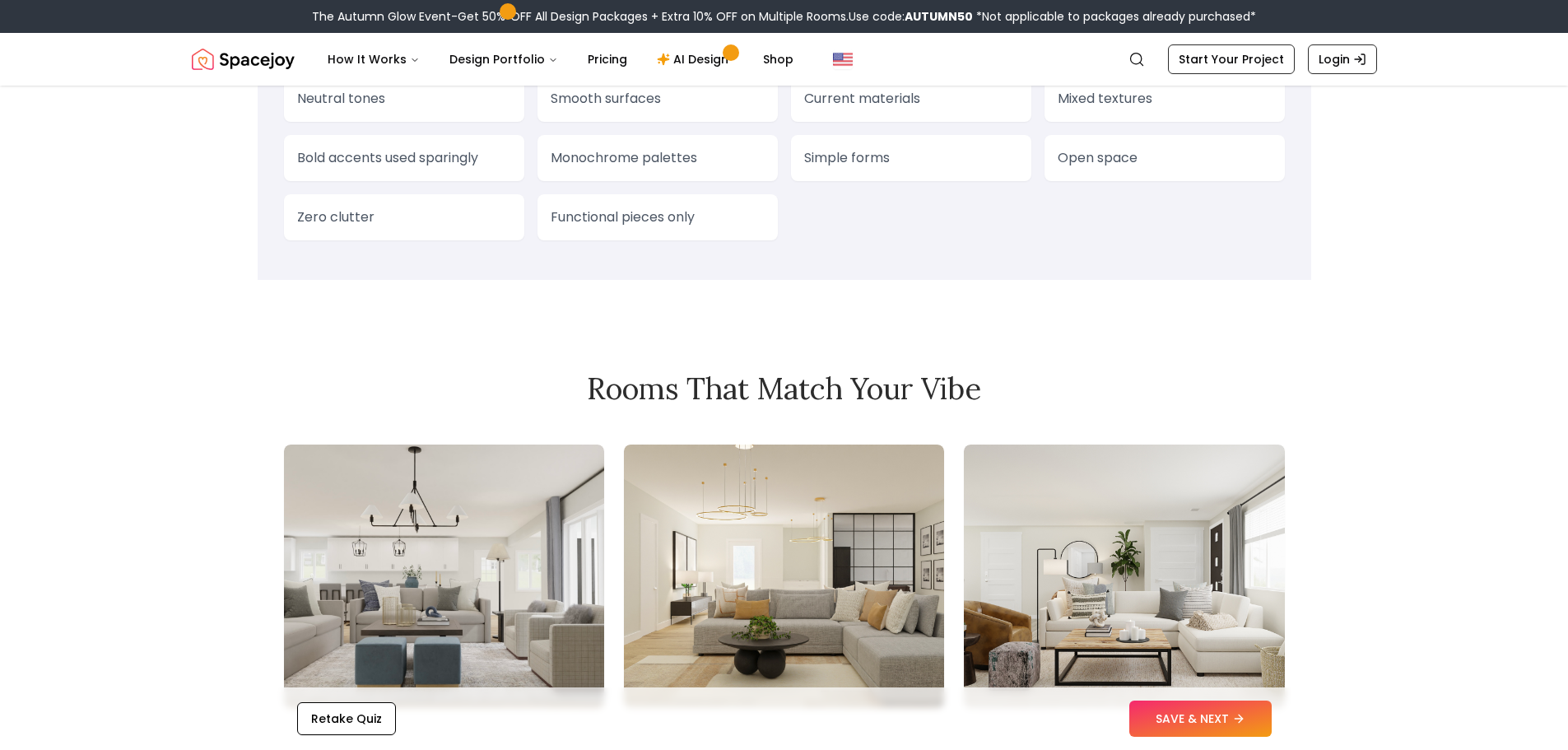
scroll to position [1812, 0]
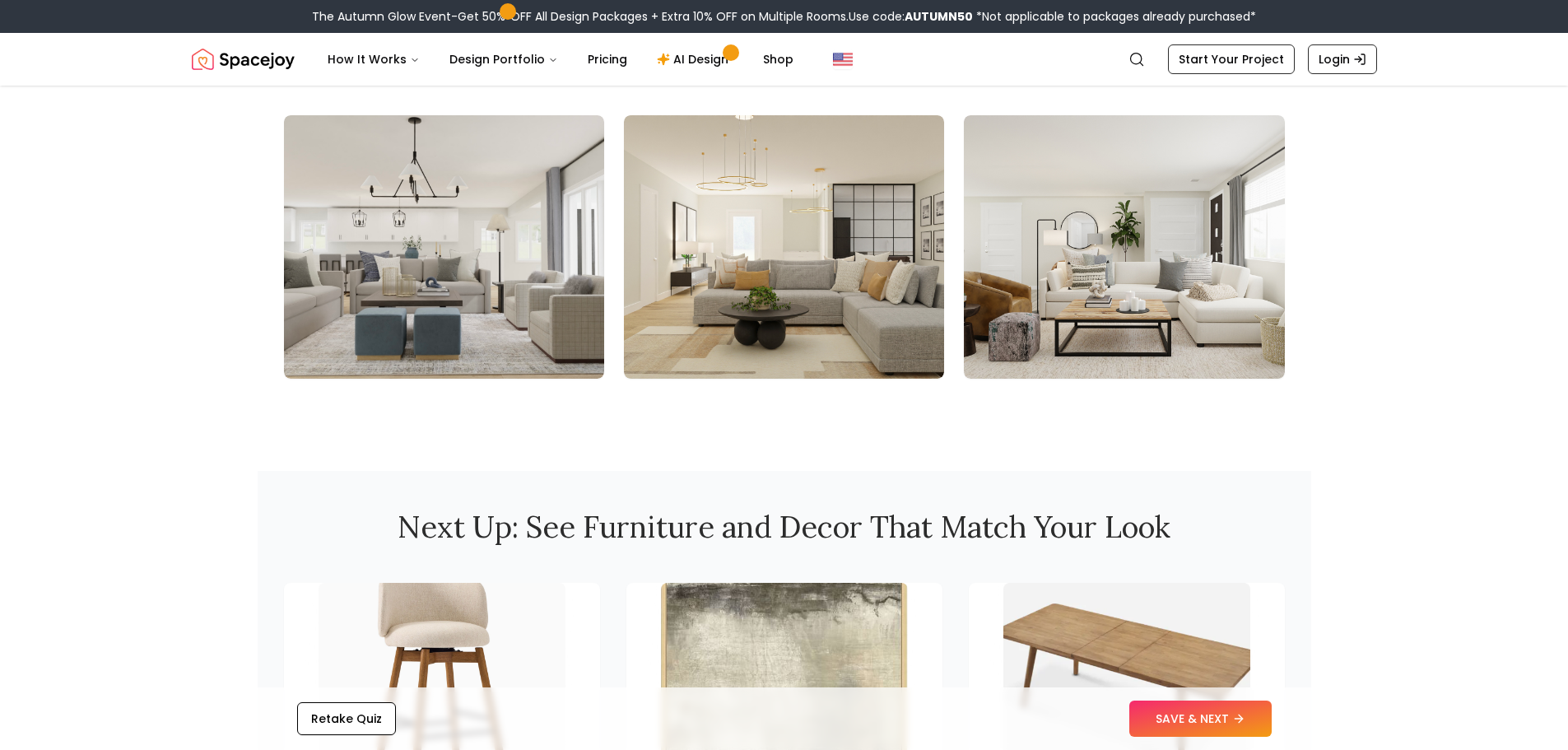
click at [491, 301] on img at bounding box center [444, 247] width 320 height 263
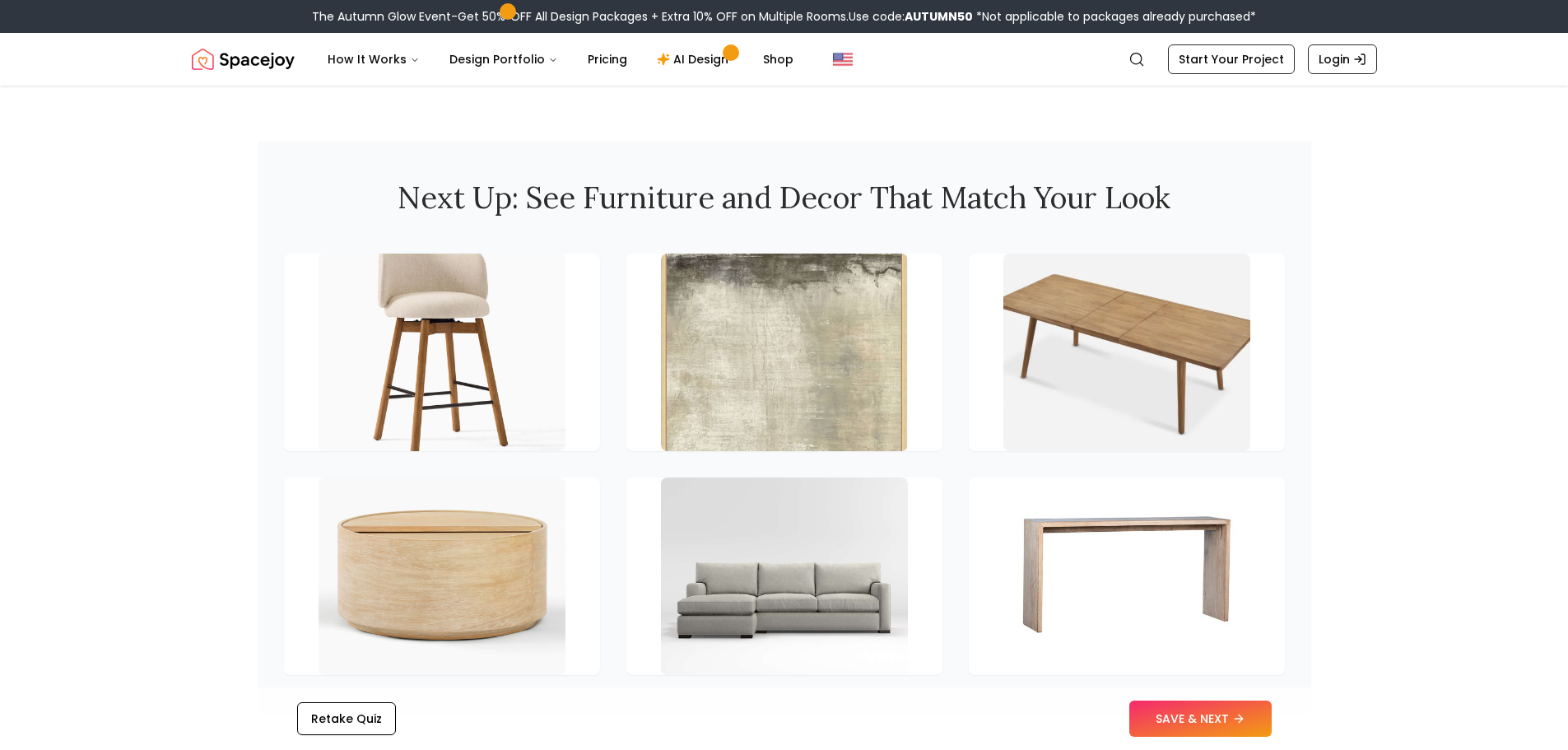
scroll to position [2222, 0]
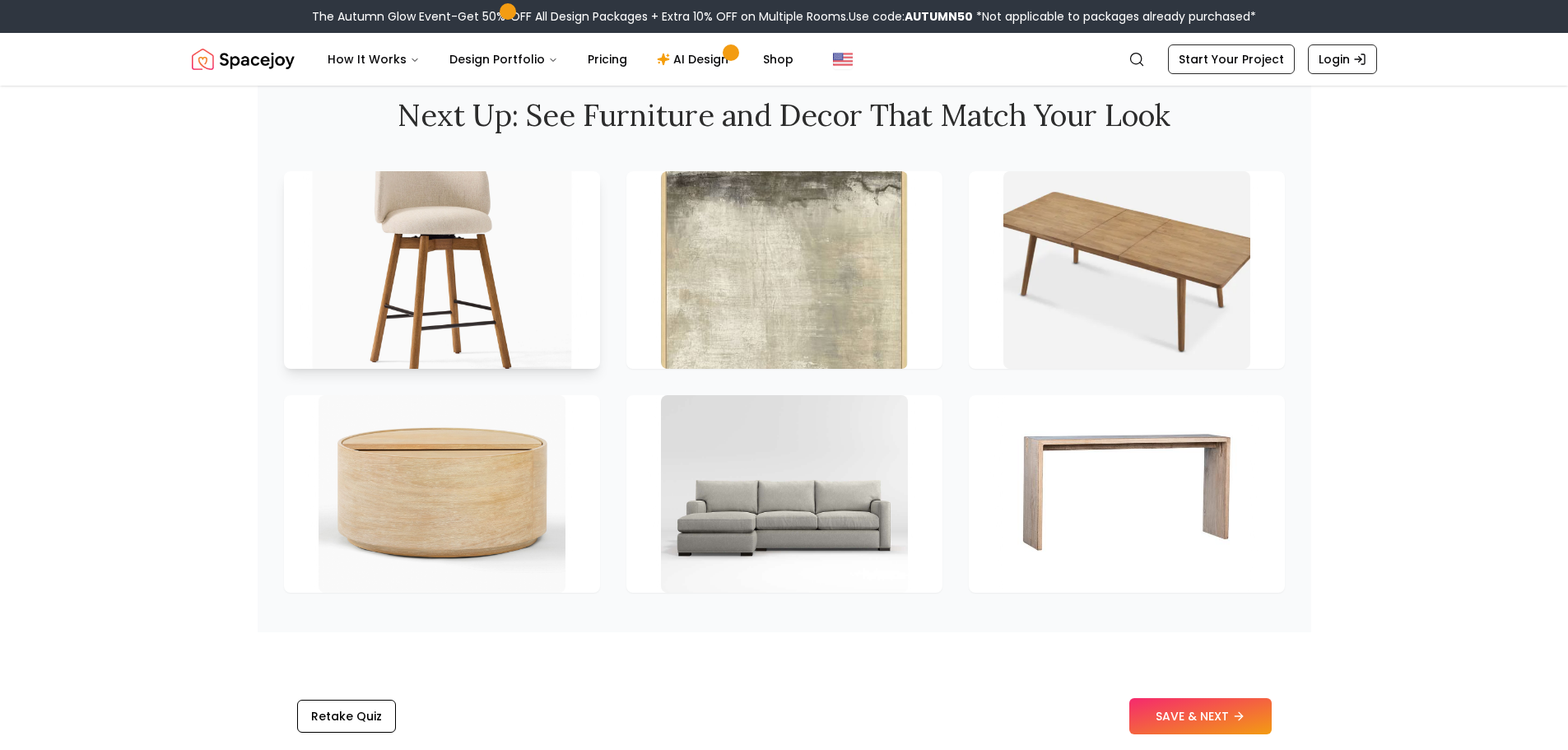
click at [485, 263] on img at bounding box center [441, 271] width 259 height 208
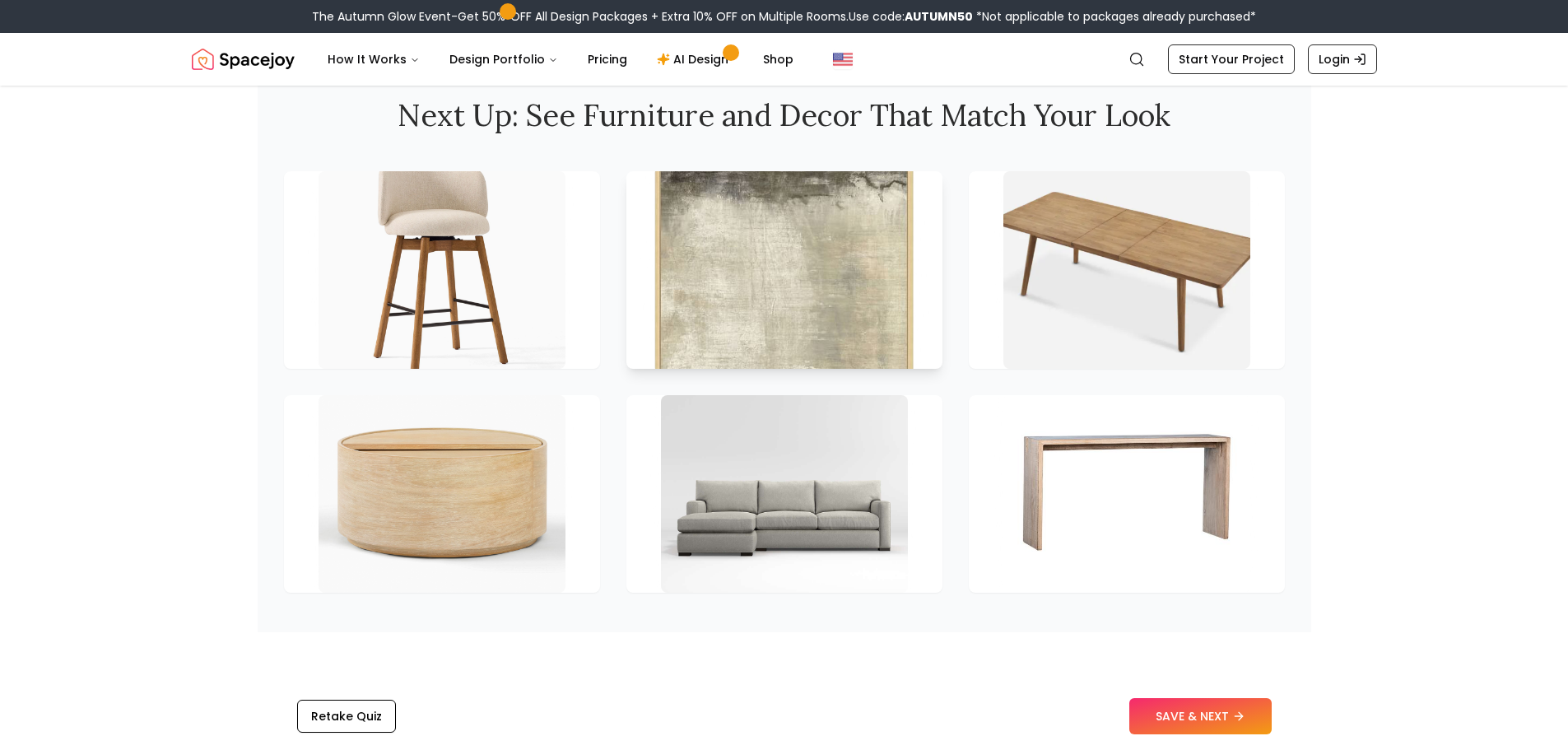
click at [689, 324] on img at bounding box center [784, 271] width 259 height 208
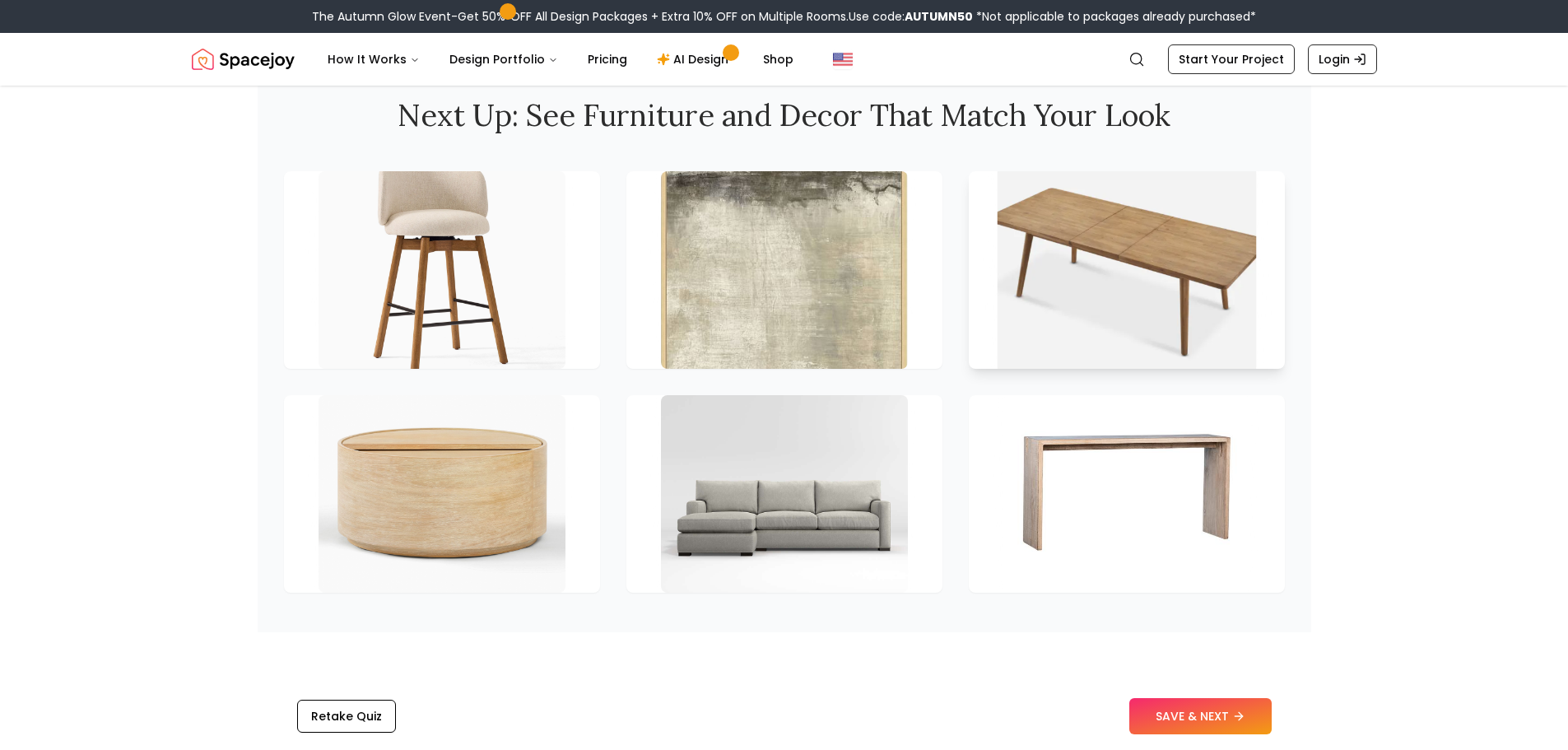
click at [1051, 245] on img at bounding box center [1126, 271] width 259 height 208
click at [1234, 713] on button "SAVE & NEXT" at bounding box center [1199, 717] width 142 height 36
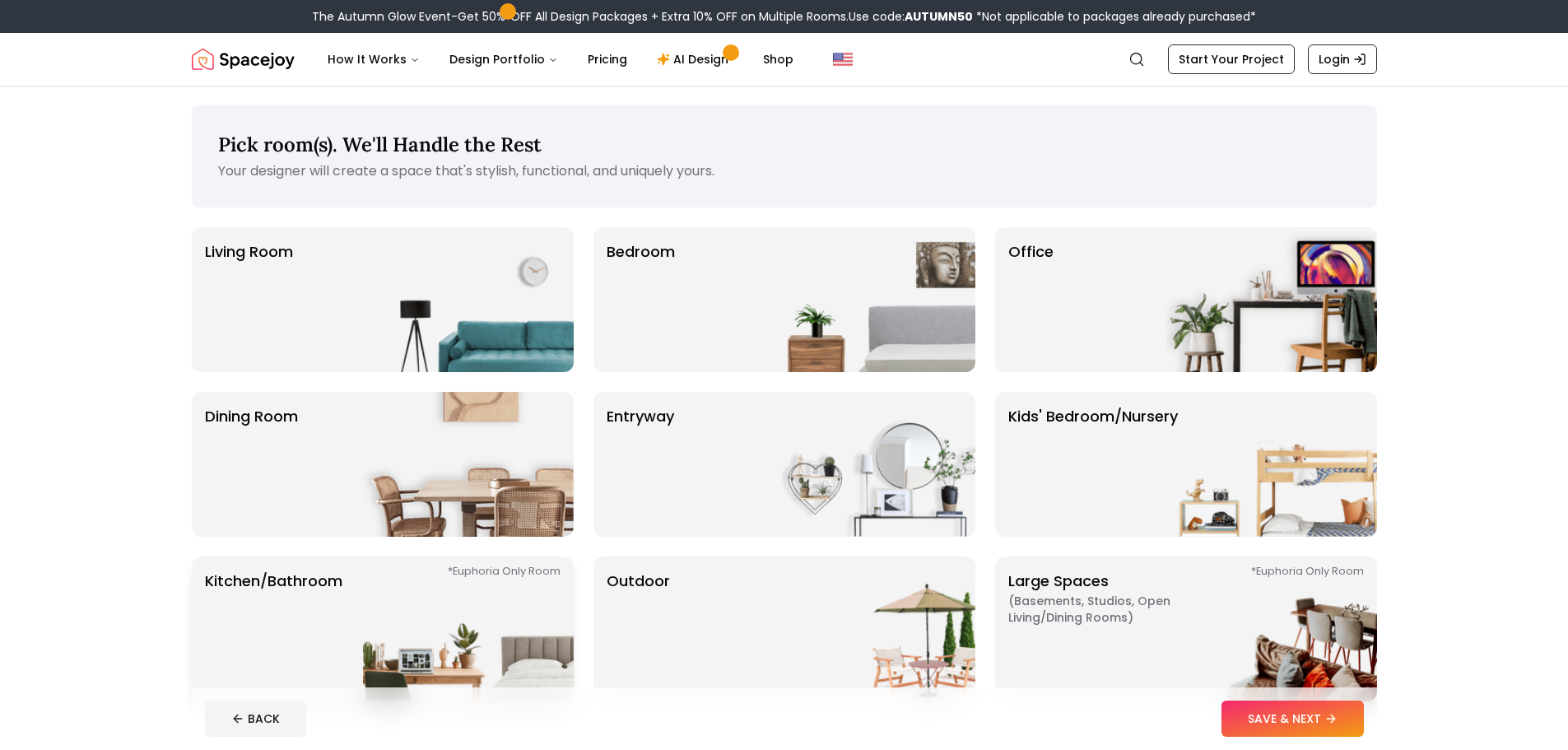
click at [312, 618] on p "Kitchen/Bathroom *Euphoria Only Room" at bounding box center [273, 629] width 137 height 118
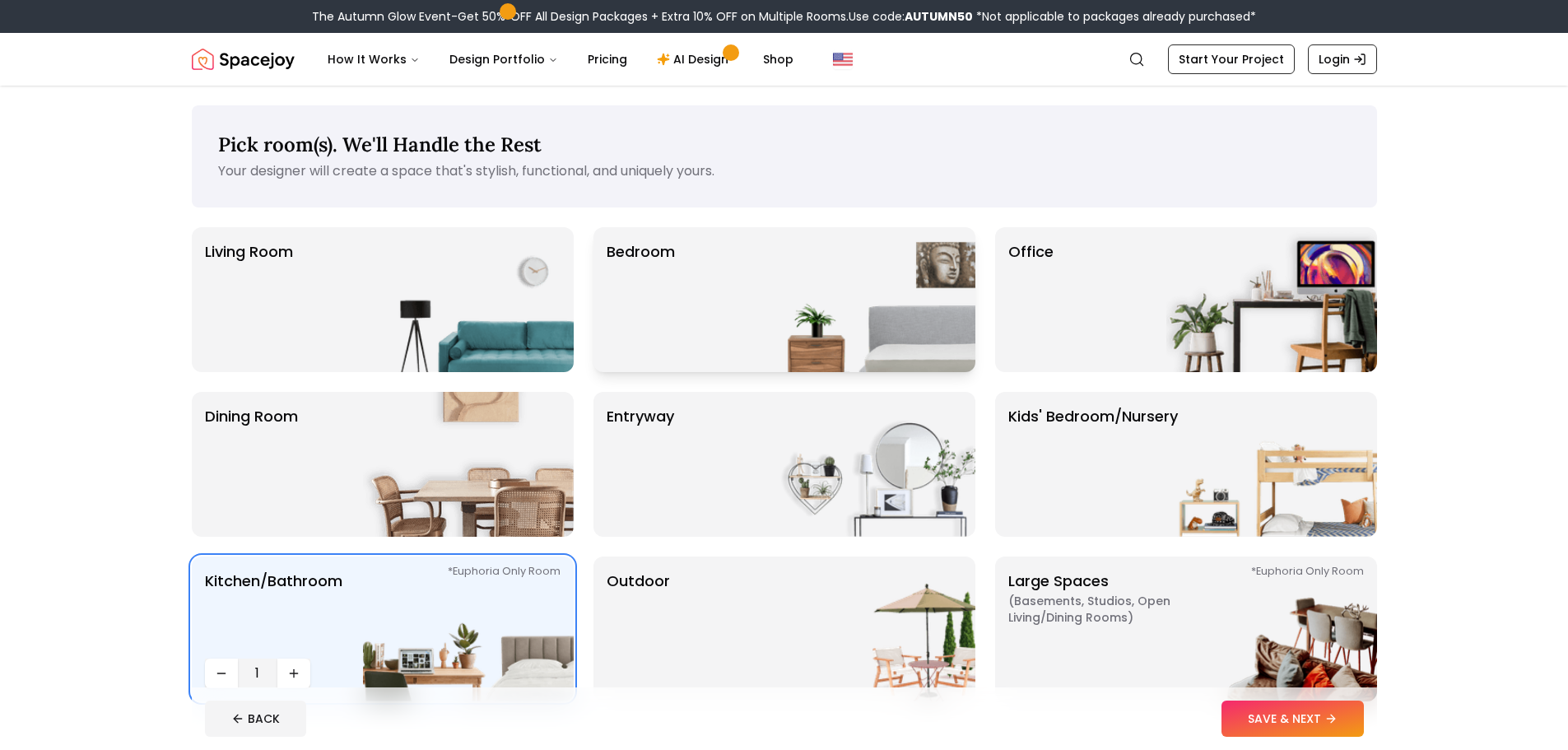
click at [728, 334] on div "Bedroom" at bounding box center [784, 299] width 382 height 145
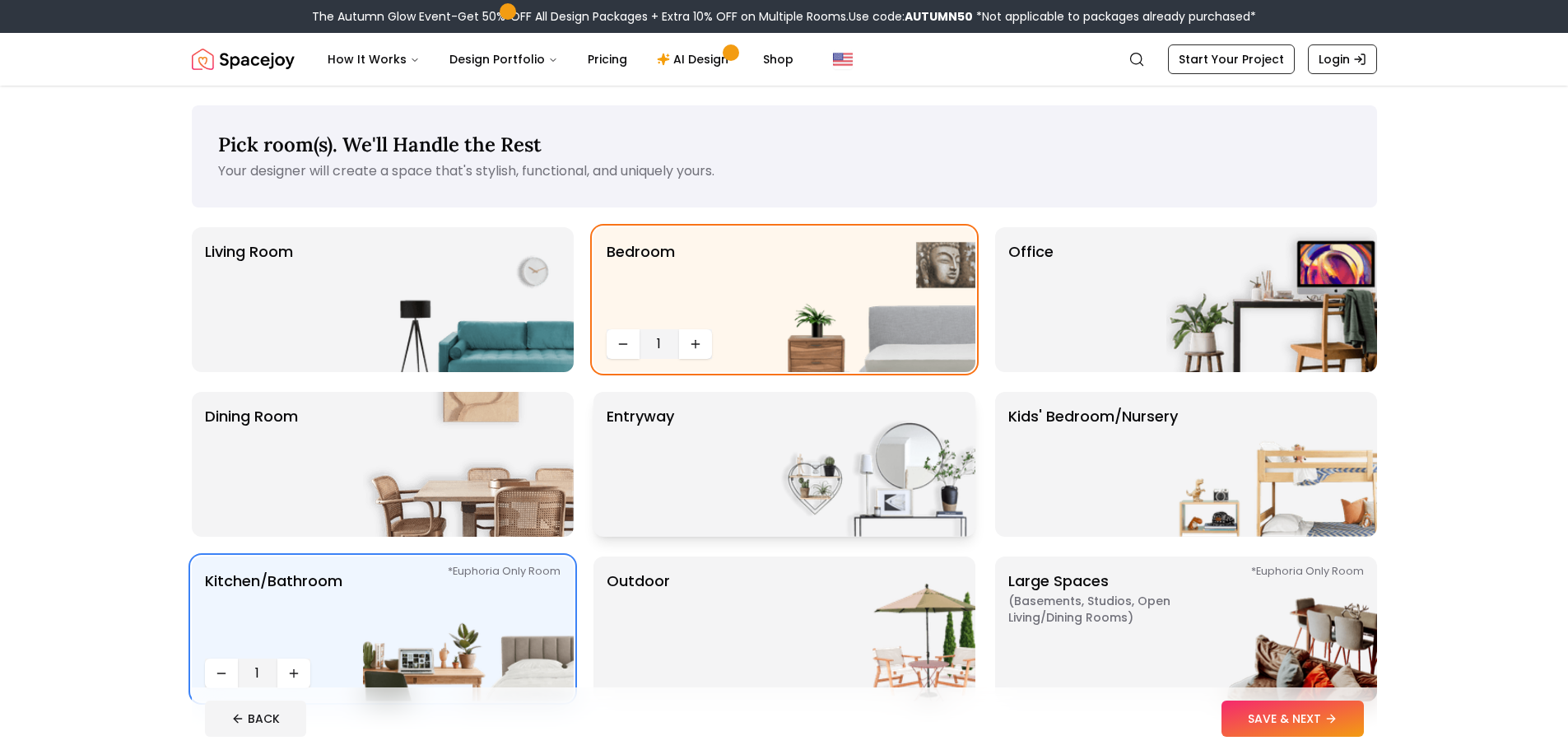
click at [813, 449] on img at bounding box center [870, 464] width 211 height 145
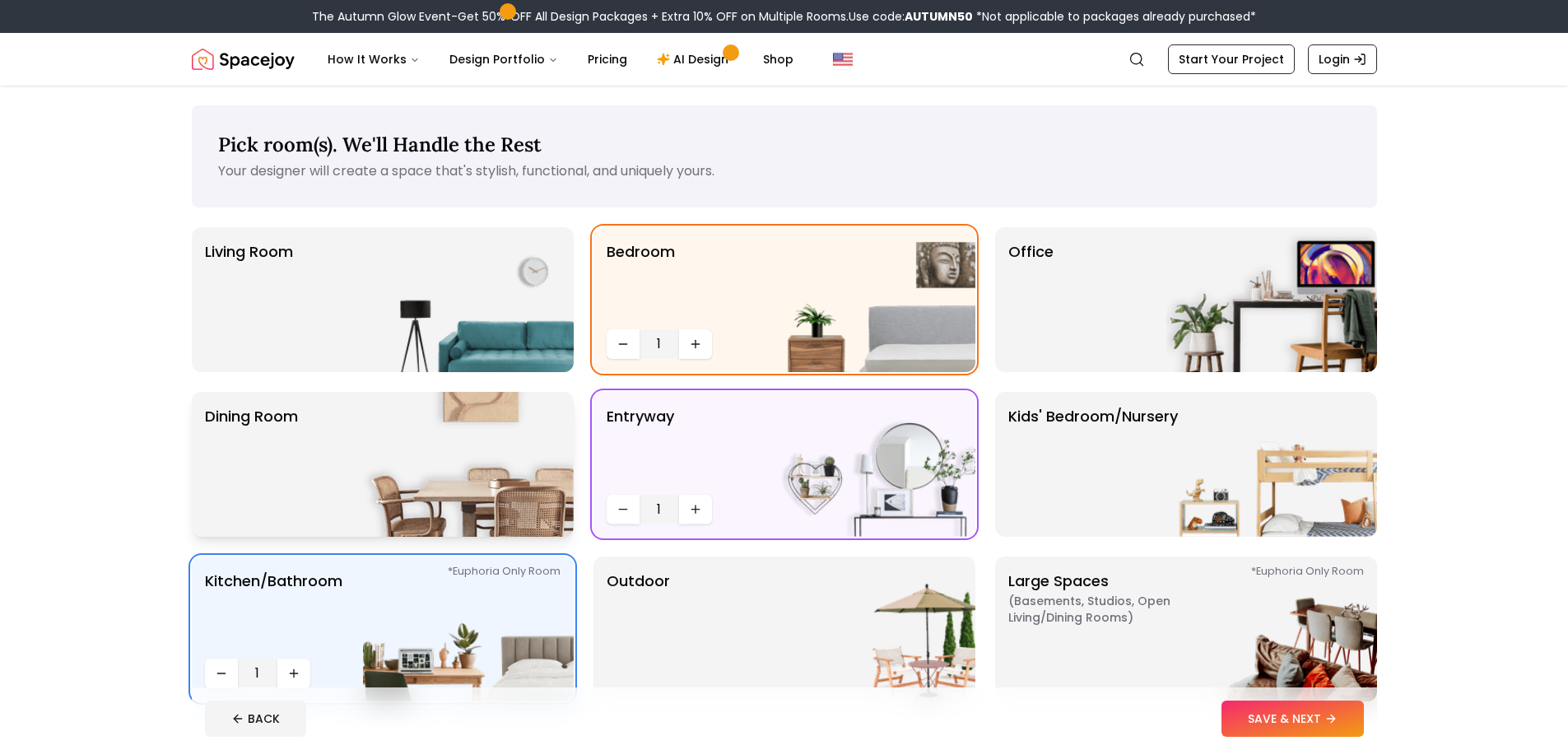
click at [472, 445] on img at bounding box center [468, 464] width 211 height 145
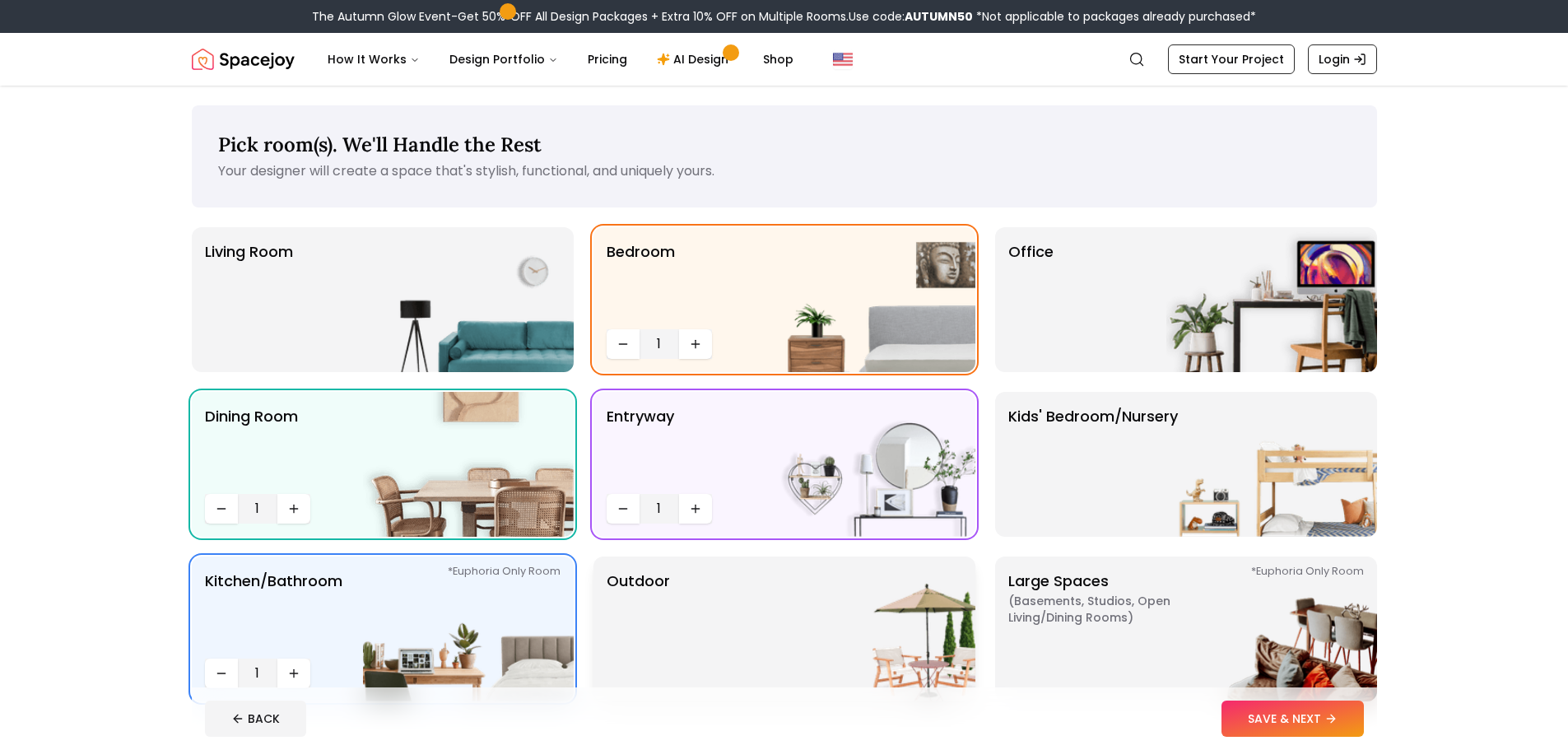
click at [790, 624] on img at bounding box center [870, 629] width 211 height 145
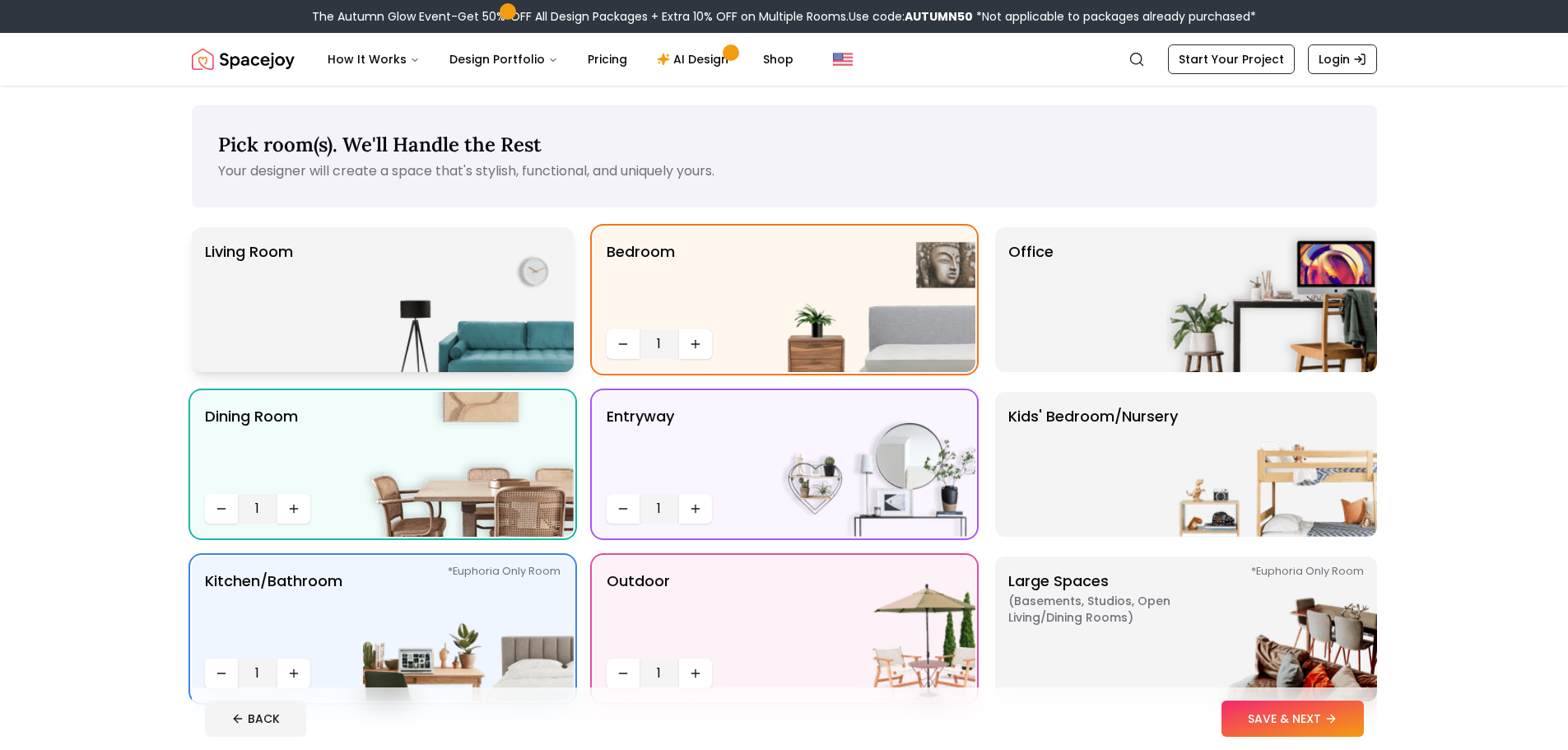
click at [315, 281] on div "Living Room" at bounding box center [382, 299] width 382 height 145
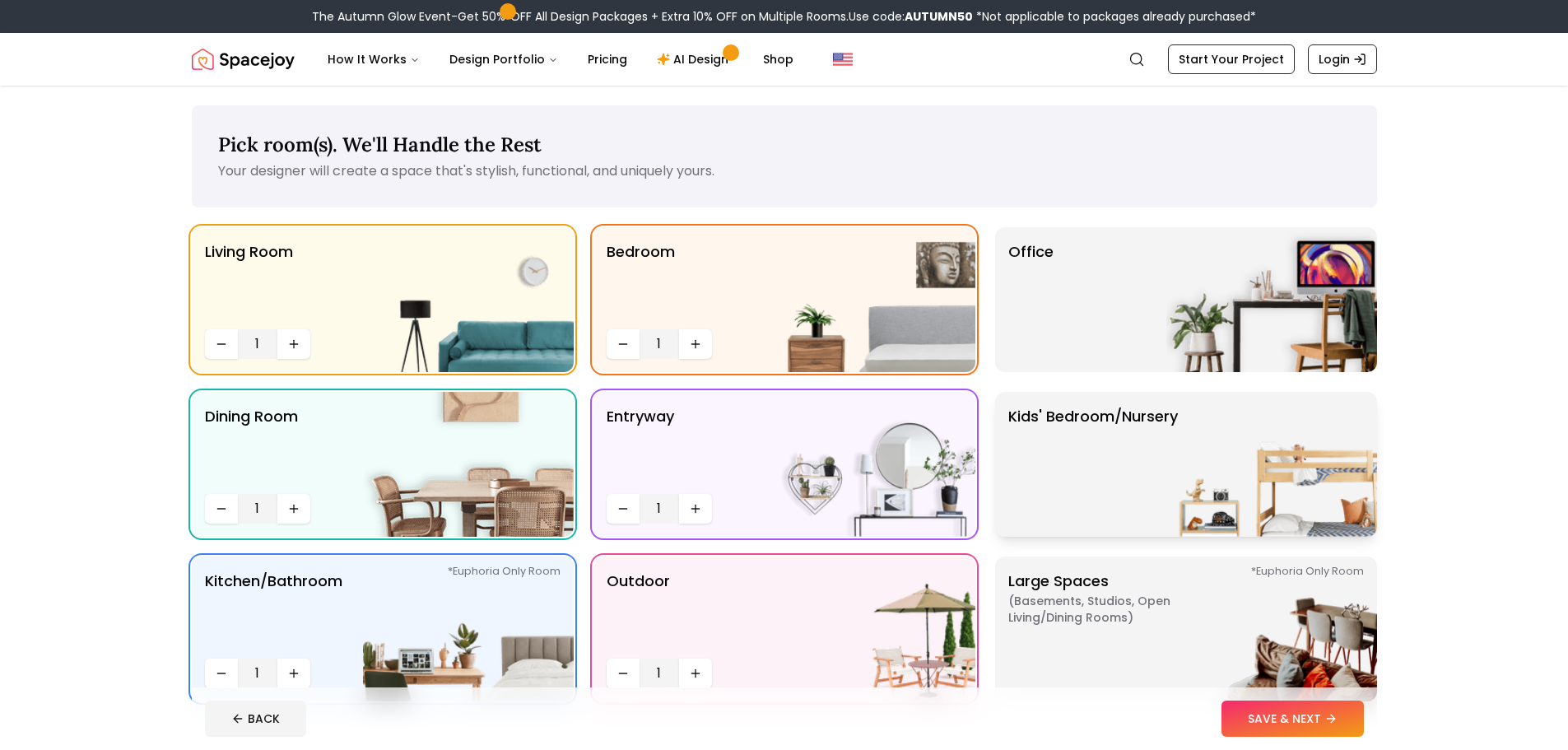
click at [1081, 470] on p "Kids' Bedroom/Nursery" at bounding box center [1093, 464] width 170 height 118
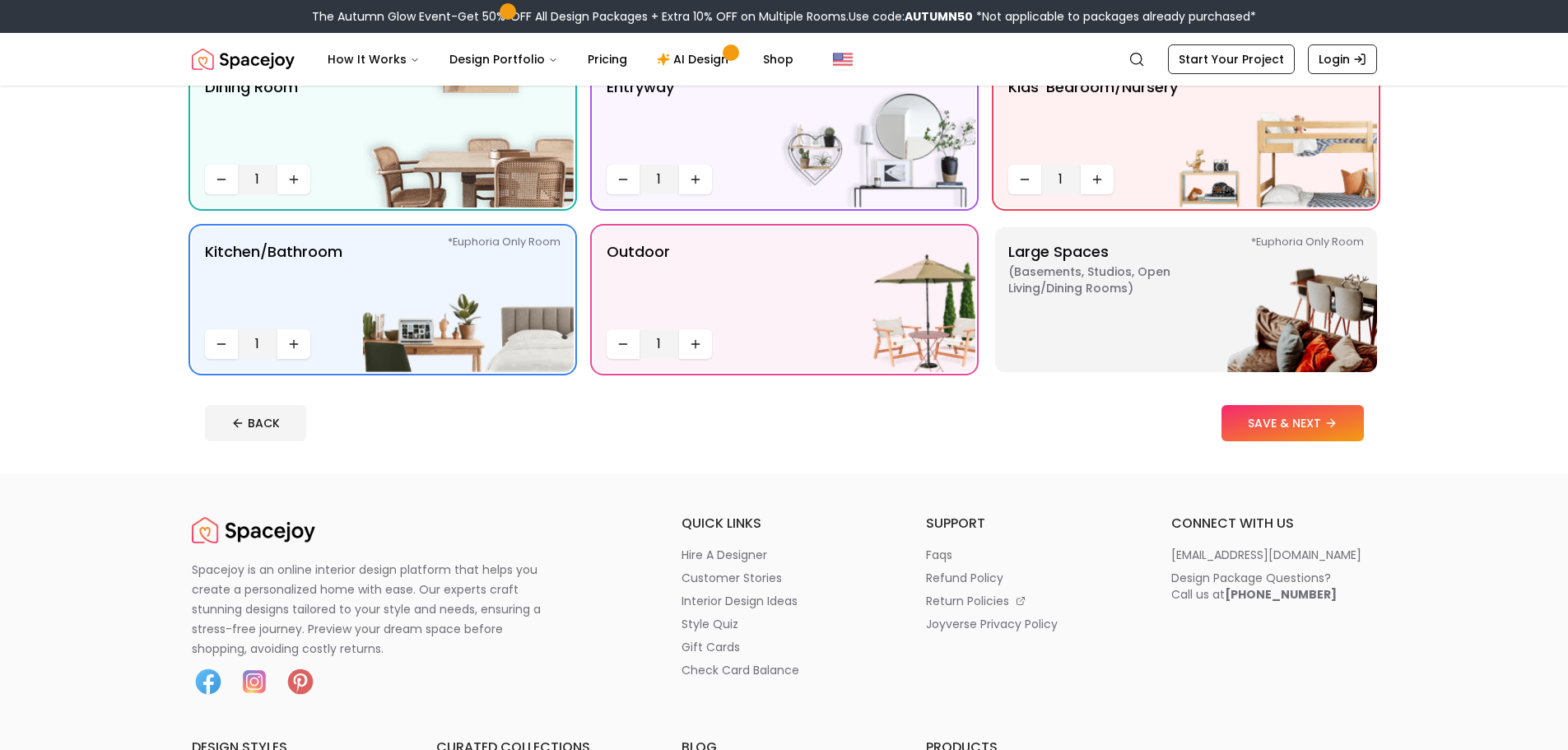
scroll to position [412, 0]
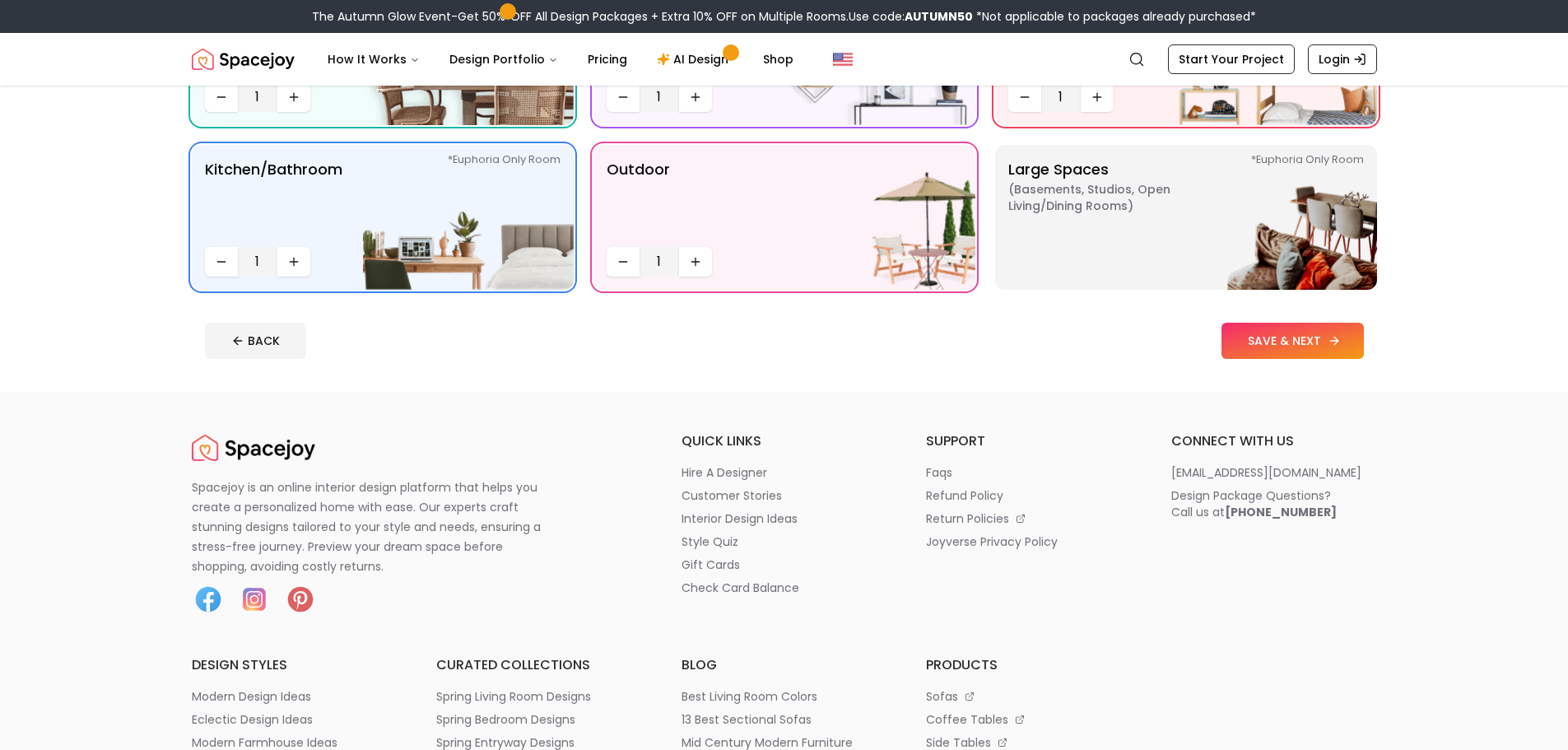
click at [1285, 347] on button "SAVE & NEXT" at bounding box center [1292, 341] width 142 height 36
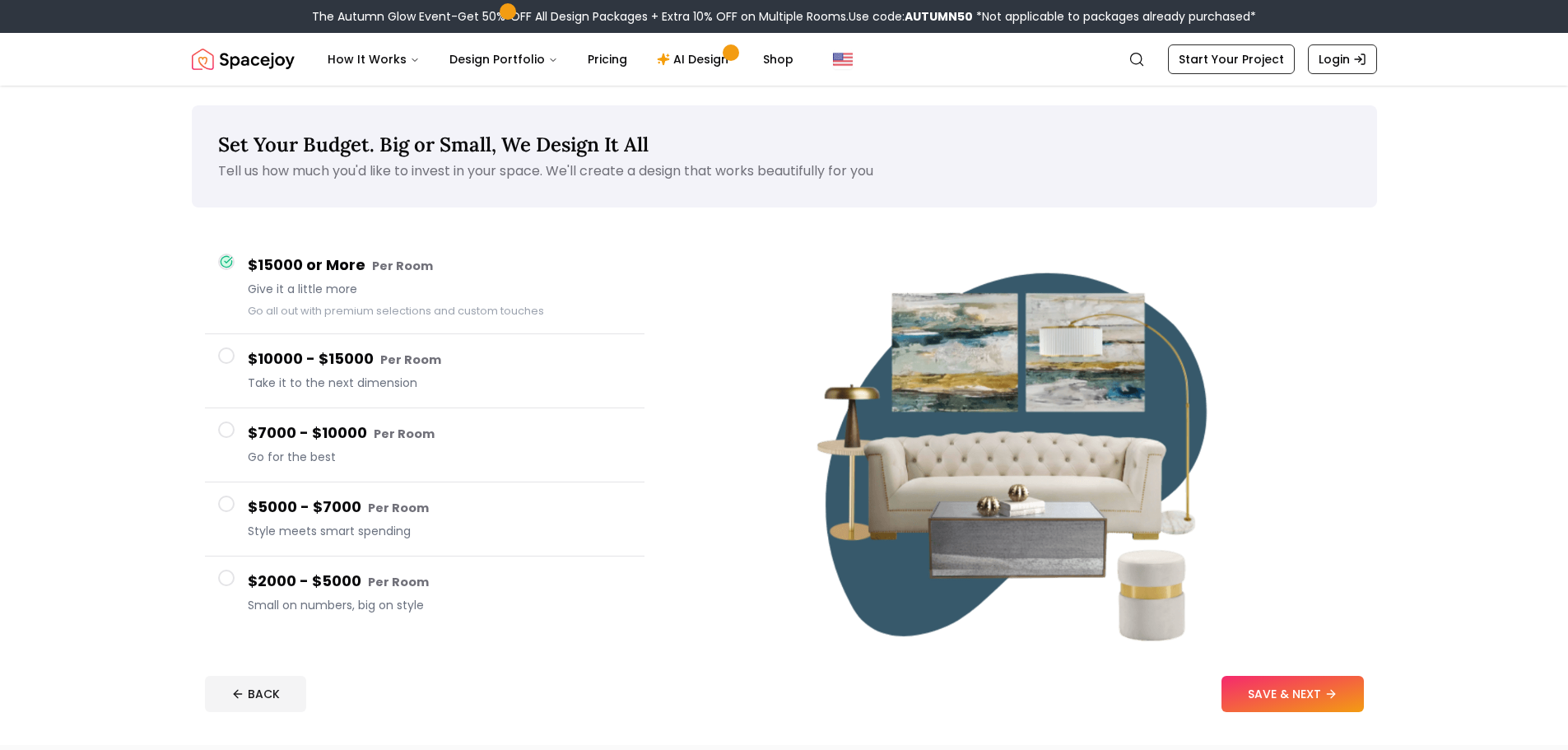
click at [229, 579] on span at bounding box center [226, 578] width 16 height 16
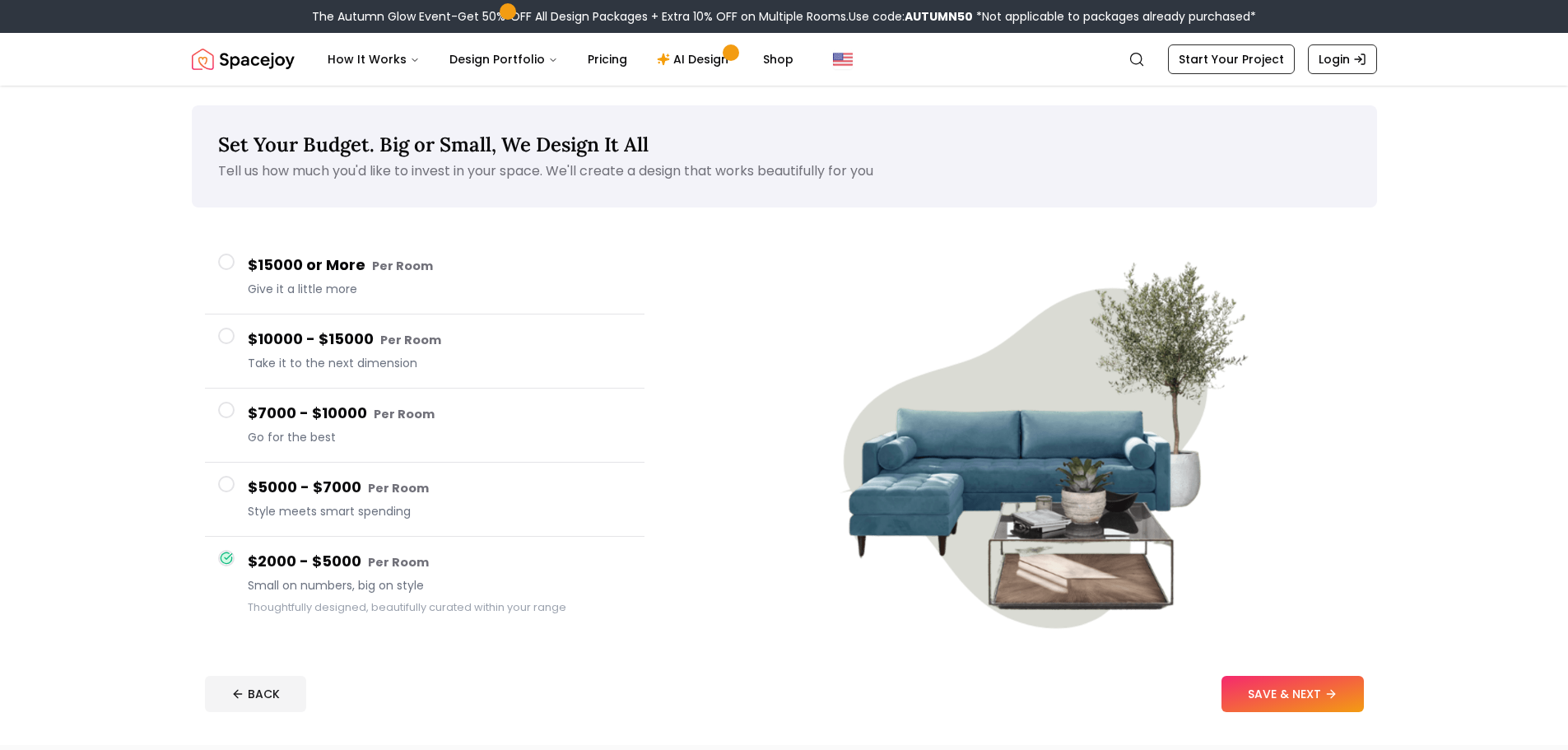
click at [215, 482] on button "$5000 - $7000 Per Room Style meets smart spending" at bounding box center [424, 500] width 439 height 74
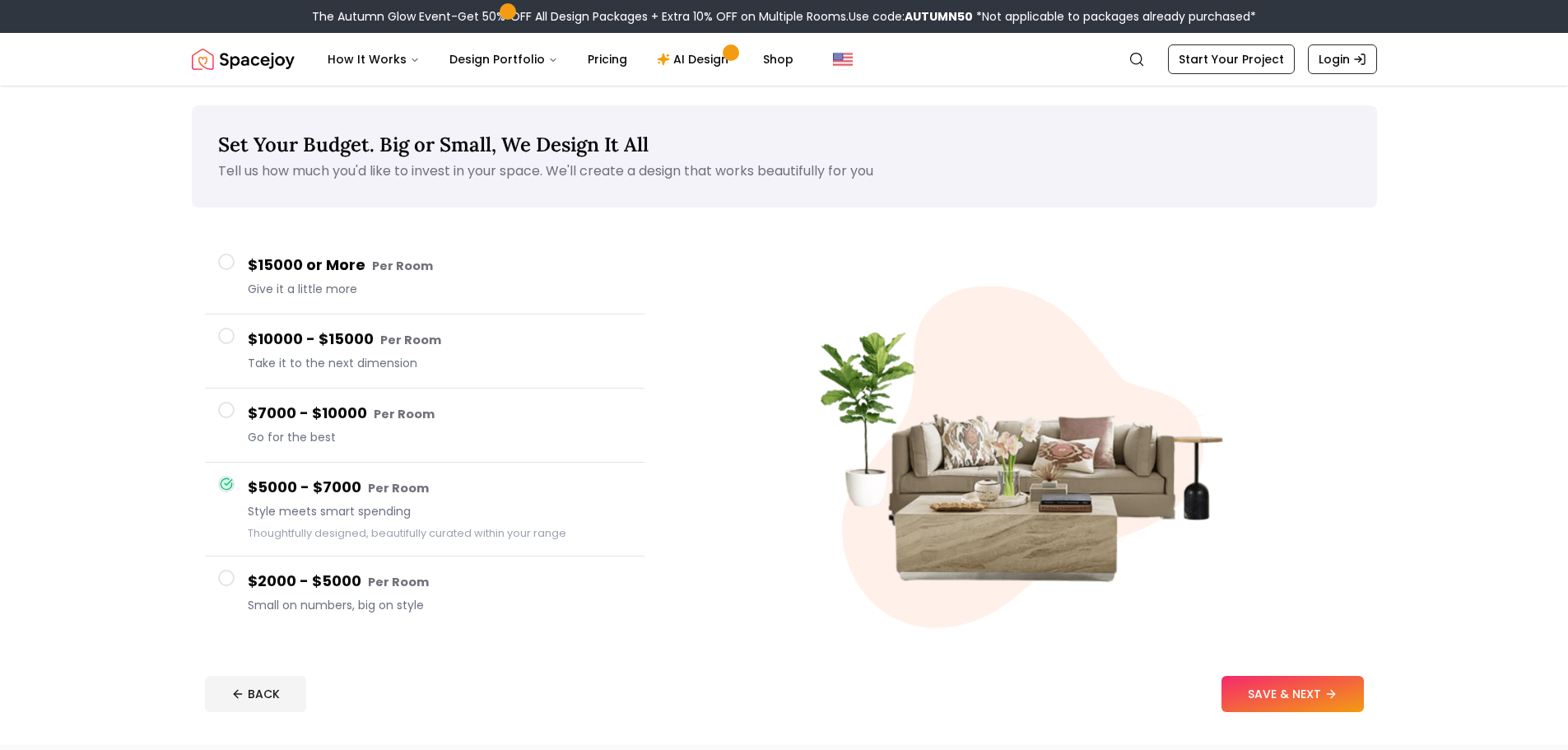
click at [224, 528] on button "$5000 - $7000 Per Room Style meets smart spending Thoughtfully designed, beauti…" at bounding box center [424, 510] width 439 height 93
click at [230, 581] on span at bounding box center [226, 578] width 16 height 16
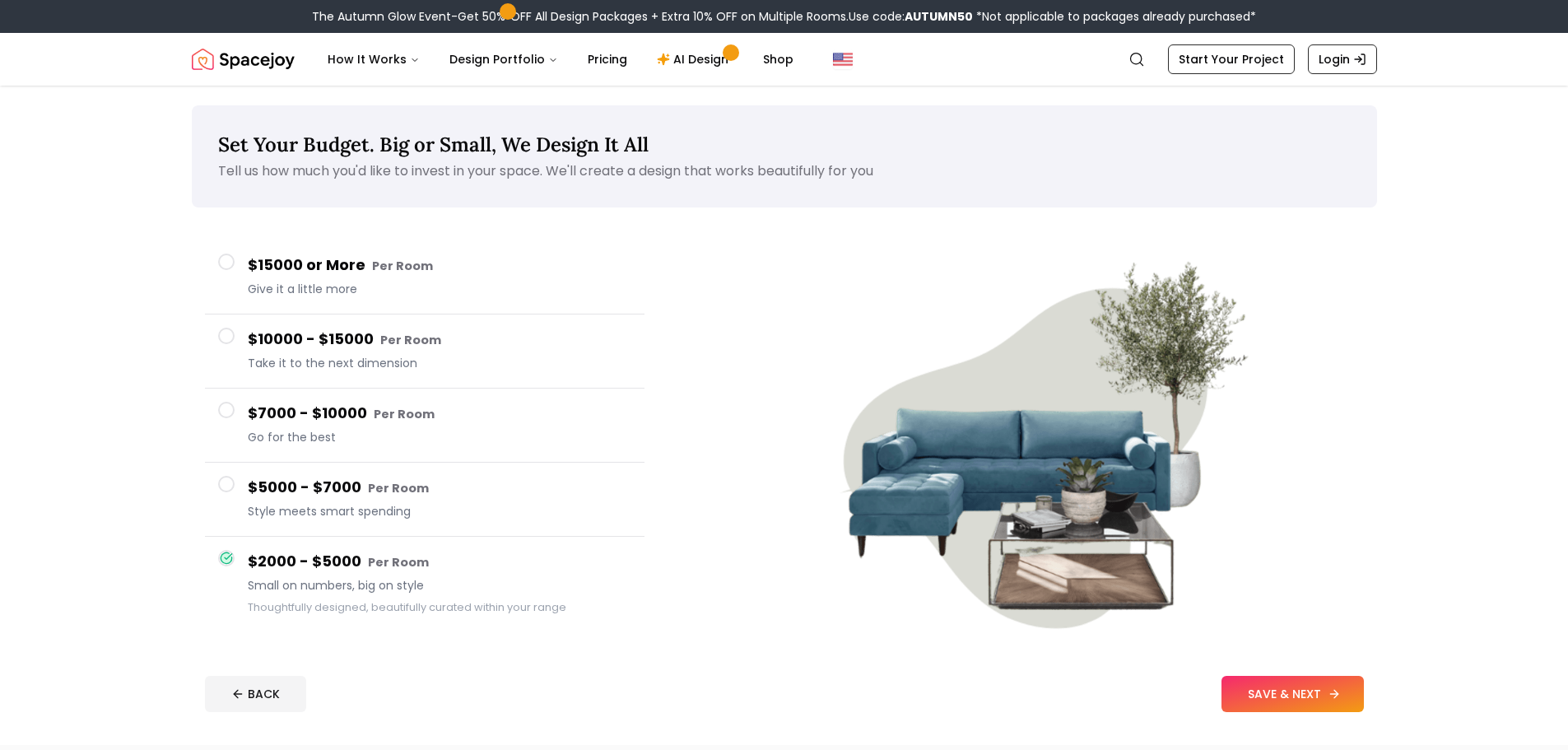
click at [1283, 695] on button "SAVE & NEXT" at bounding box center [1292, 694] width 142 height 36
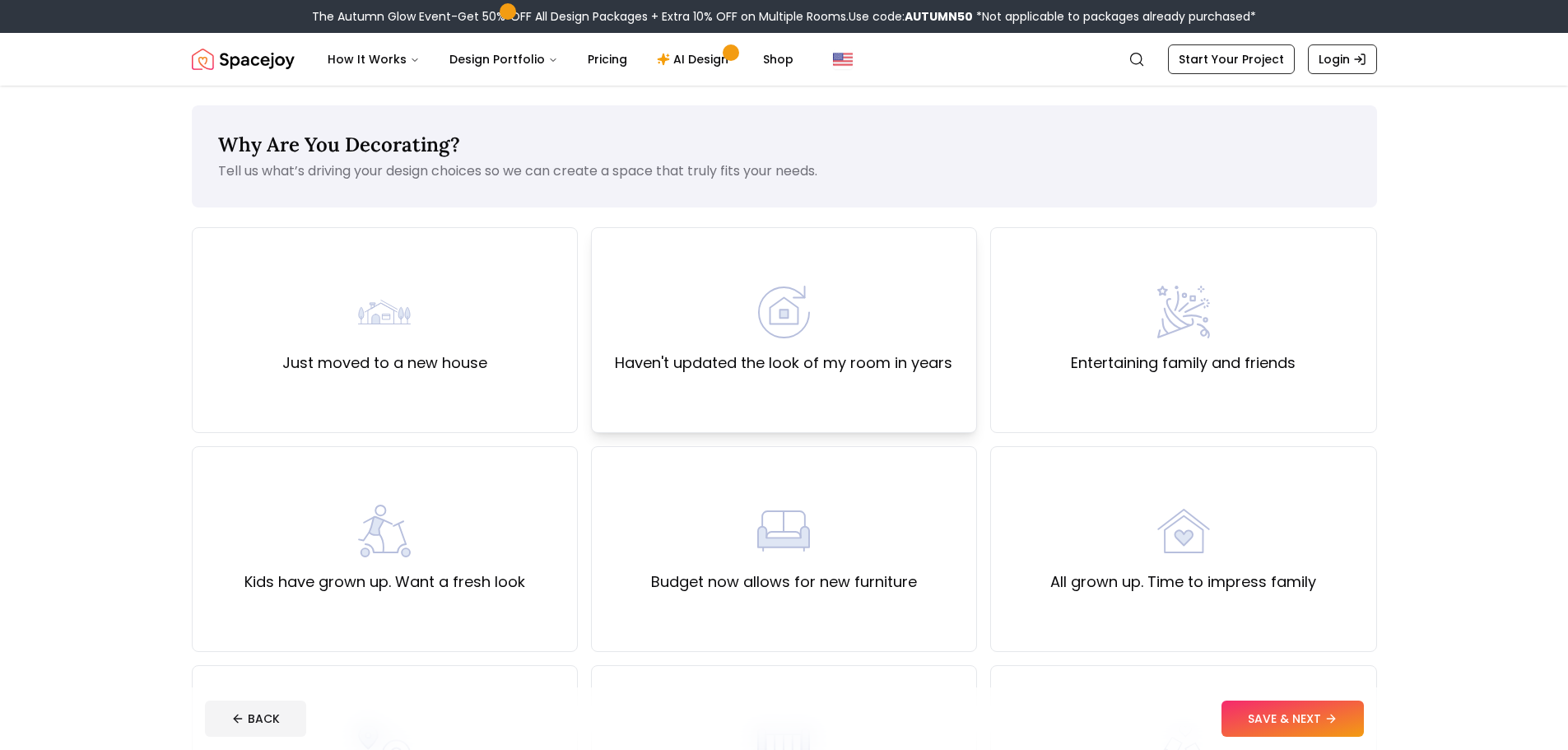
click at [830, 396] on div "Haven't updated the look of my room in years" at bounding box center [783, 330] width 386 height 206
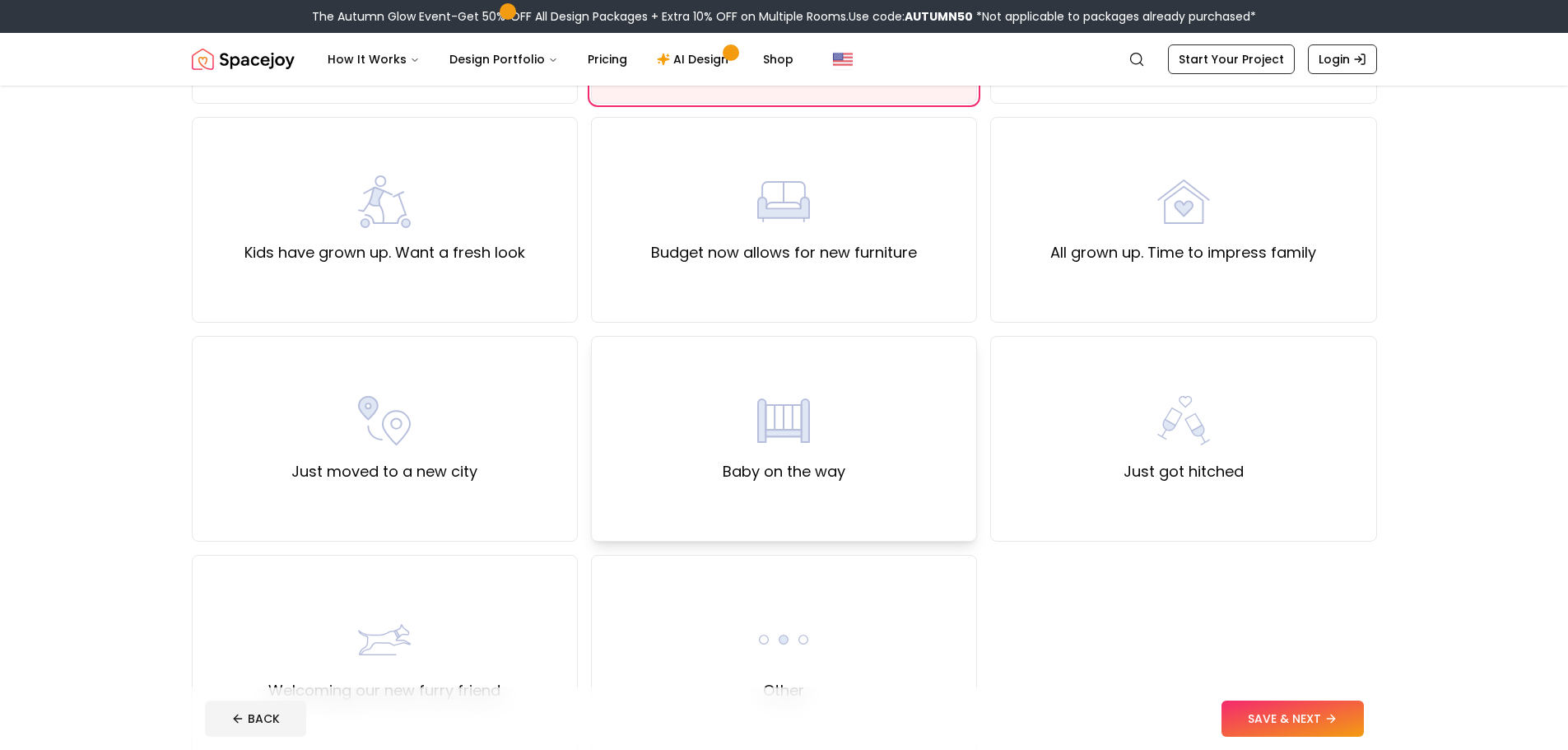
scroll to position [412, 0]
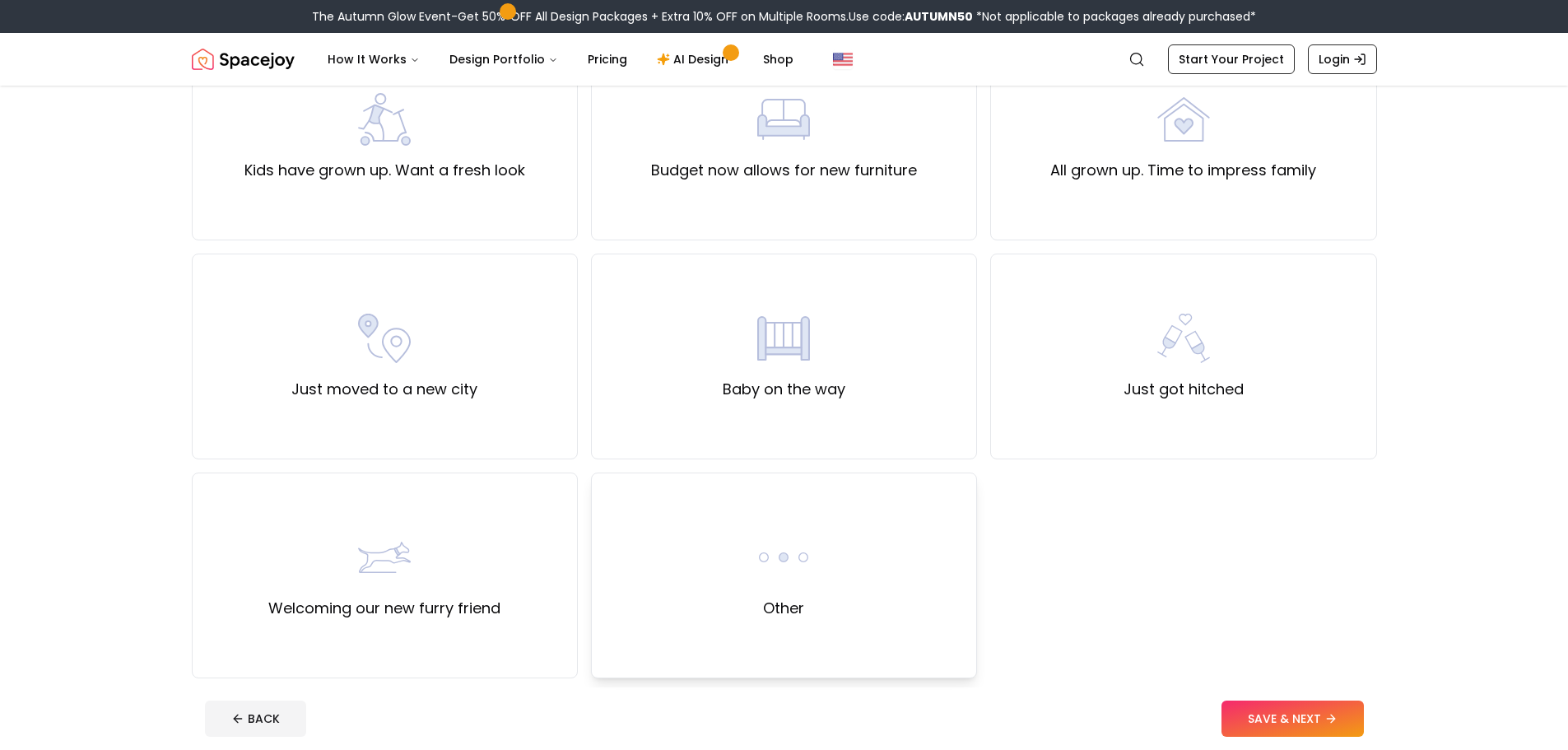
click at [888, 563] on div "Other" at bounding box center [783, 576] width 386 height 206
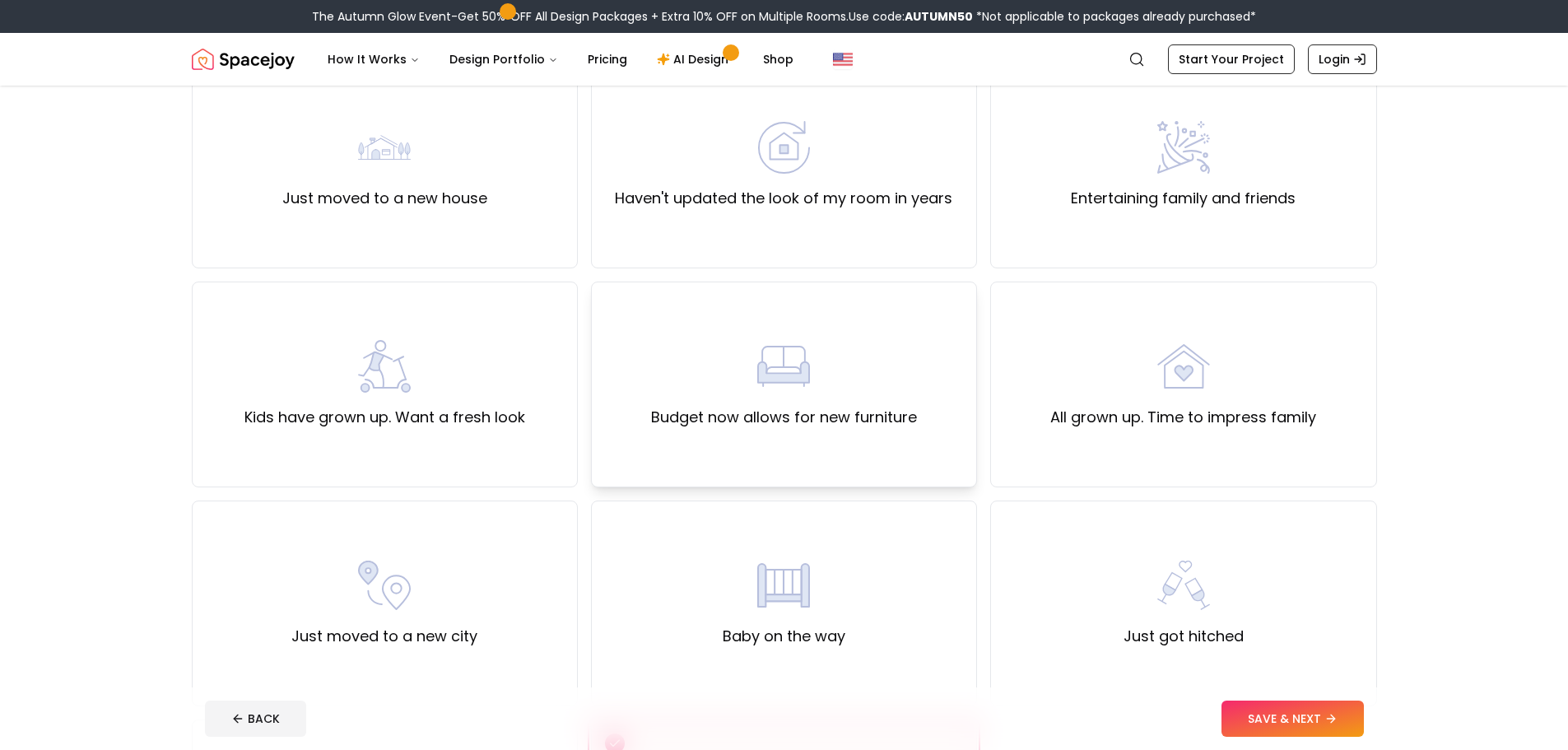
scroll to position [82, 0]
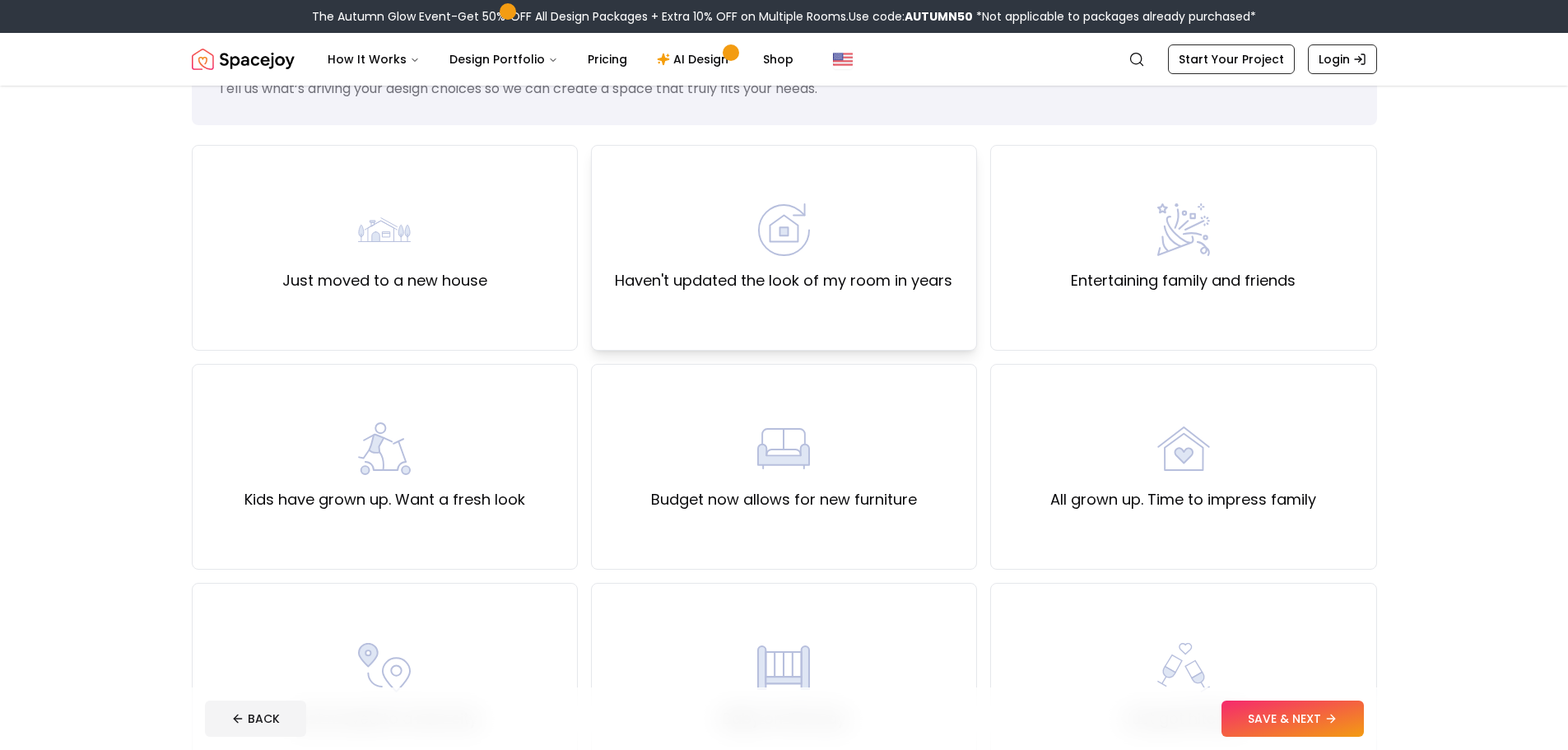
click at [860, 313] on div "Haven't updated the look of my room in years" at bounding box center [783, 248] width 386 height 206
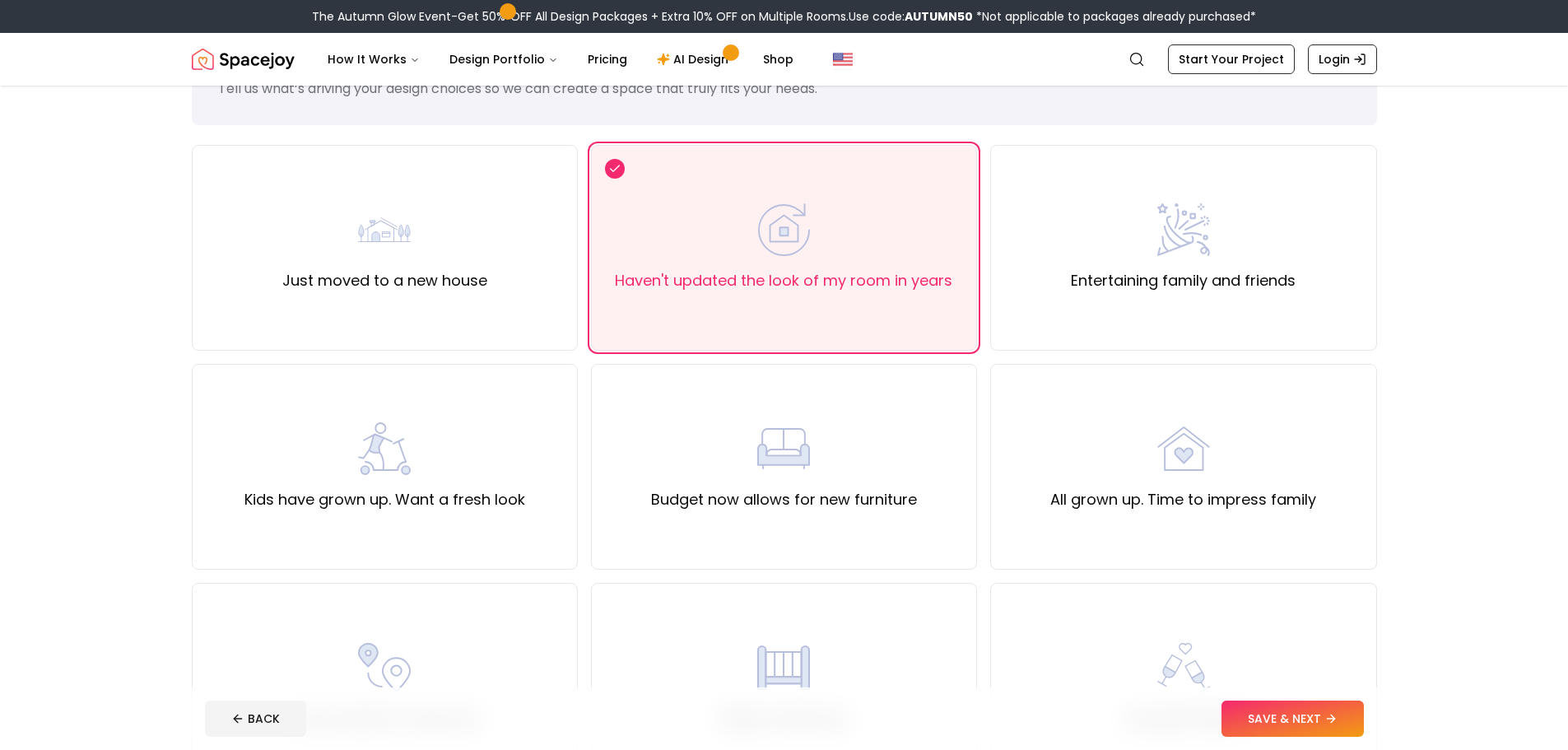
scroll to position [494, 0]
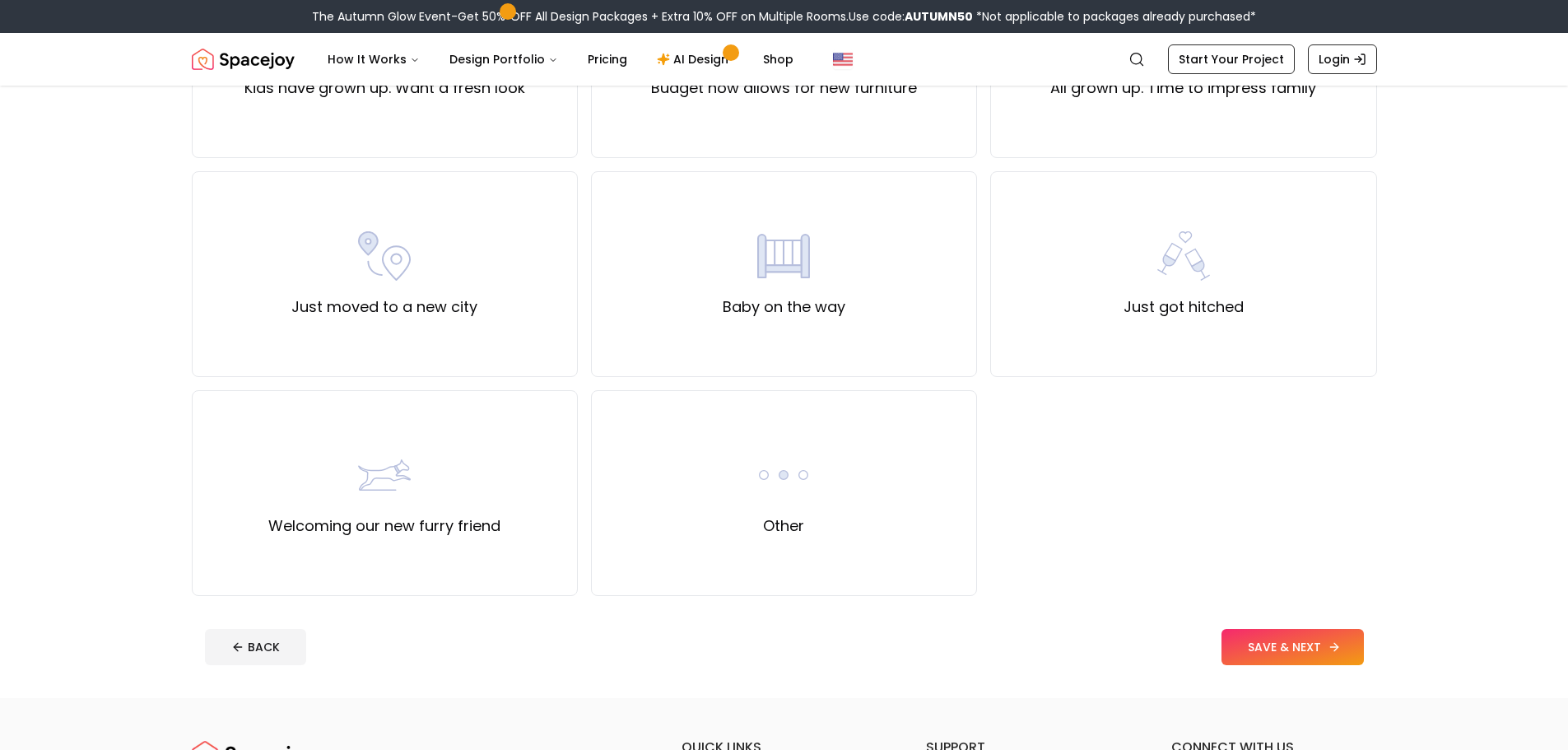
click at [1227, 650] on button "SAVE & NEXT" at bounding box center [1292, 647] width 142 height 36
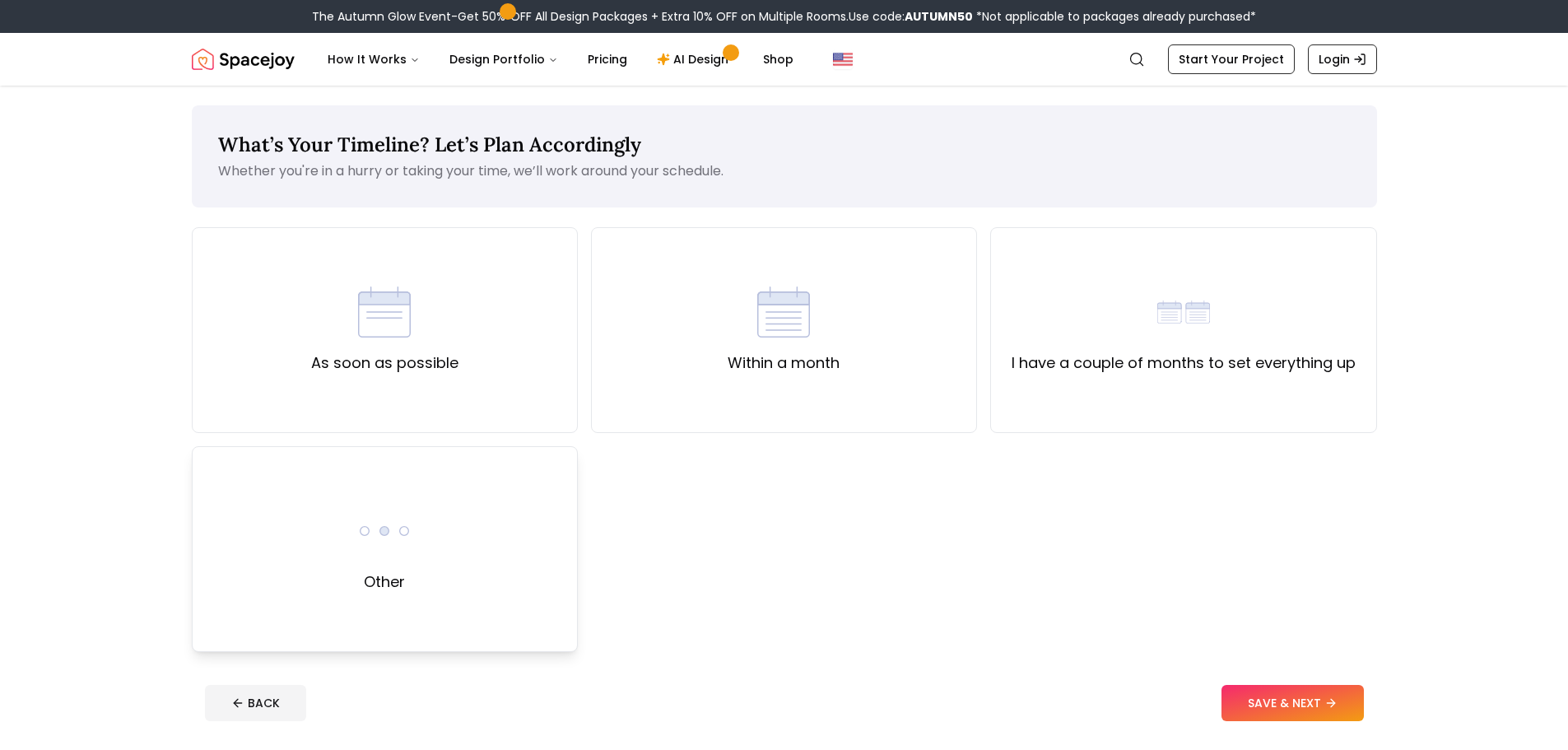
click at [488, 551] on div "Other" at bounding box center [384, 549] width 386 height 206
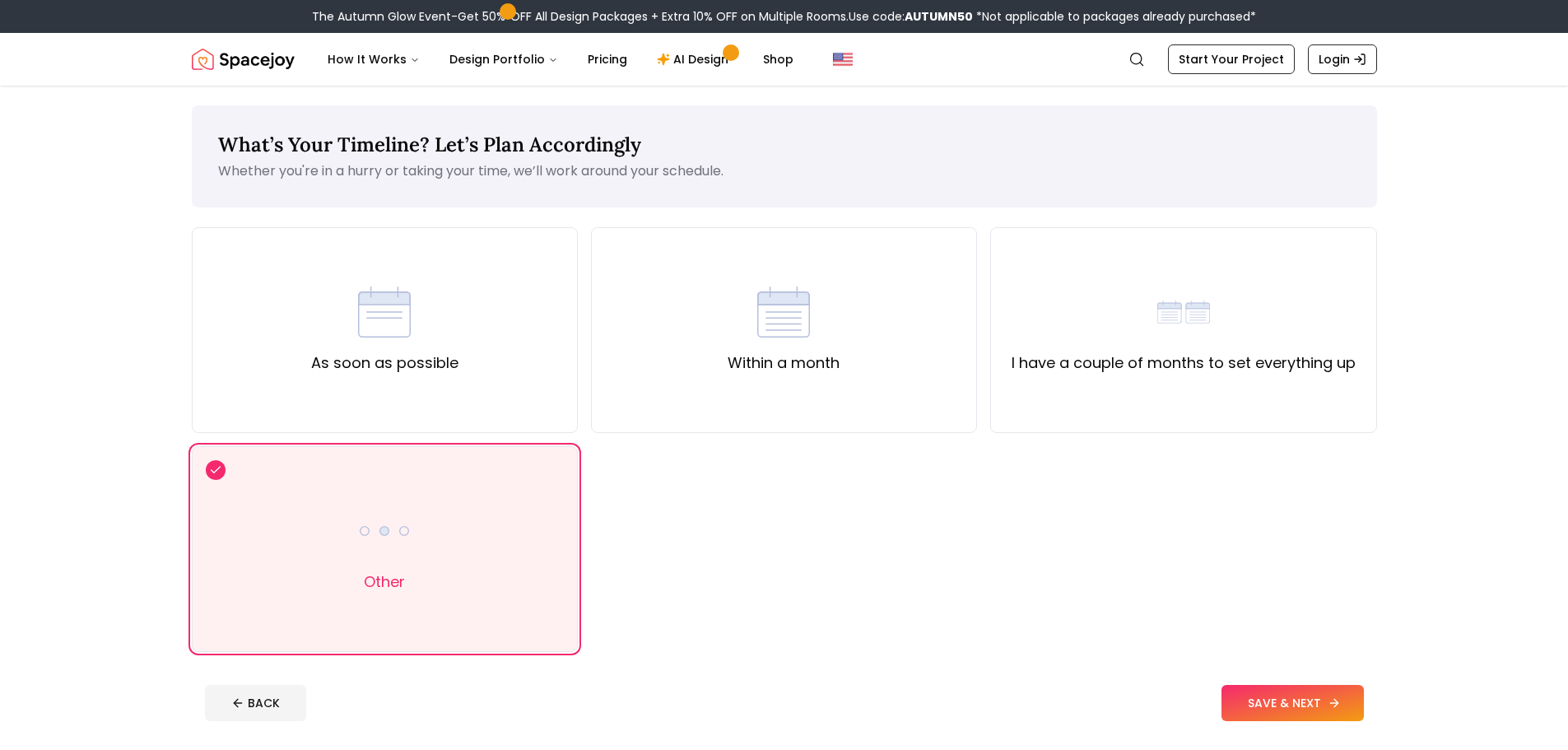
click at [1304, 704] on button "SAVE & NEXT" at bounding box center [1292, 703] width 142 height 36
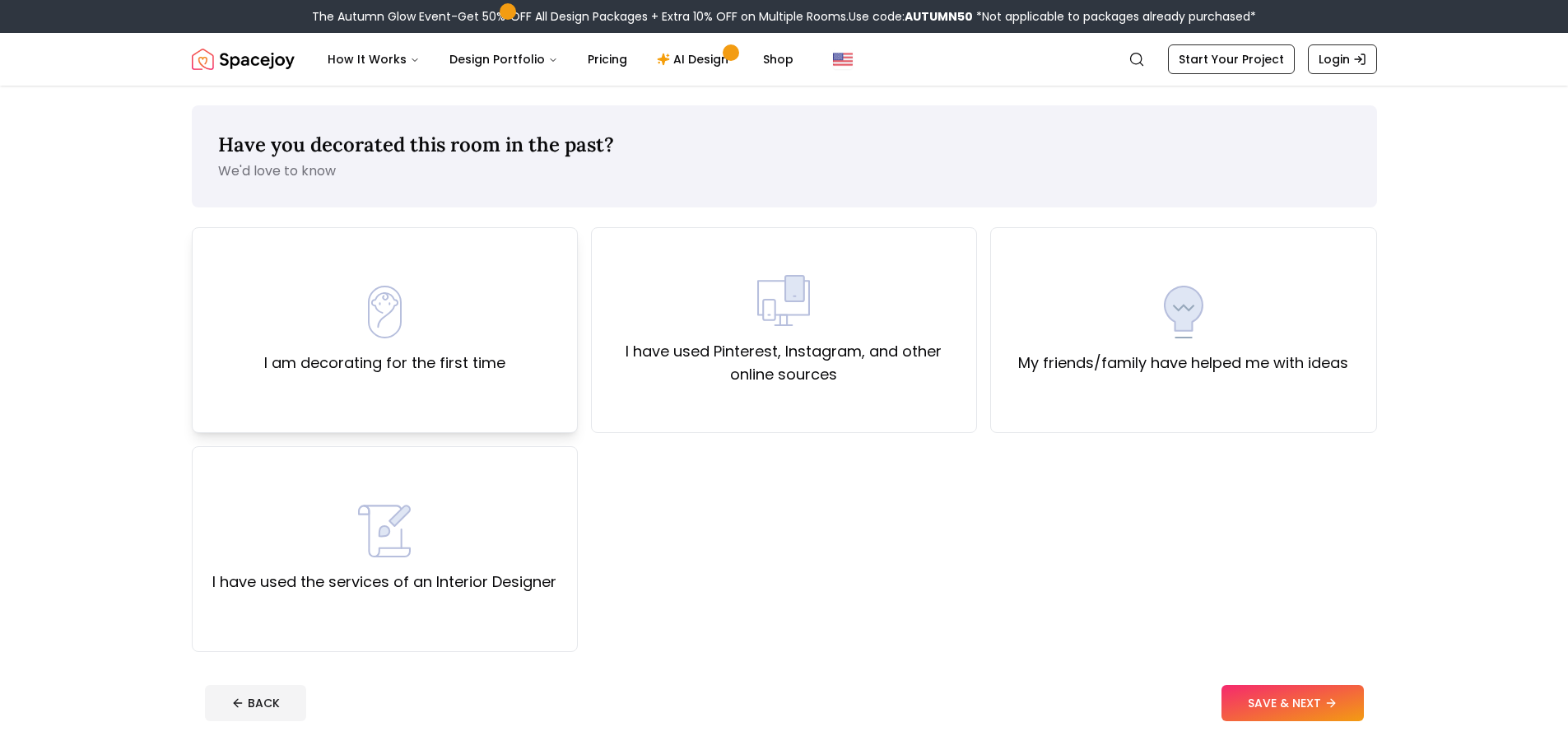
click at [510, 346] on div "I am decorating for the first time" at bounding box center [384, 330] width 386 height 206
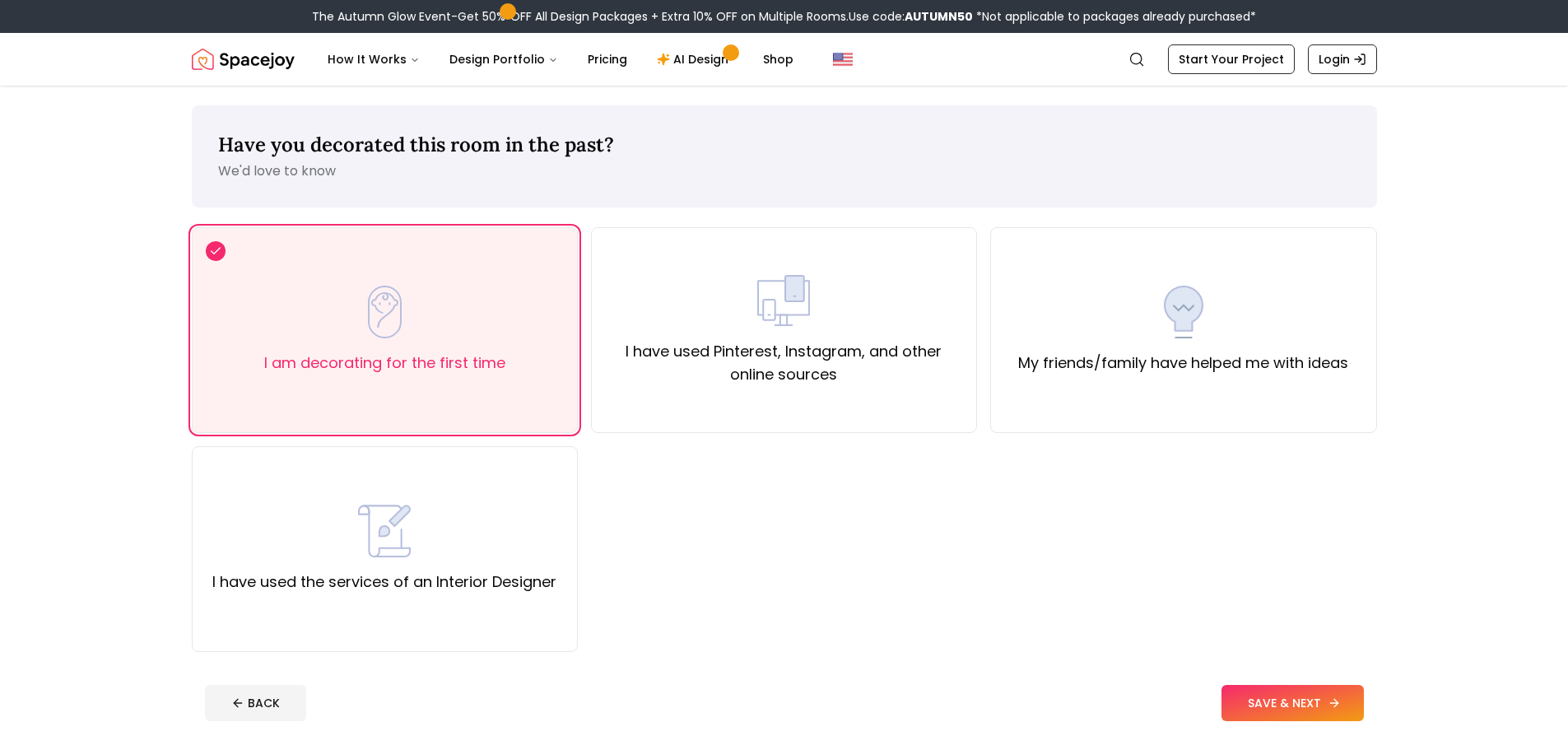
click at [1305, 710] on button "SAVE & NEXT" at bounding box center [1292, 703] width 142 height 36
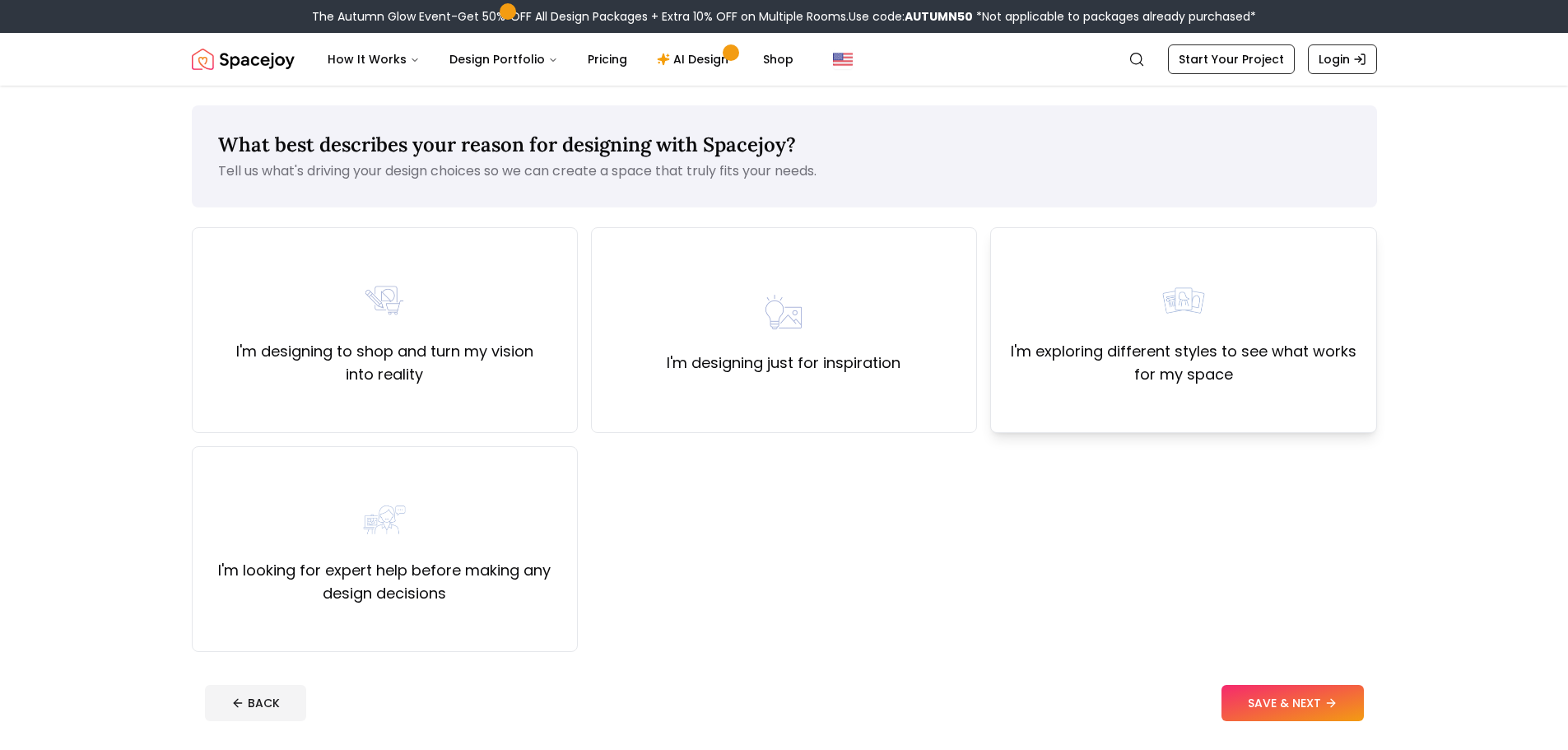
click at [1152, 354] on label "I'm exploring different styles to see what works for my space" at bounding box center [1183, 363] width 358 height 46
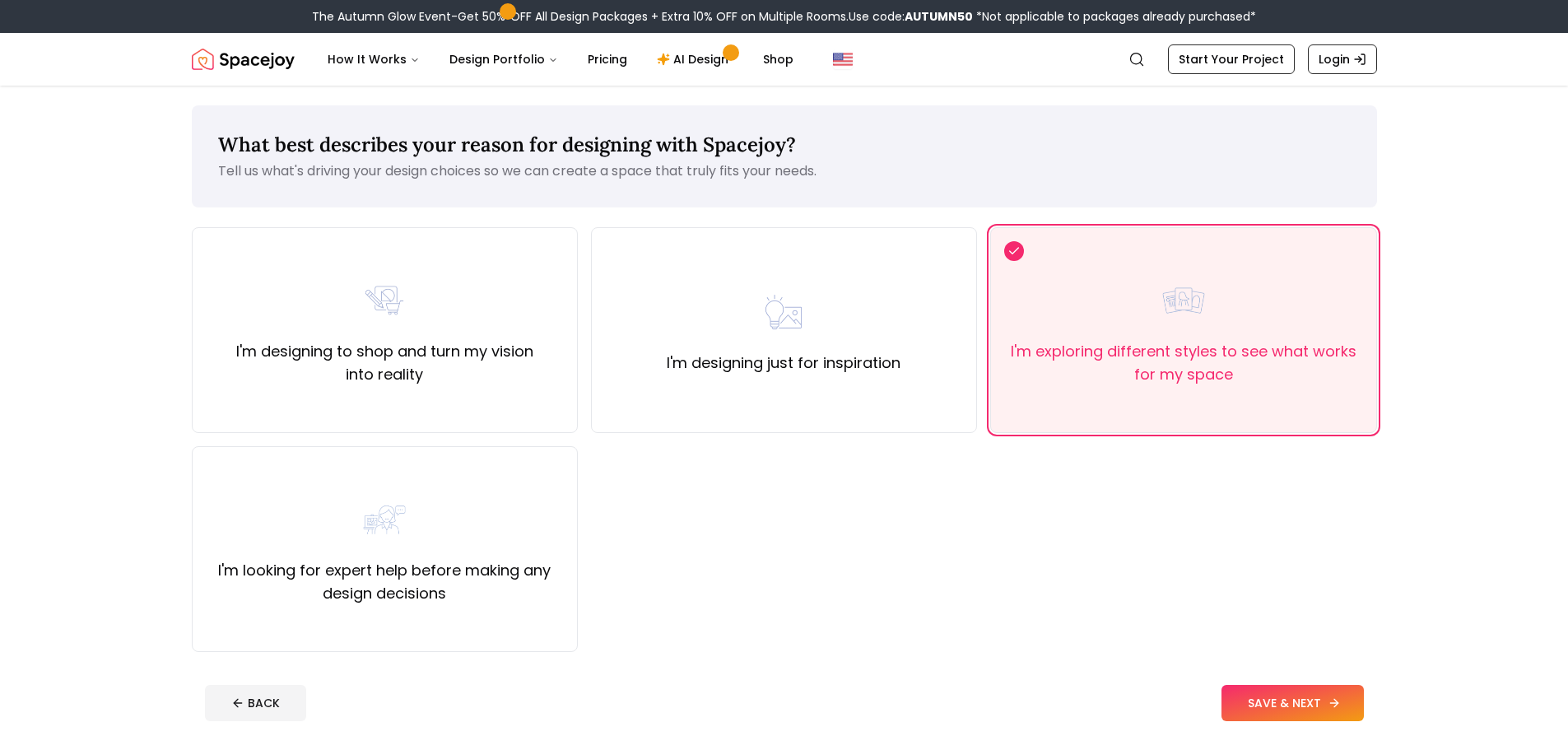
click at [1300, 709] on button "SAVE & NEXT" at bounding box center [1292, 703] width 142 height 36
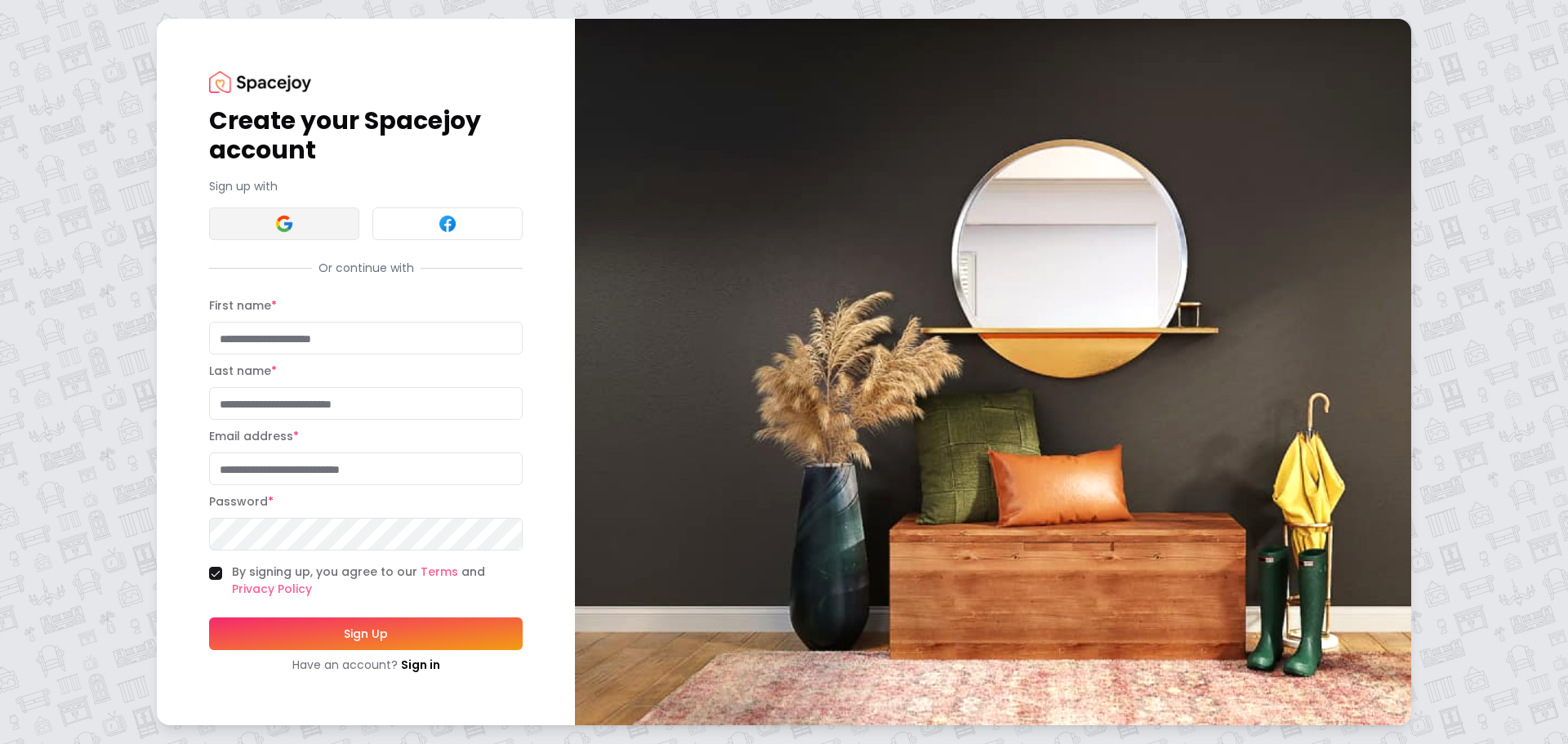
click at [318, 226] on button at bounding box center [284, 223] width 150 height 33
